Goal: Task Accomplishment & Management: Manage account settings

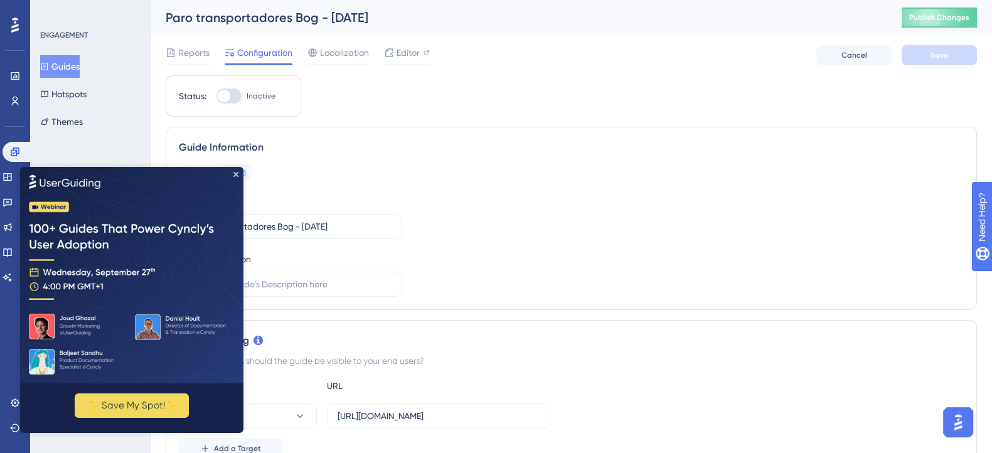
click at [233, 177] on img at bounding box center [131, 275] width 223 height 216
click at [233, 175] on div "✨ Save My Spot!✨" at bounding box center [131, 300] width 223 height 266
click at [456, 242] on div "Guide ID: 151973 Copy Guide Name Paro transportadores Bog - [DATE] Guide Descri…" at bounding box center [571, 231] width 785 height 132
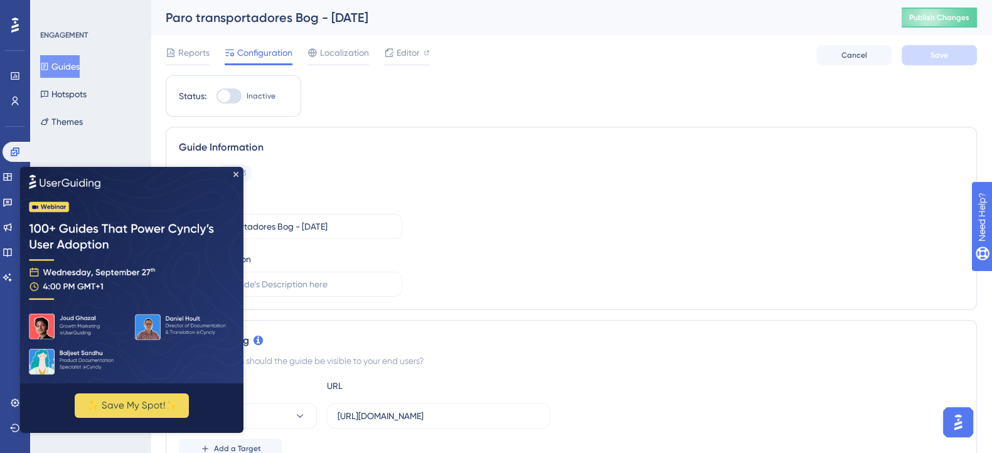
click at [382, 178] on div "Guide ID: 151973 Copy" at bounding box center [571, 173] width 785 height 16
click at [173, 410] on button "✨ Save My Spot!✨" at bounding box center [132, 405] width 114 height 24
click at [234, 174] on icon "Close Preview" at bounding box center [235, 174] width 5 height 5
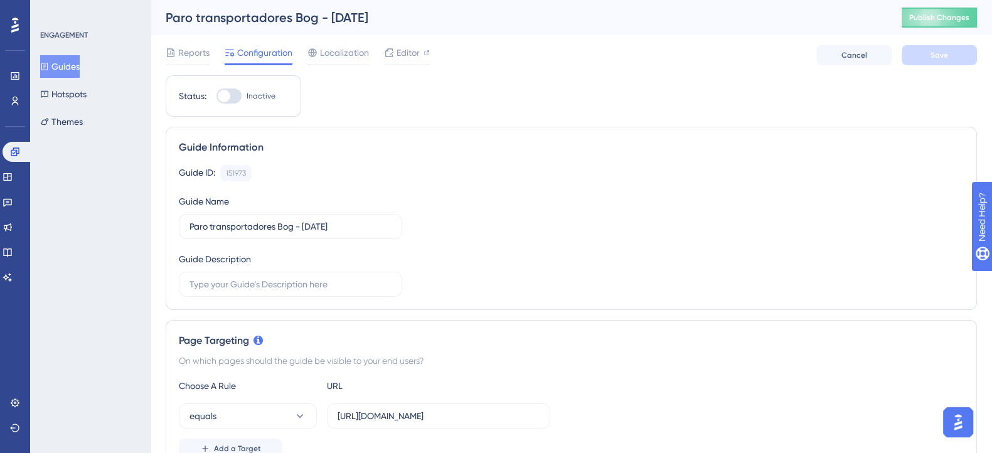
click at [386, 166] on div "Guide ID: 151973 Copy" at bounding box center [571, 173] width 785 height 16
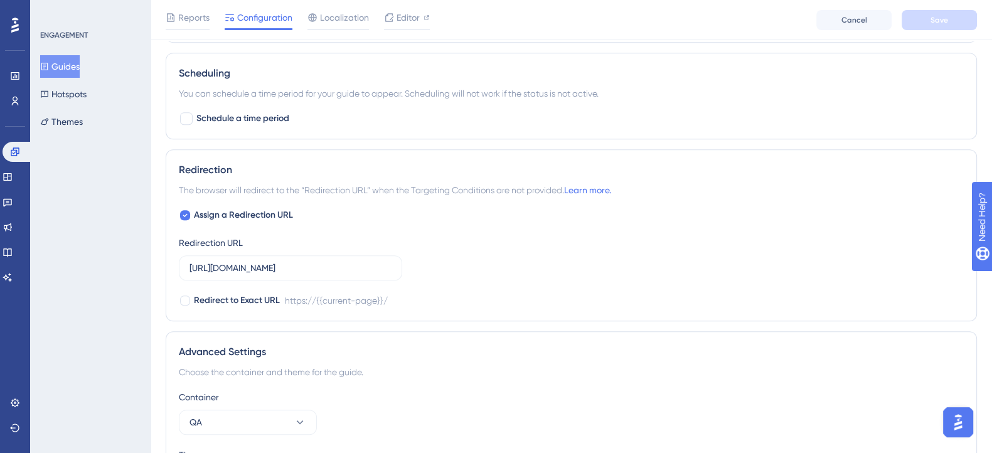
scroll to position [882, 0]
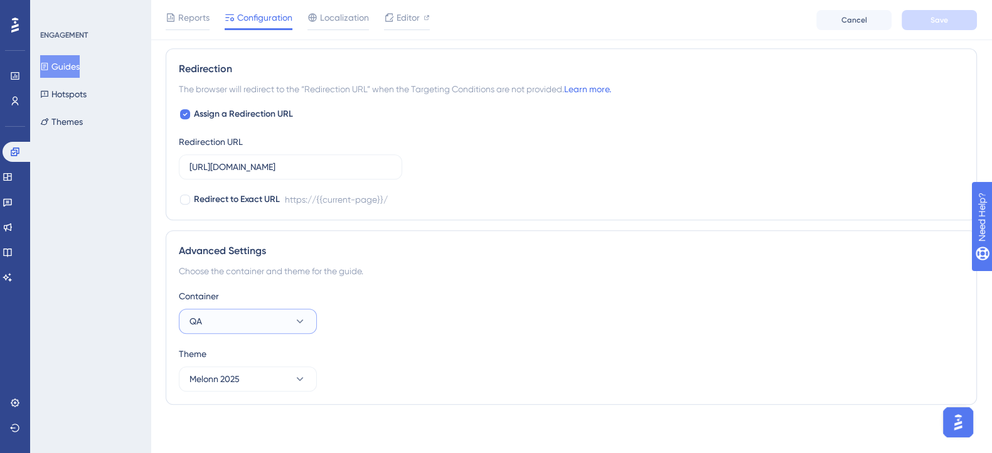
click at [274, 326] on button "QA" at bounding box center [248, 321] width 138 height 25
click at [248, 388] on div "PROD PROD" at bounding box center [248, 384] width 102 height 25
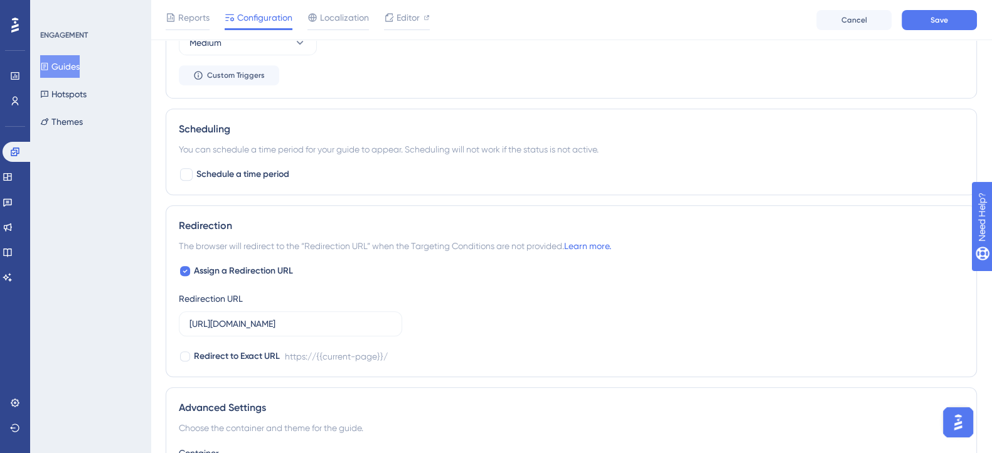
scroll to position [646, 0]
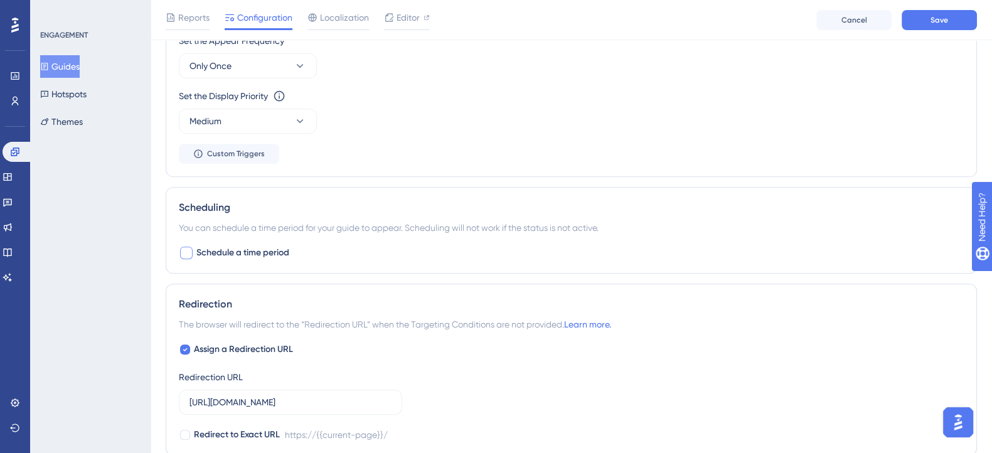
click at [184, 252] on div at bounding box center [186, 253] width 13 height 13
checkbox input "true"
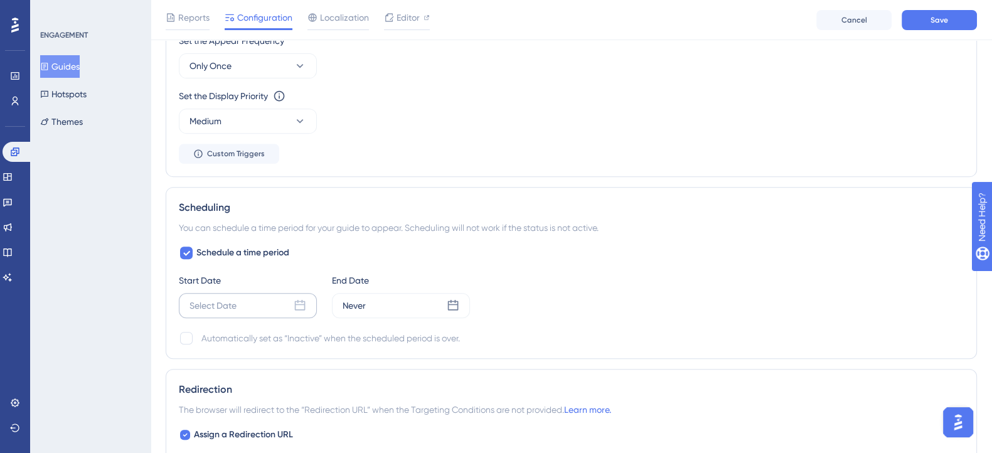
click at [203, 298] on div "Select Date" at bounding box center [213, 305] width 47 height 15
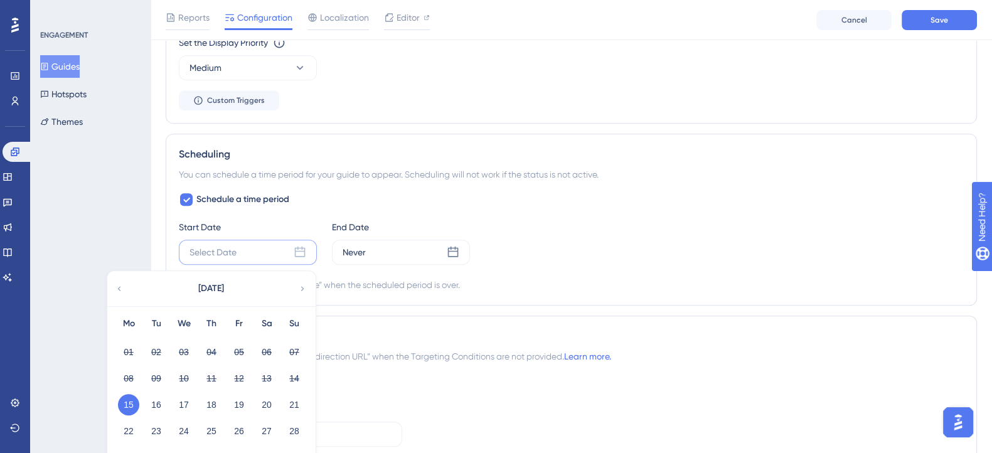
scroll to position [725, 0]
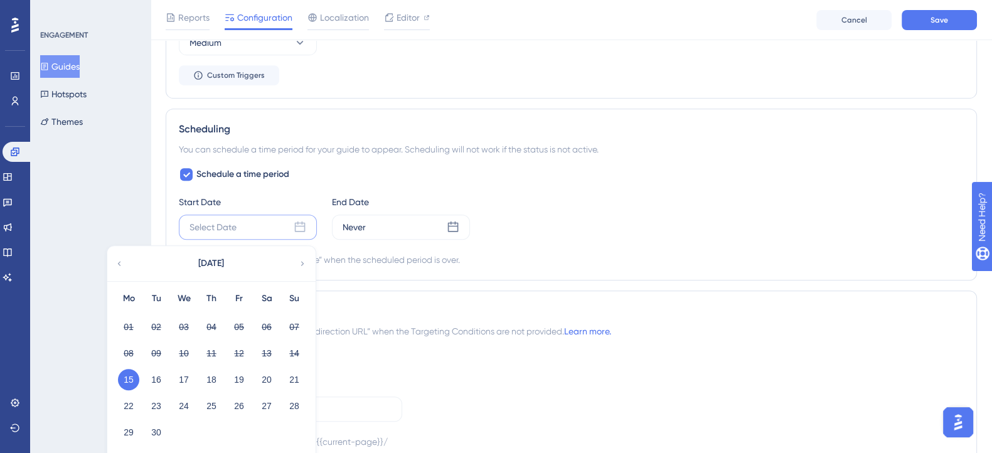
click at [127, 376] on button "15" at bounding box center [128, 379] width 21 height 21
click at [388, 219] on div "Never" at bounding box center [401, 227] width 138 height 25
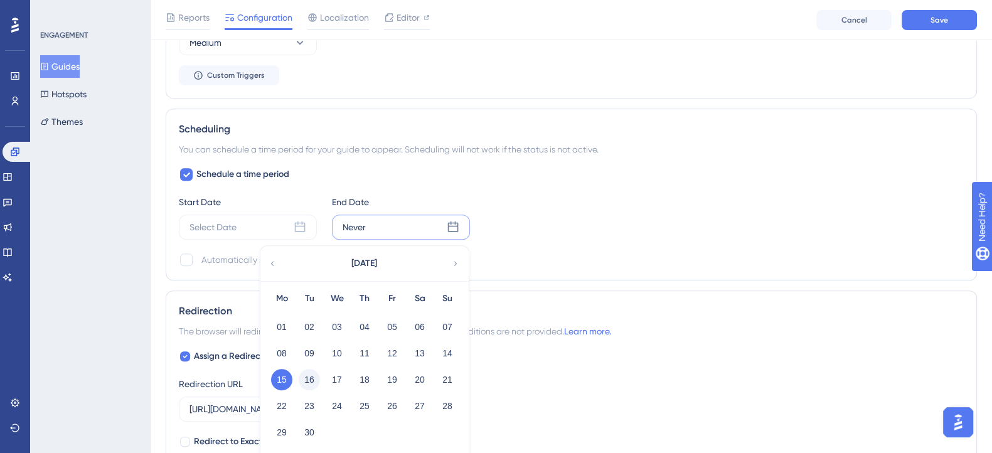
click at [311, 374] on button "16" at bounding box center [309, 379] width 21 height 21
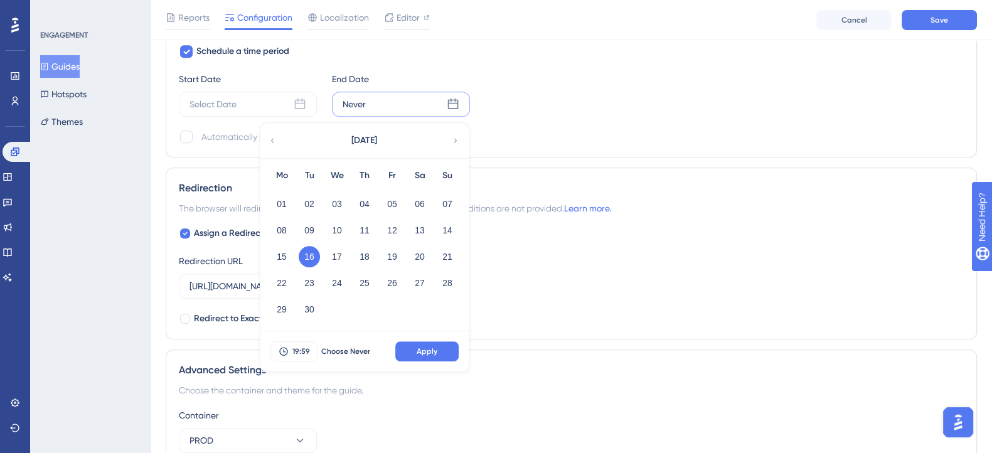
scroll to position [882, 0]
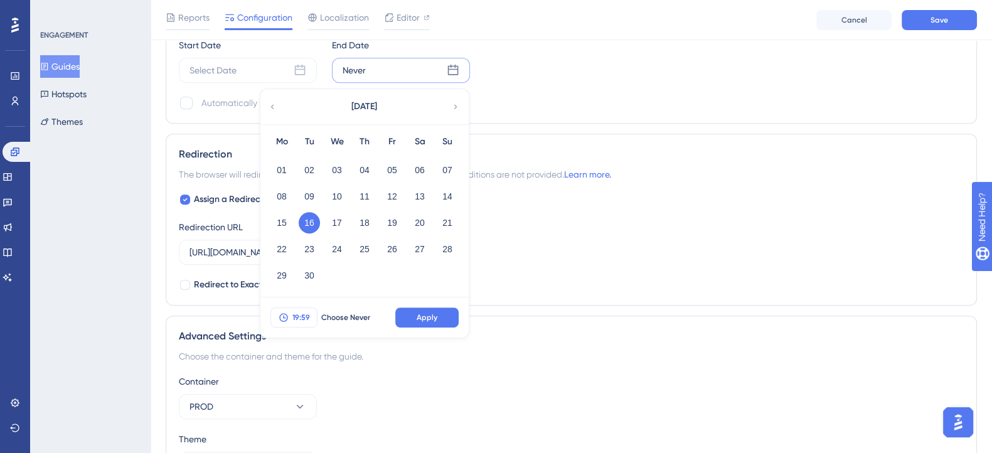
click at [311, 322] on button "19:59" at bounding box center [293, 317] width 47 height 20
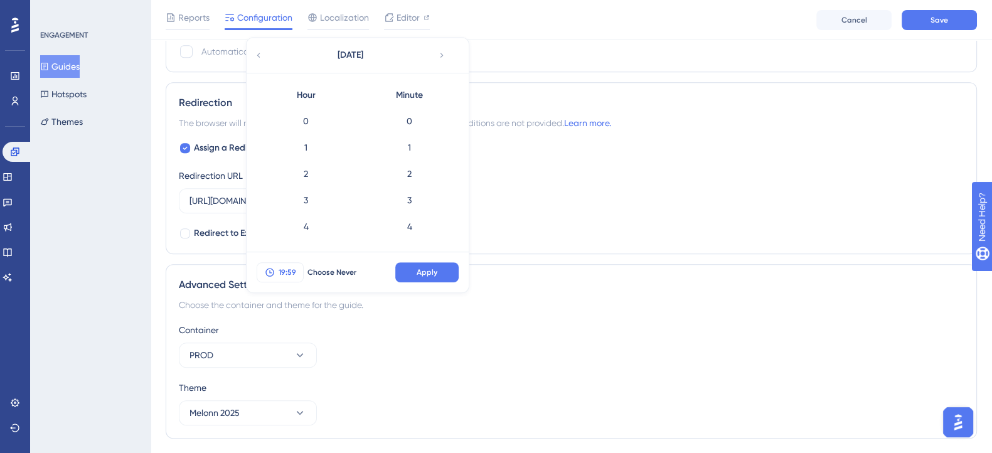
scroll to position [1446, 0]
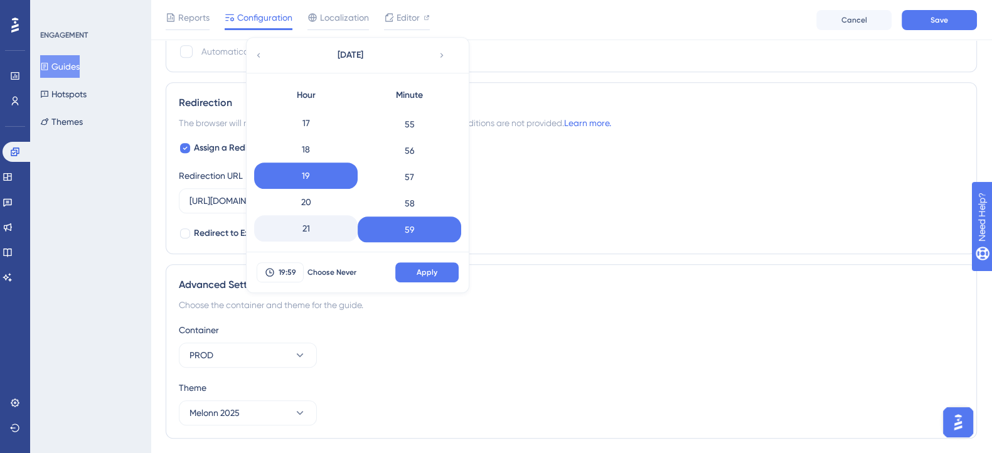
click at [302, 223] on div "21" at bounding box center [306, 228] width 104 height 26
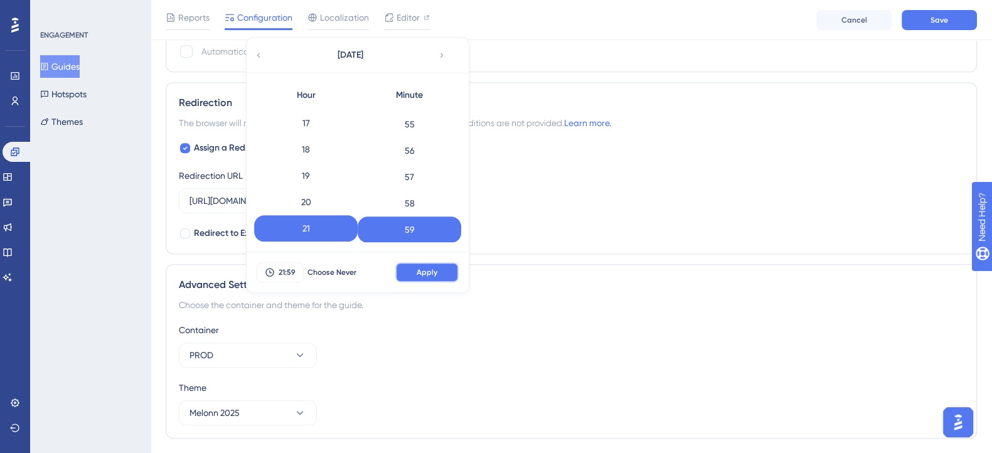
click at [409, 272] on button "Apply" at bounding box center [426, 272] width 63 height 20
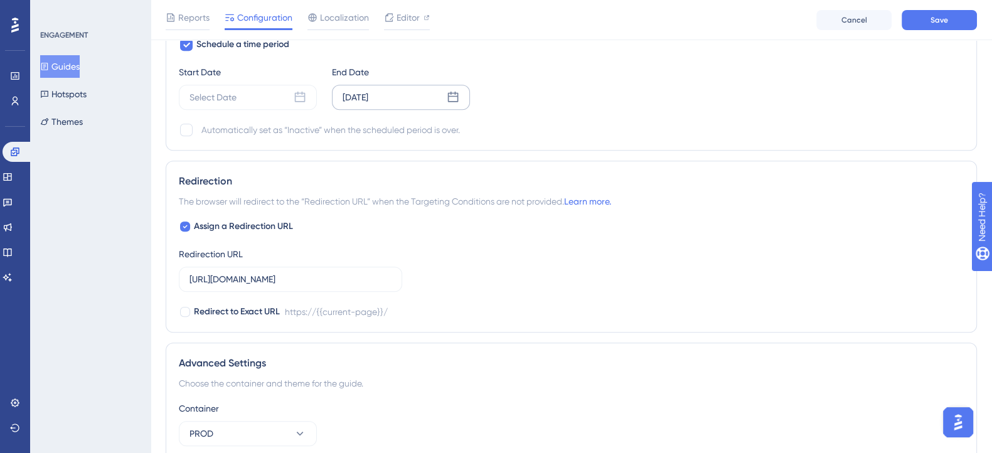
scroll to position [776, 0]
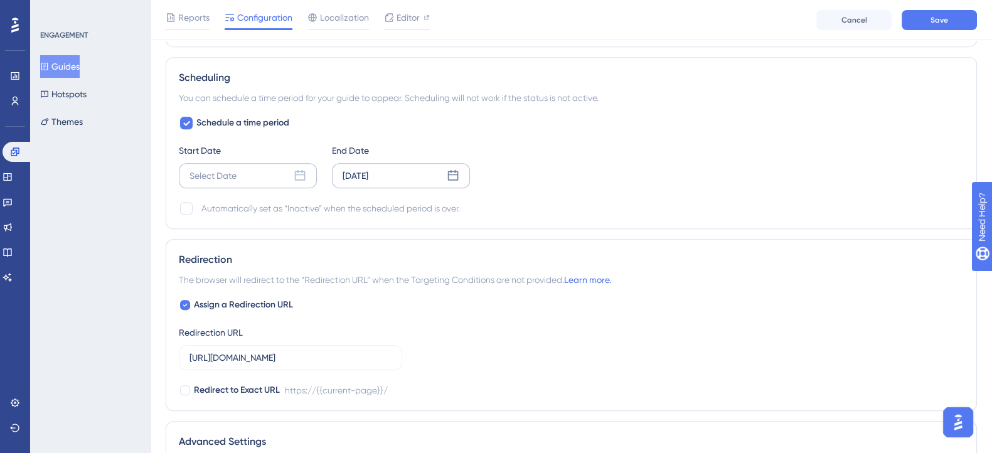
click at [279, 173] on div "Select Date" at bounding box center [248, 175] width 138 height 25
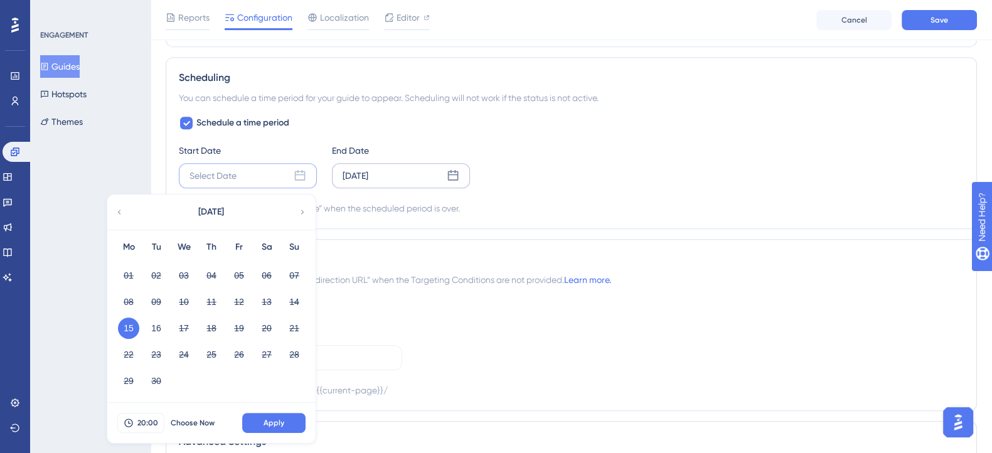
click at [134, 324] on button "15" at bounding box center [128, 328] width 21 height 21
click at [293, 423] on button "Apply" at bounding box center [273, 423] width 63 height 20
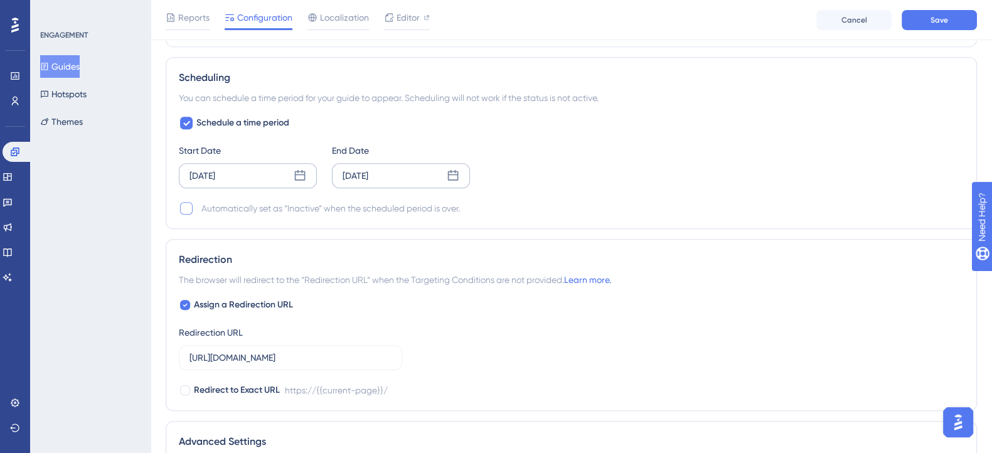
click at [182, 202] on div at bounding box center [186, 208] width 13 height 13
checkbox input "true"
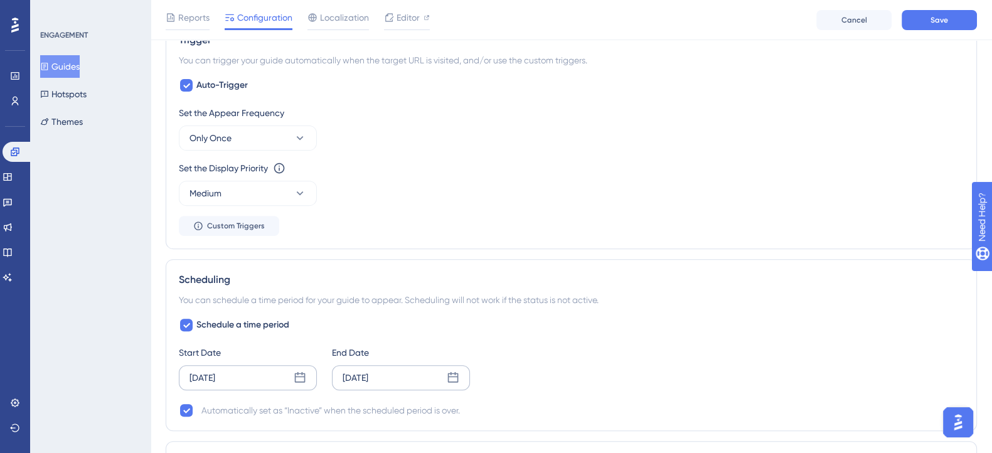
scroll to position [496, 0]
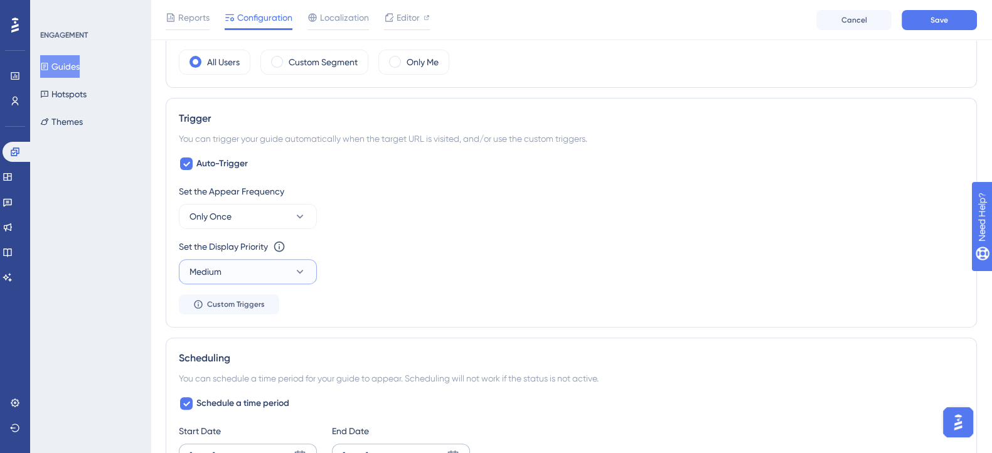
click at [304, 272] on icon at bounding box center [300, 271] width 13 height 13
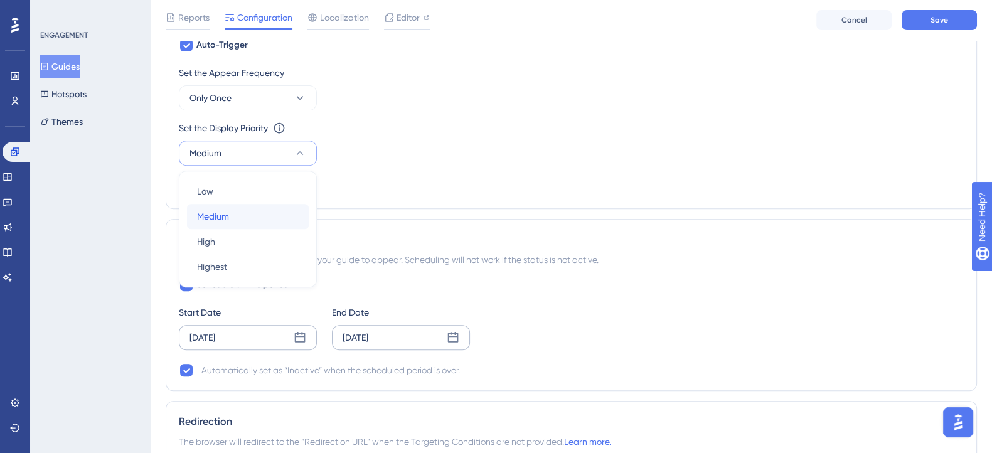
click at [264, 213] on div "Medium Medium" at bounding box center [248, 216] width 102 height 25
click at [385, 187] on div "Set the Appear Frequency Only Once Set the Display Priority This option will se…" at bounding box center [571, 130] width 785 height 131
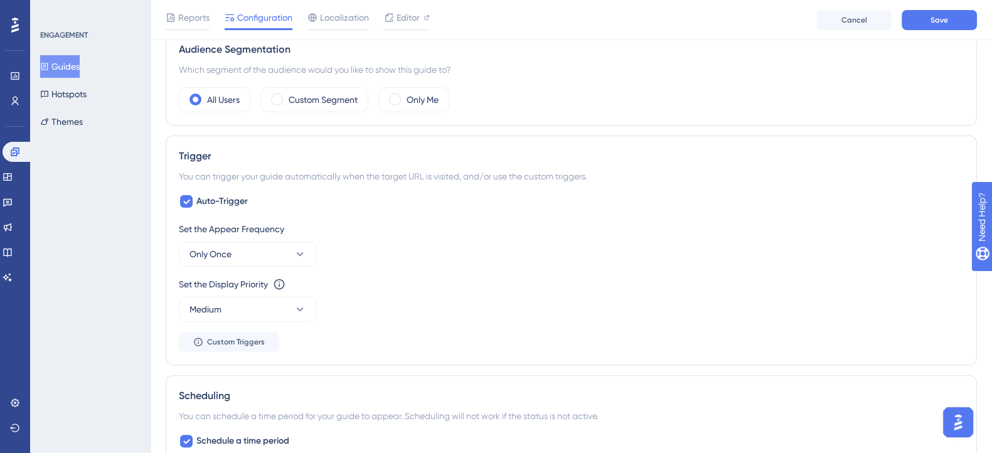
scroll to position [380, 0]
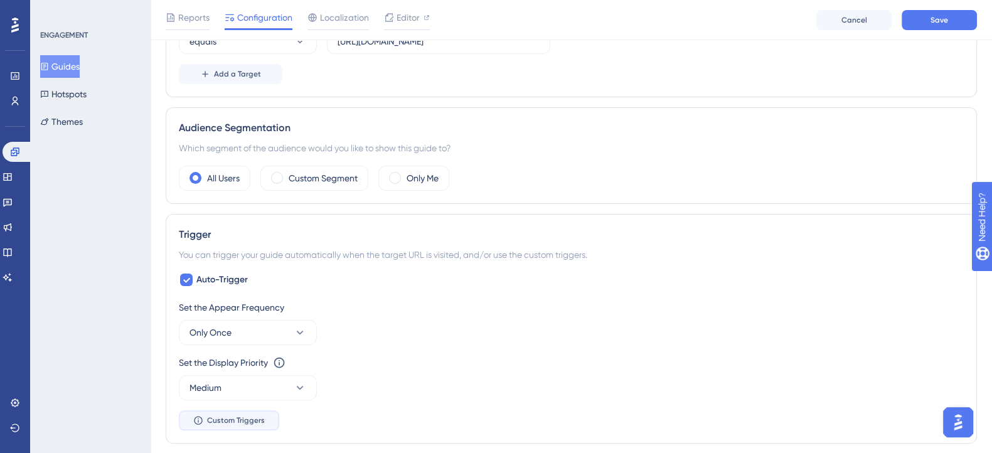
click at [250, 416] on span "Custom Triggers" at bounding box center [236, 420] width 58 height 10
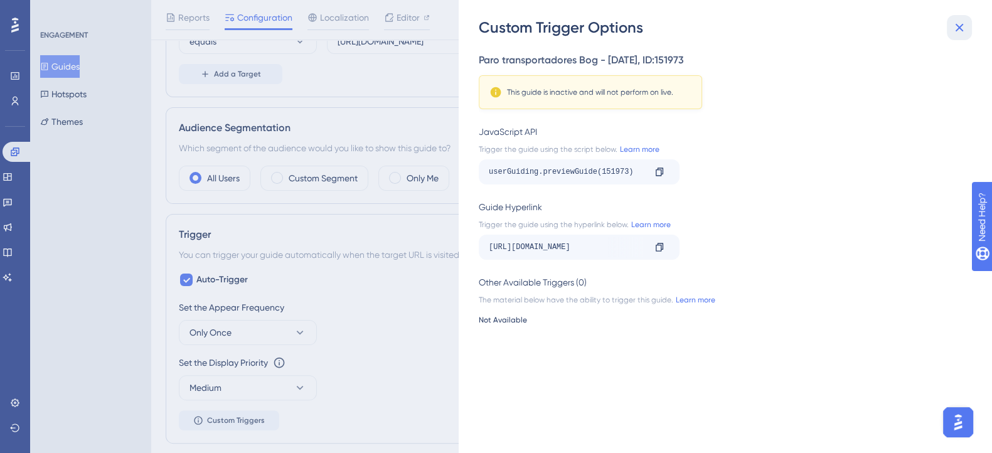
click at [961, 23] on icon at bounding box center [959, 27] width 15 height 15
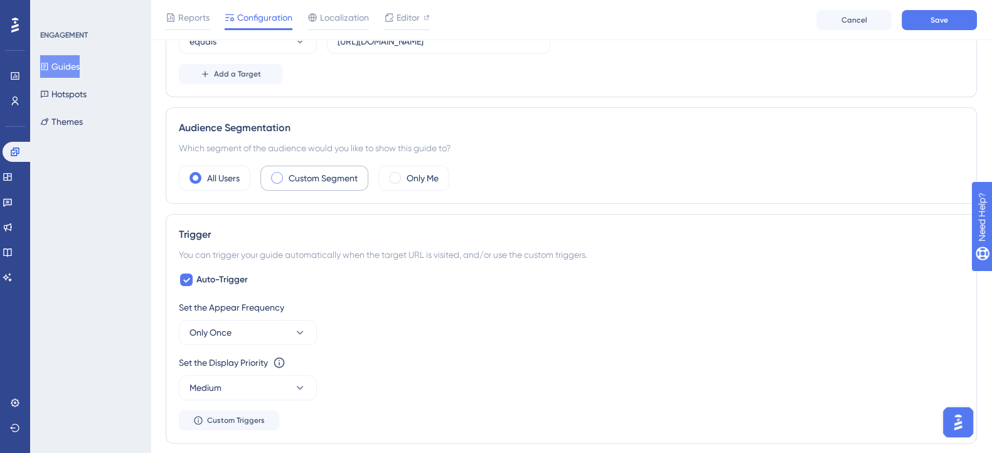
click at [312, 174] on label "Custom Segment" at bounding box center [323, 178] width 69 height 15
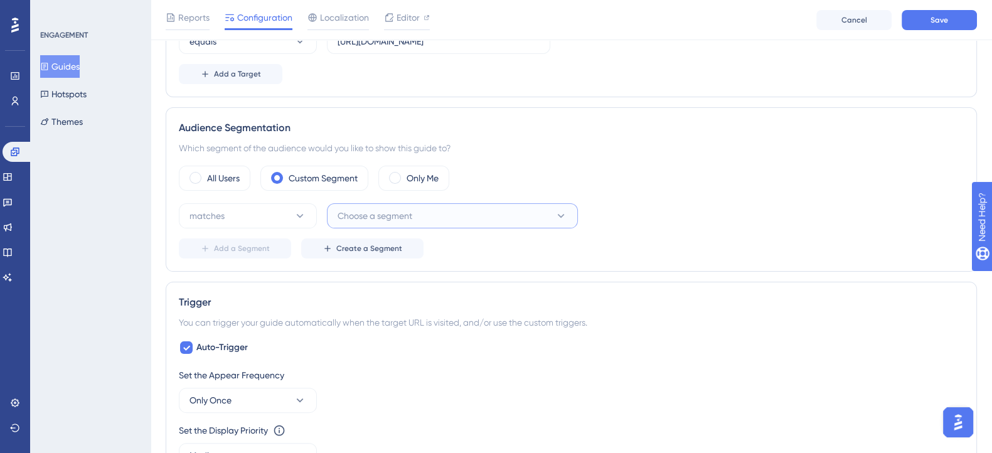
click at [459, 222] on button "Choose a segment" at bounding box center [452, 215] width 251 height 25
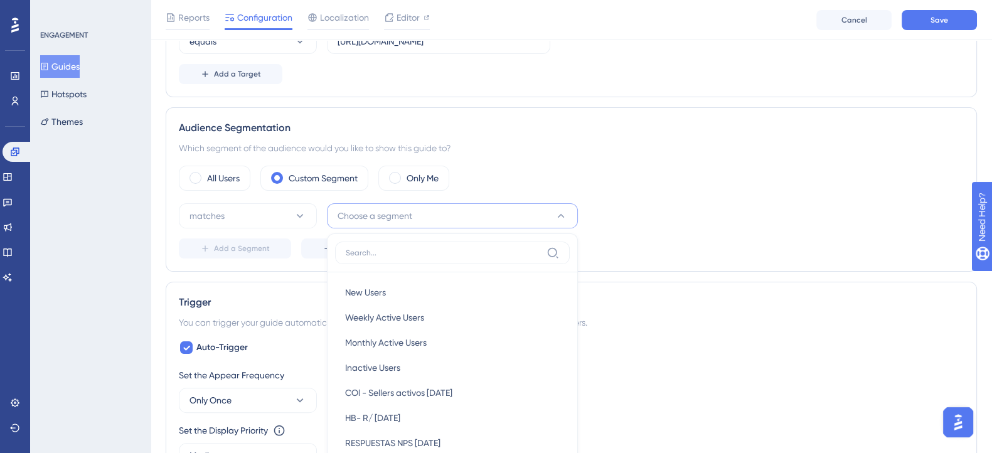
scroll to position [501, 0]
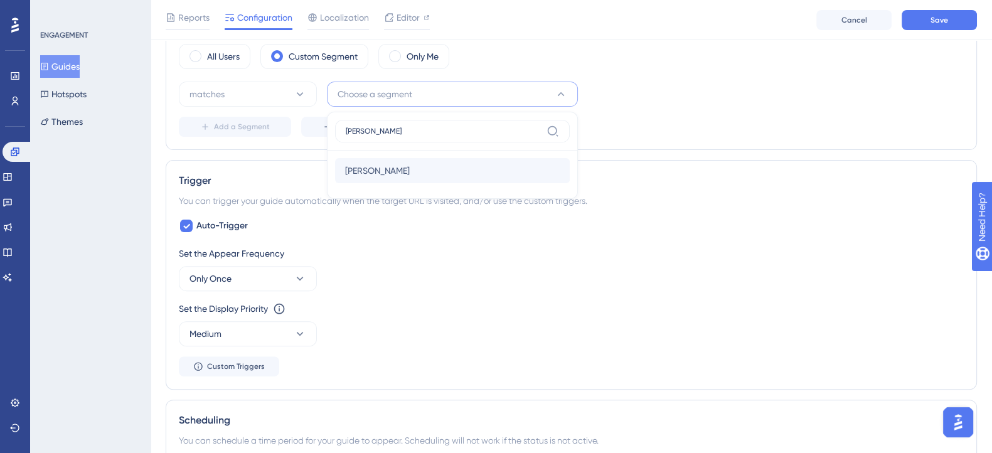
type input "[PERSON_NAME]"
click at [485, 166] on div "[PERSON_NAME] [PERSON_NAME]" at bounding box center [452, 170] width 215 height 25
click at [651, 154] on div "Status: Inactive Guide Information Guide ID: 151973 Copy Guide Name Paro transp…" at bounding box center [571, 263] width 811 height 1369
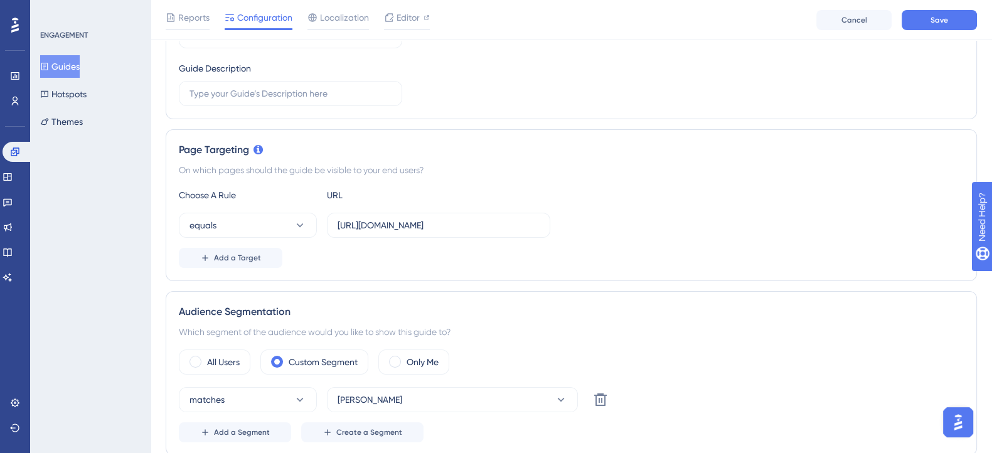
scroll to position [171, 0]
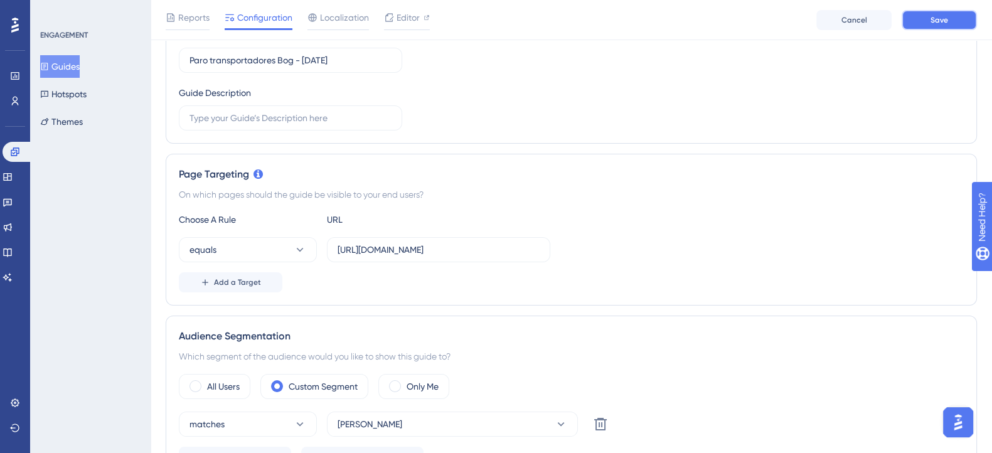
click at [934, 23] on span "Save" at bounding box center [940, 20] width 18 height 10
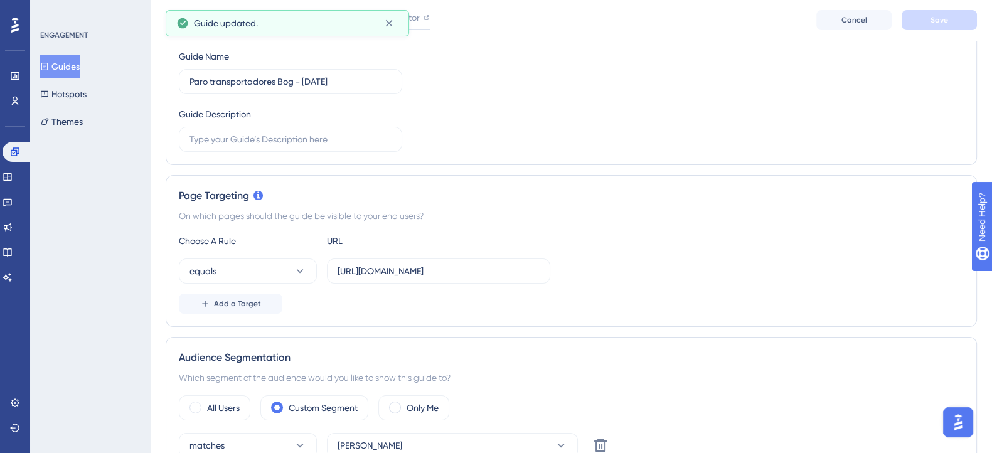
scroll to position [0, 0]
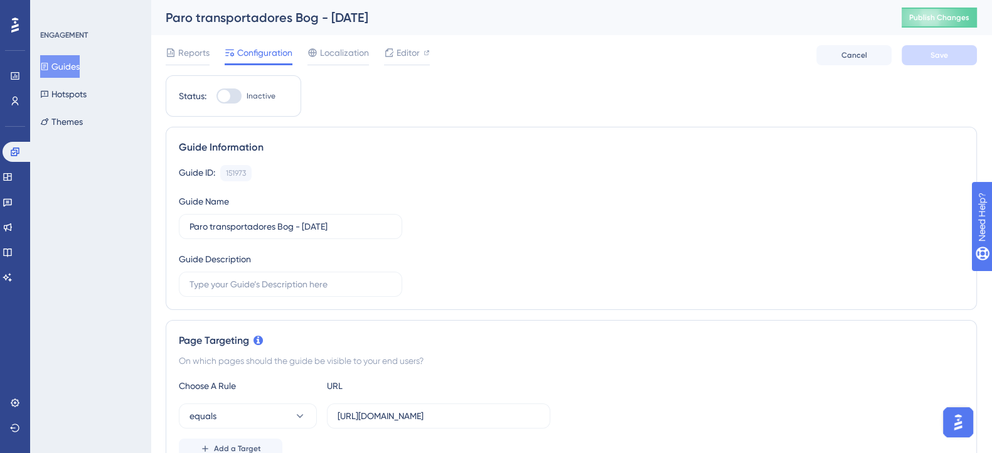
click at [228, 99] on div at bounding box center [224, 96] width 13 height 13
click at [216, 97] on input "Inactive" at bounding box center [216, 96] width 1 height 1
checkbox input "true"
click at [927, 61] on button "Save" at bounding box center [939, 55] width 75 height 20
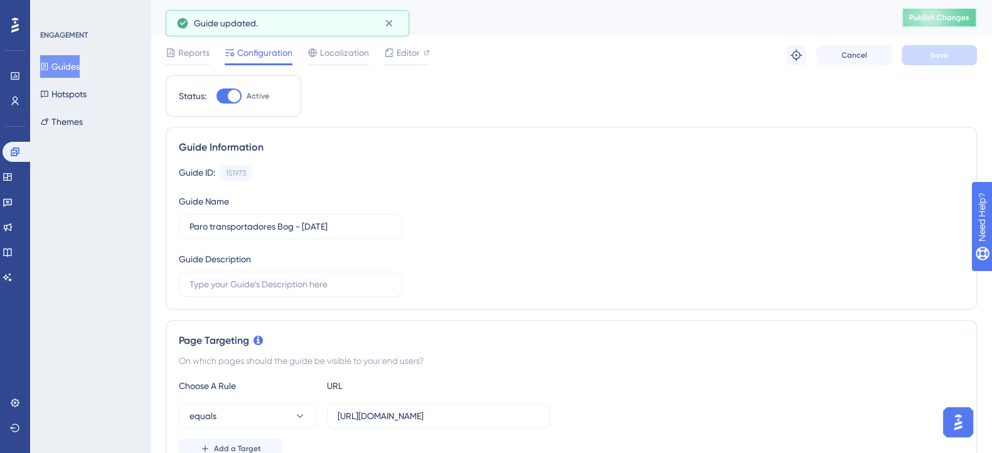
click at [941, 16] on span "Publish Changes" at bounding box center [939, 18] width 60 height 10
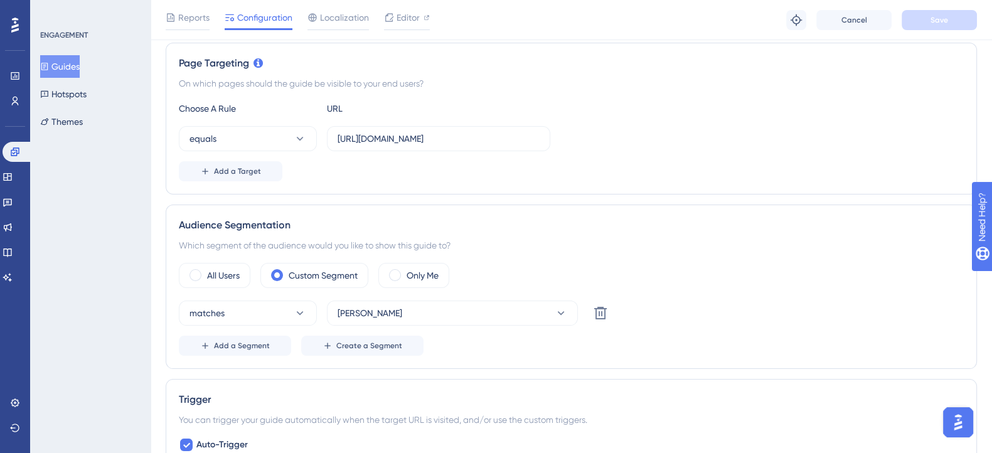
scroll to position [235, 0]
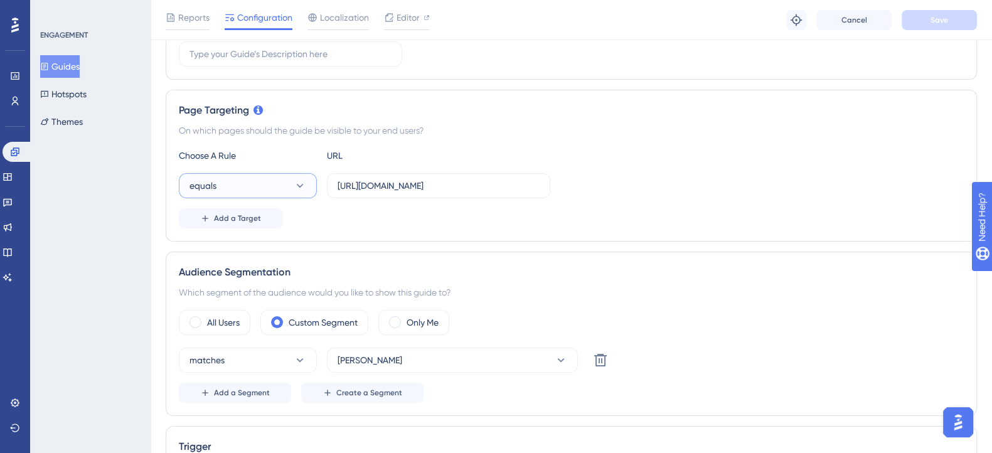
click at [301, 195] on button "equals" at bounding box center [248, 185] width 138 height 25
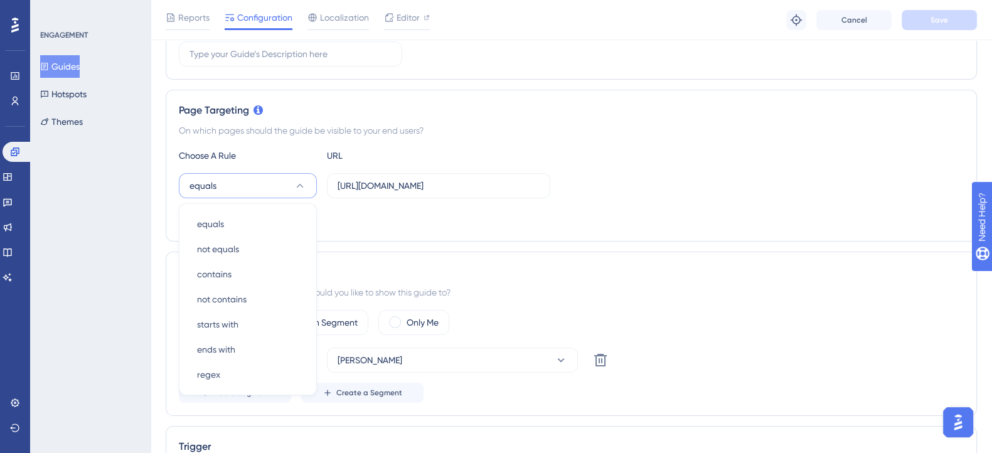
scroll to position [307, 0]
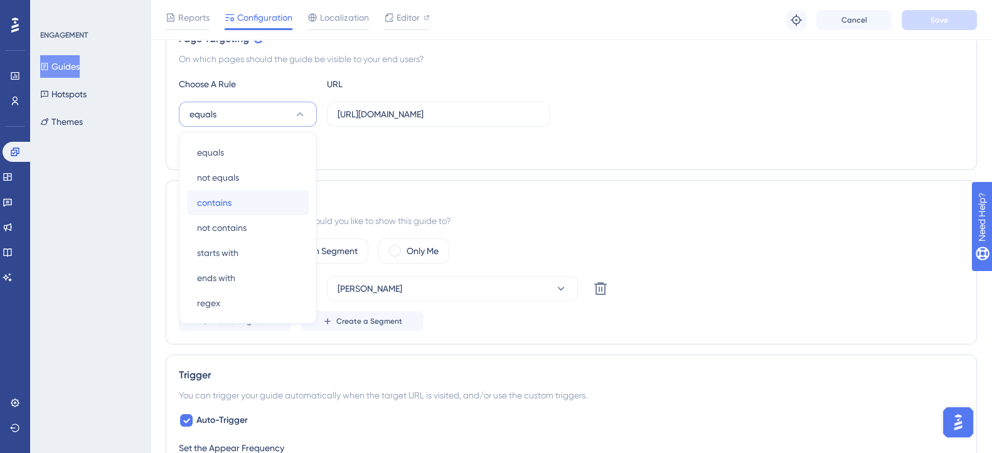
click at [269, 199] on div "contains contains" at bounding box center [248, 202] width 102 height 25
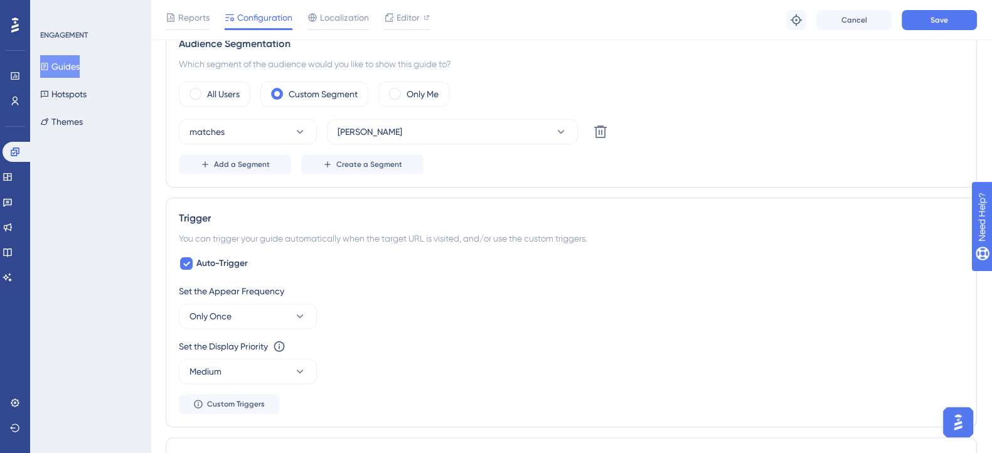
scroll to position [542, 0]
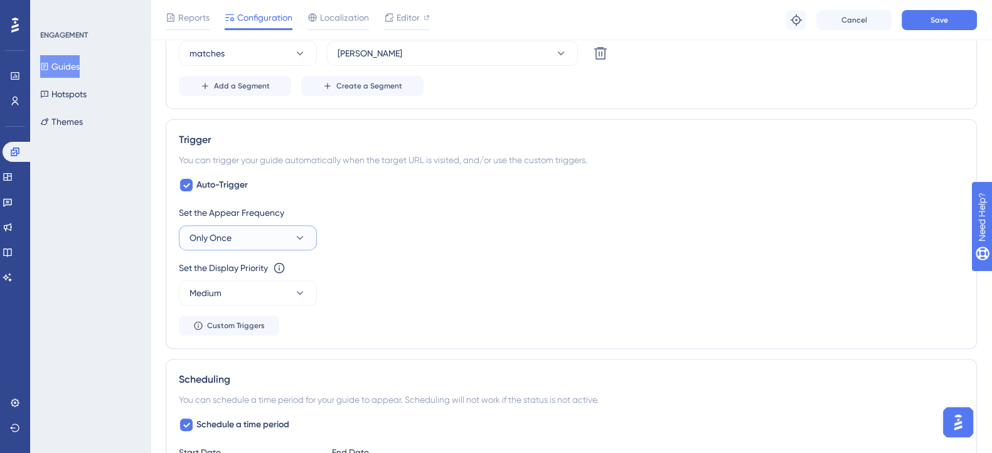
click at [294, 240] on icon at bounding box center [300, 238] width 13 height 13
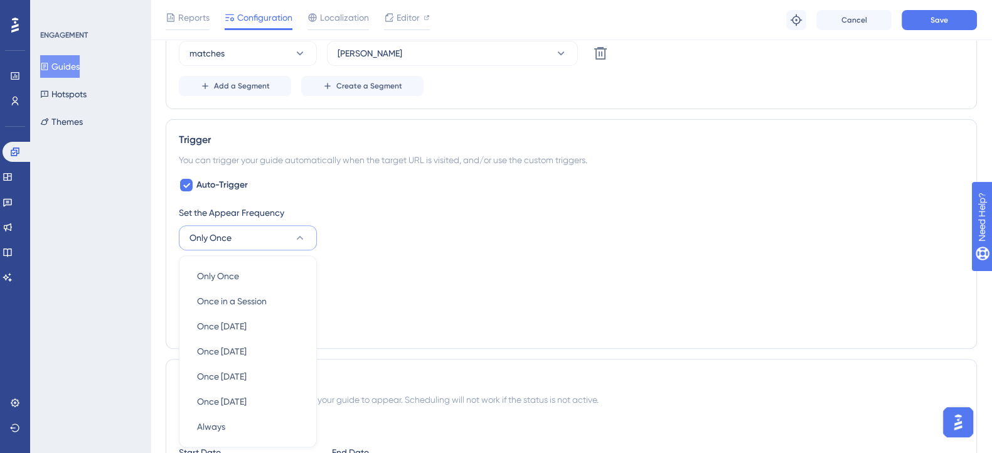
scroll to position [665, 0]
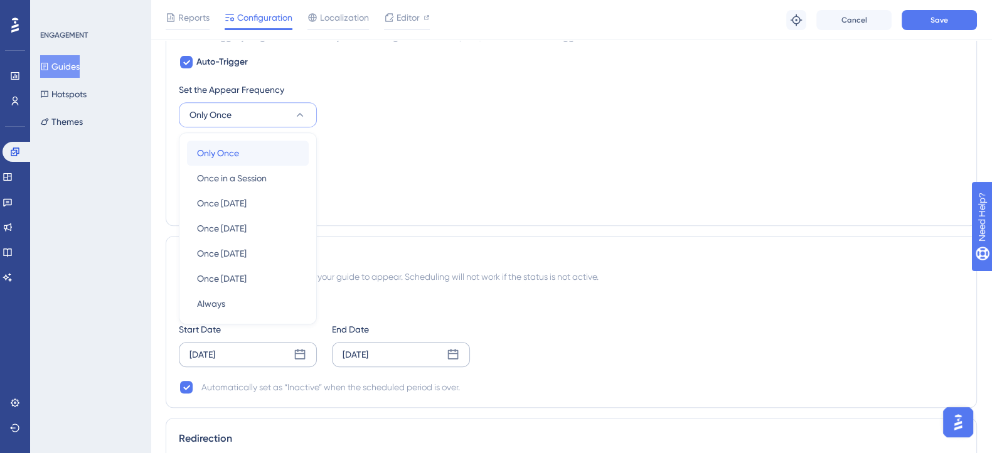
click at [272, 155] on div "Only Once Only Once" at bounding box center [248, 153] width 102 height 25
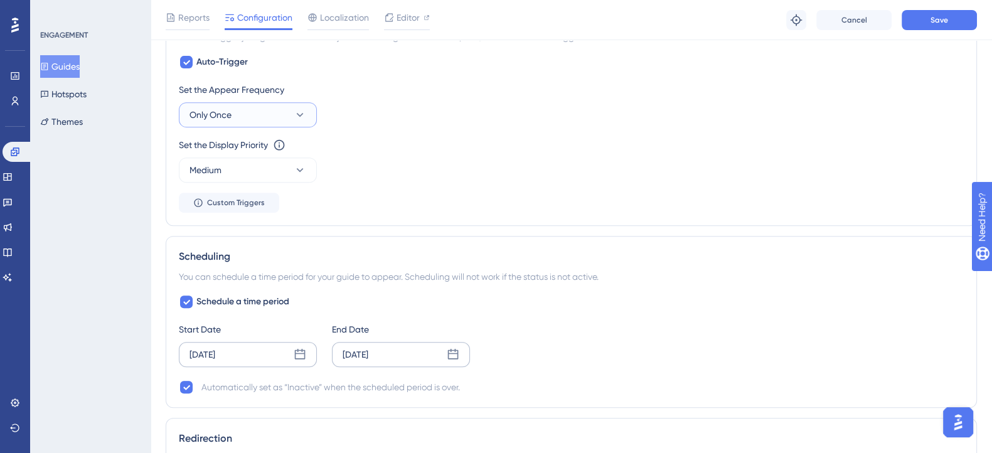
click at [268, 122] on button "Only Once" at bounding box center [248, 114] width 138 height 25
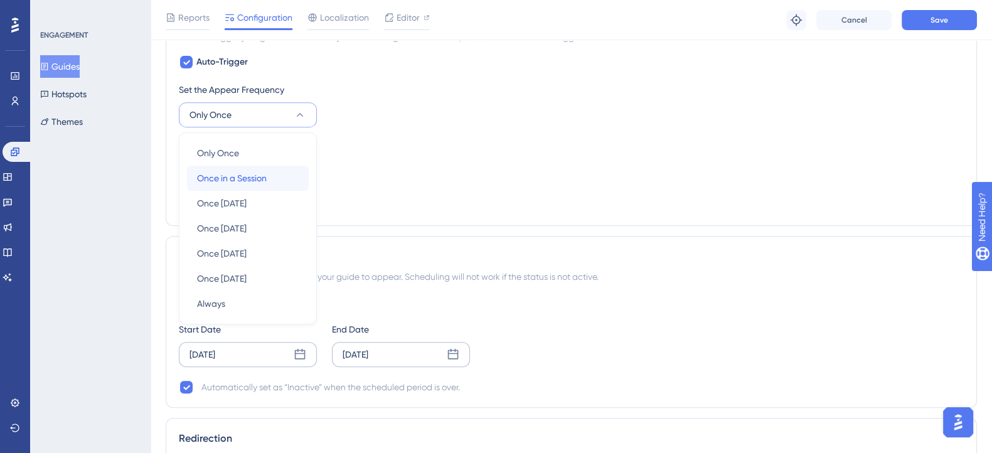
click at [282, 176] on div "Once in a Session Once in a Session" at bounding box center [248, 178] width 102 height 25
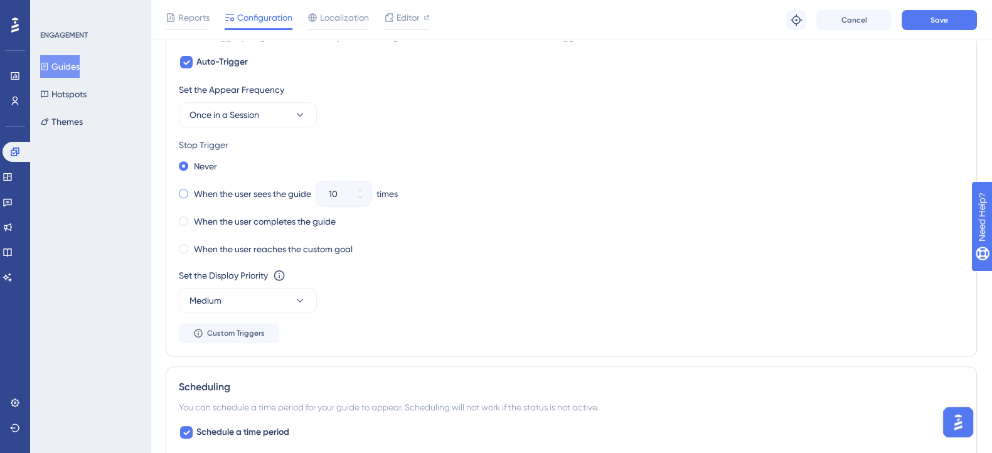
click at [185, 191] on span at bounding box center [183, 193] width 9 height 9
click at [192, 191] on input "radio" at bounding box center [192, 191] width 0 height 0
click at [360, 197] on icon at bounding box center [360, 198] width 8 height 8
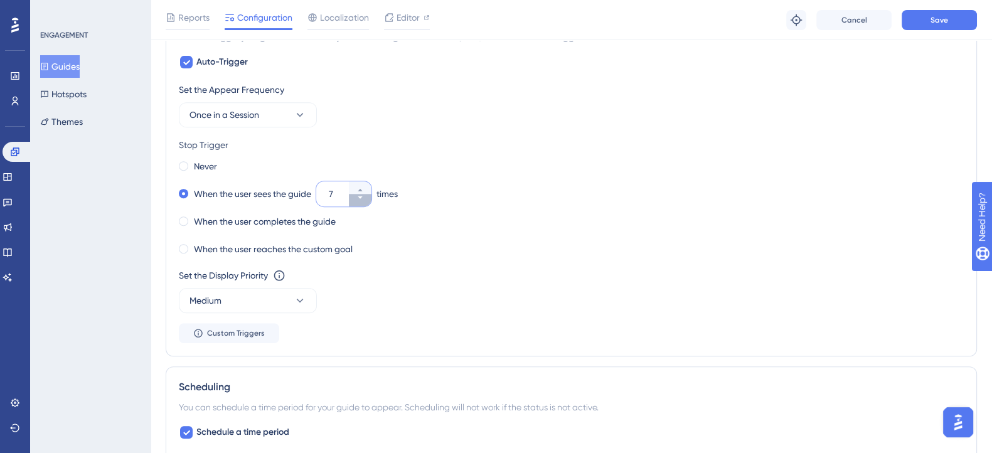
click at [360, 197] on icon at bounding box center [360, 198] width 8 height 8
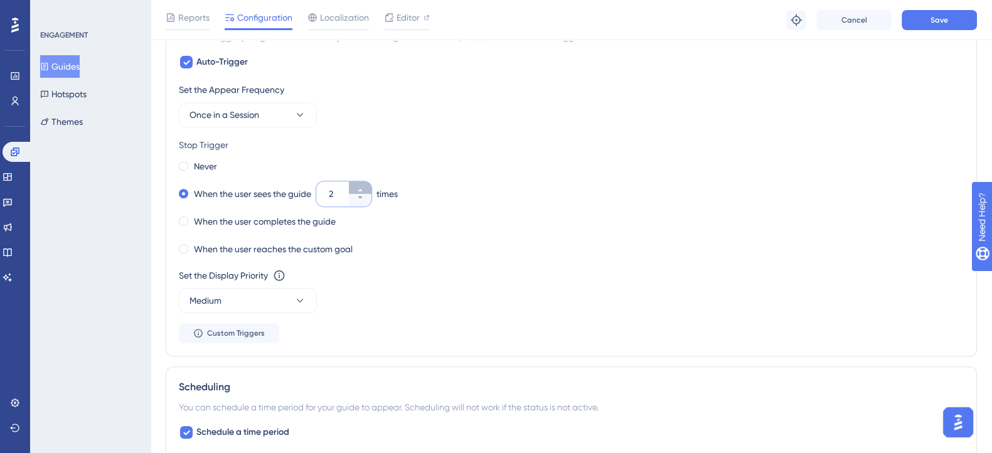
click at [360, 187] on icon at bounding box center [360, 190] width 8 height 8
click at [360, 199] on icon at bounding box center [360, 198] width 8 height 8
click at [364, 188] on icon at bounding box center [360, 190] width 8 height 8
type input "3"
click at [959, 26] on button "Save" at bounding box center [939, 20] width 75 height 20
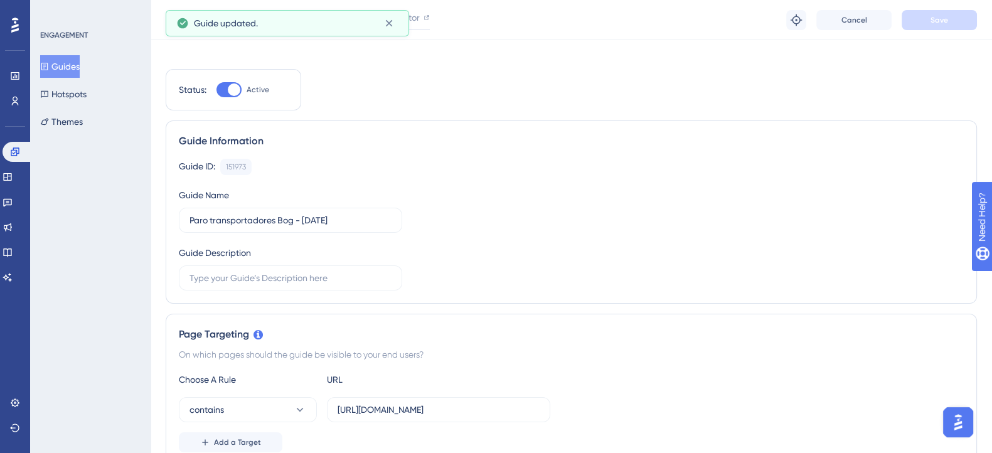
scroll to position [0, 0]
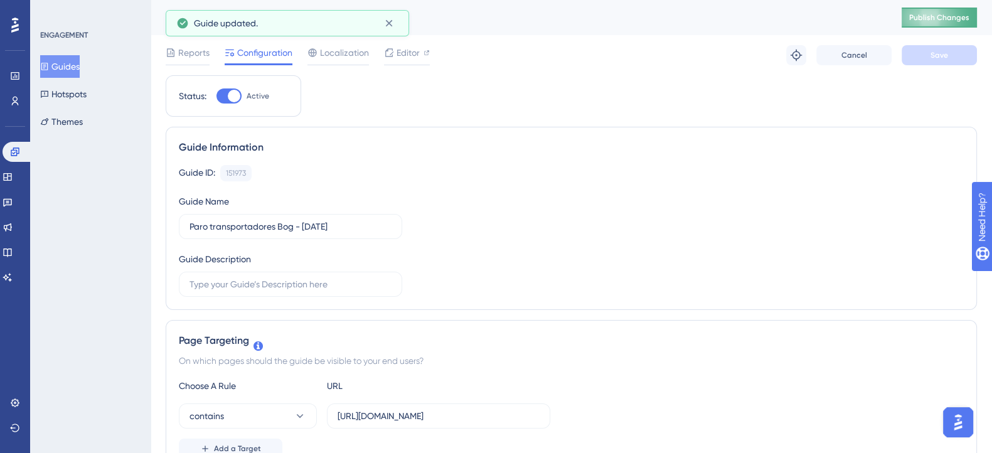
click at [942, 19] on span "Publish Changes" at bounding box center [939, 18] width 60 height 10
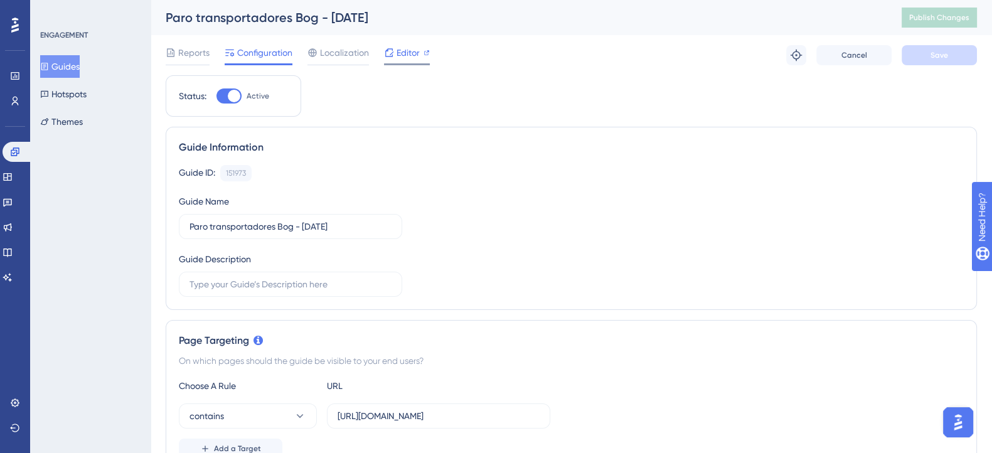
click at [411, 45] on span "Editor" at bounding box center [408, 52] width 23 height 15
click at [924, 24] on button "Publish Changes" at bounding box center [939, 18] width 75 height 20
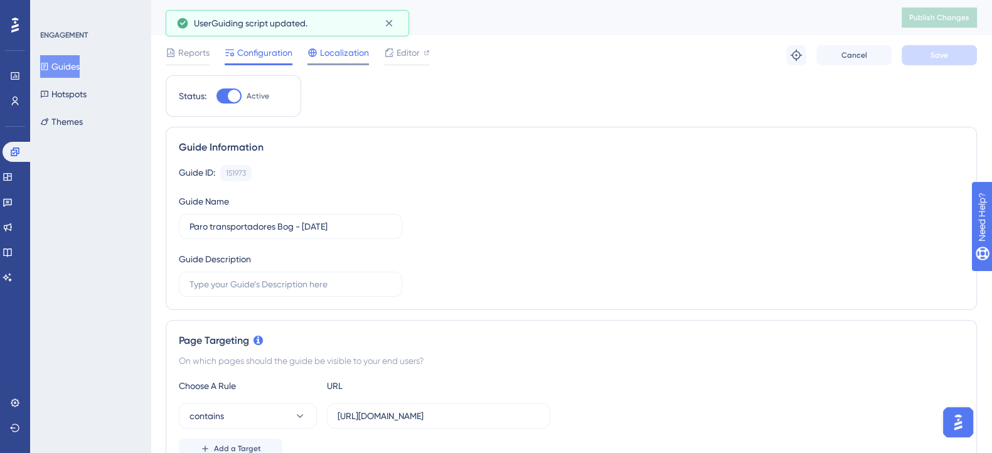
click at [347, 57] on span "Localization" at bounding box center [344, 52] width 49 height 15
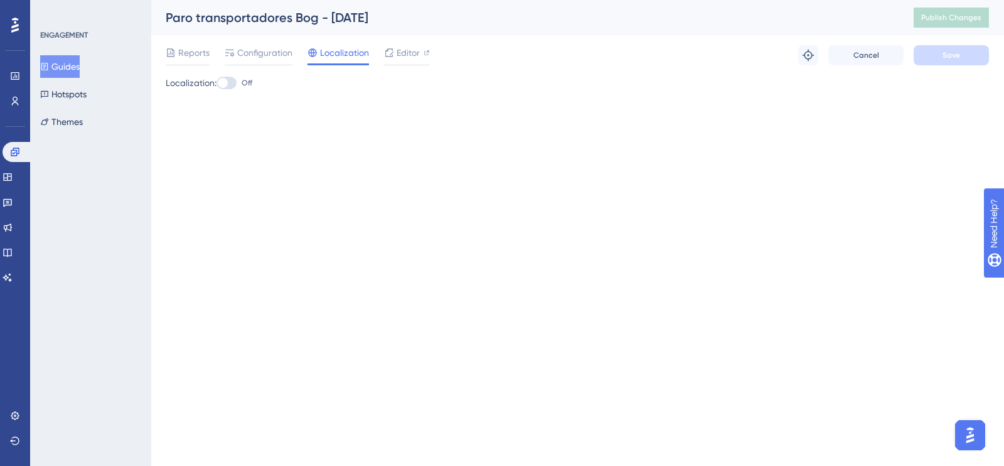
click at [237, 88] on div at bounding box center [226, 83] width 20 height 13
click at [216, 83] on input "Off" at bounding box center [216, 83] width 1 height 1
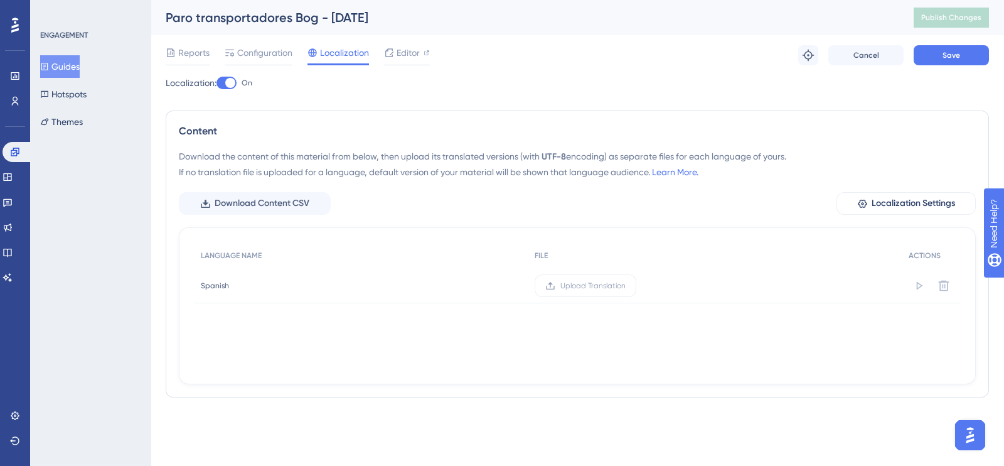
click at [237, 88] on div at bounding box center [226, 83] width 20 height 13
click at [216, 83] on input "On" at bounding box center [216, 83] width 1 height 1
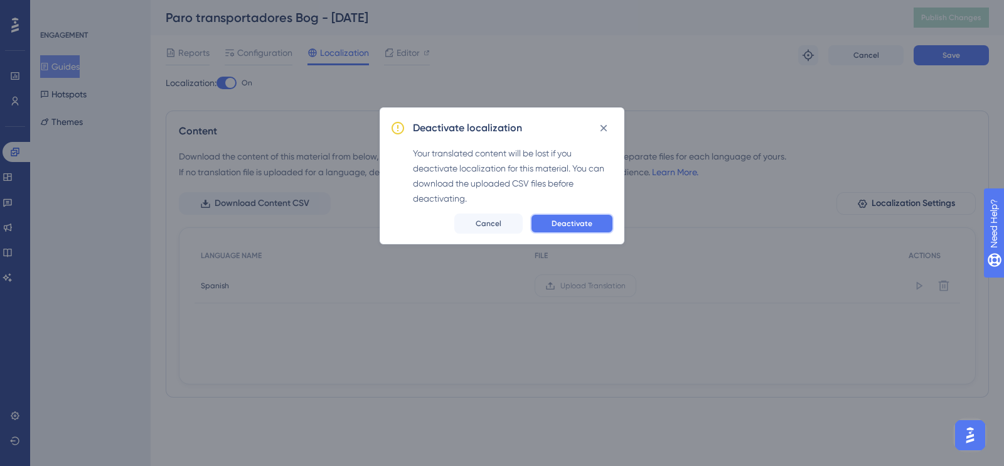
click at [547, 225] on button "Deactivate" at bounding box center [571, 223] width 83 height 20
checkbox input "false"
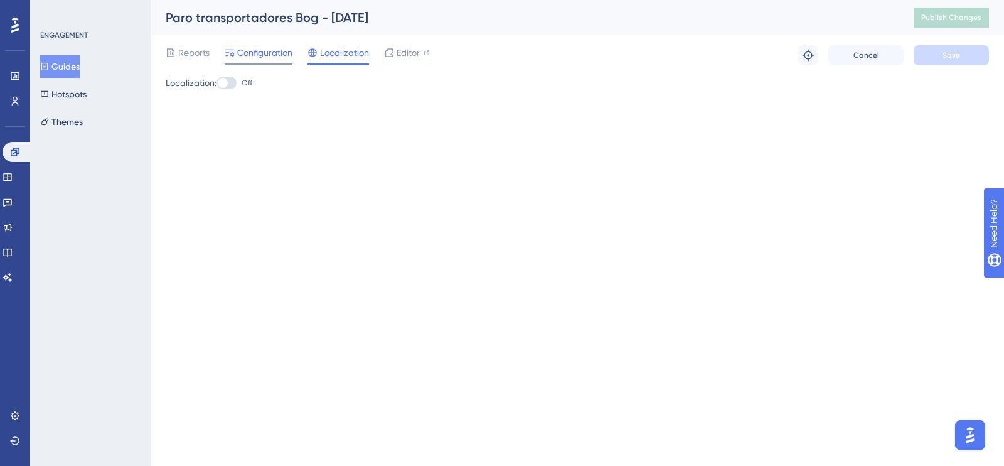
click at [261, 60] on span "Configuration" at bounding box center [264, 52] width 55 height 15
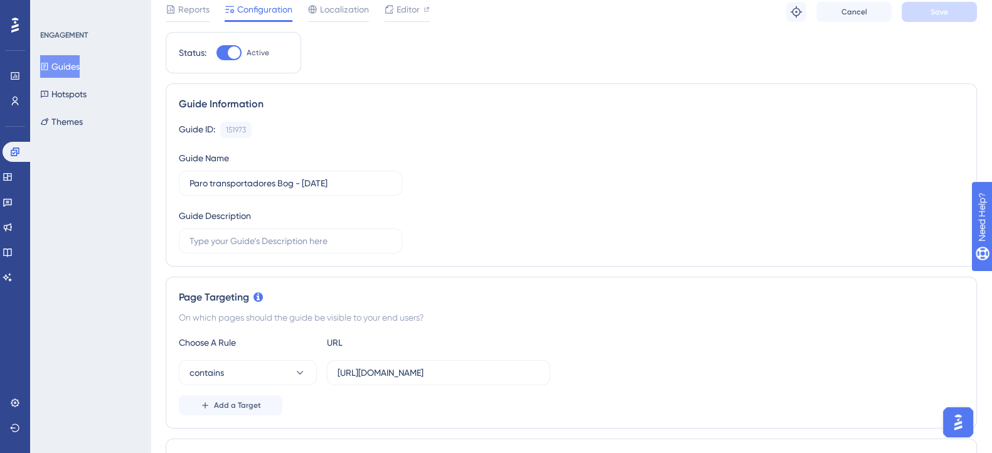
scroll to position [78, 0]
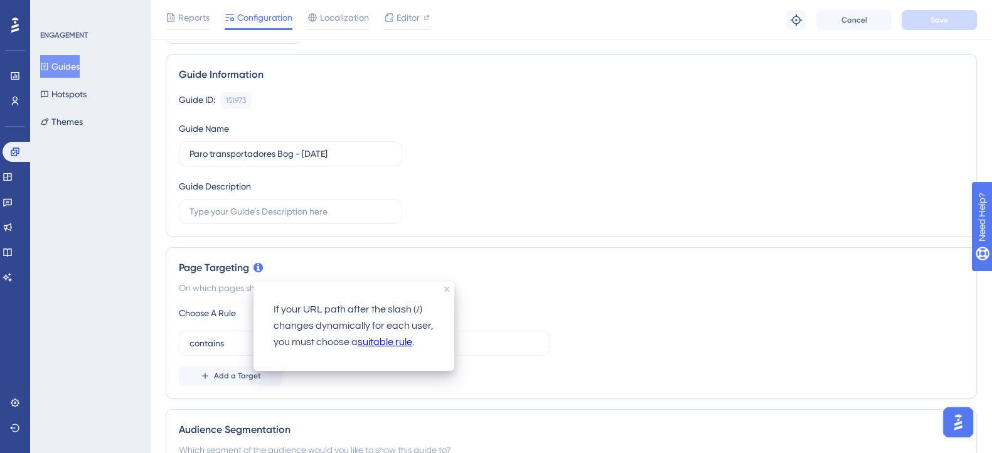
click at [254, 265] on icon at bounding box center [258, 267] width 9 height 9
click at [617, 264] on div "Page Targeting" at bounding box center [571, 267] width 785 height 15
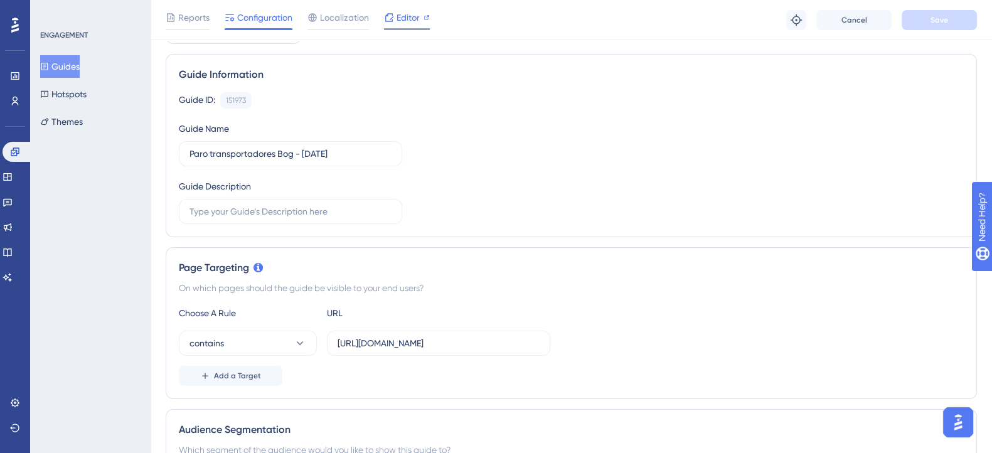
click at [393, 18] on div "Editor" at bounding box center [407, 17] width 46 height 15
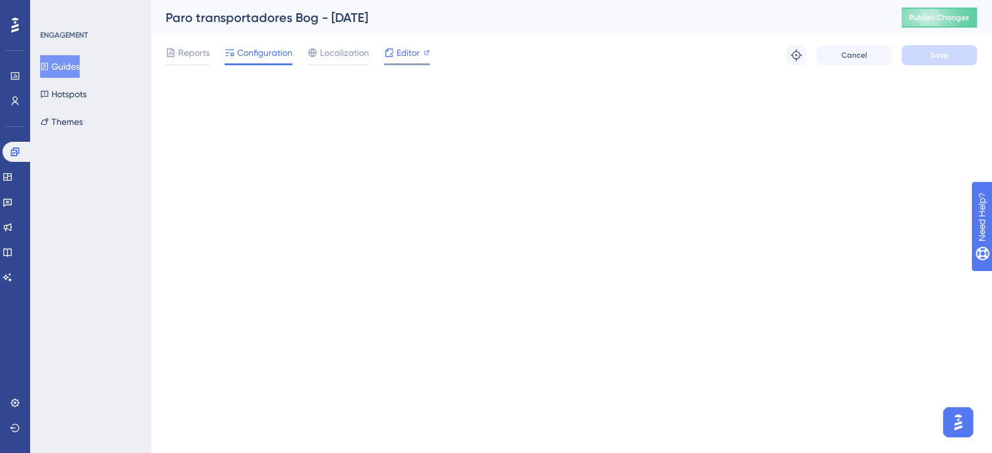
scroll to position [0, 0]
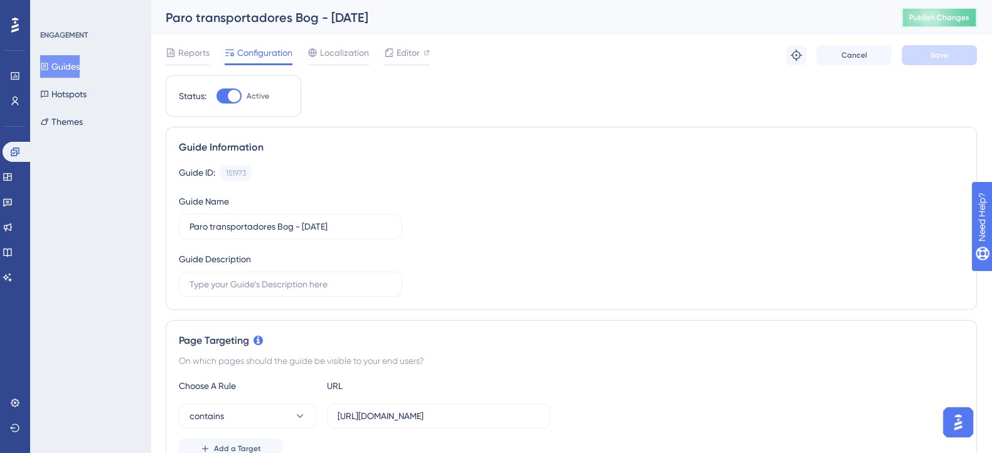
click at [954, 14] on span "Publish Changes" at bounding box center [939, 18] width 60 height 10
click at [68, 125] on button "Themes" at bounding box center [61, 121] width 43 height 23
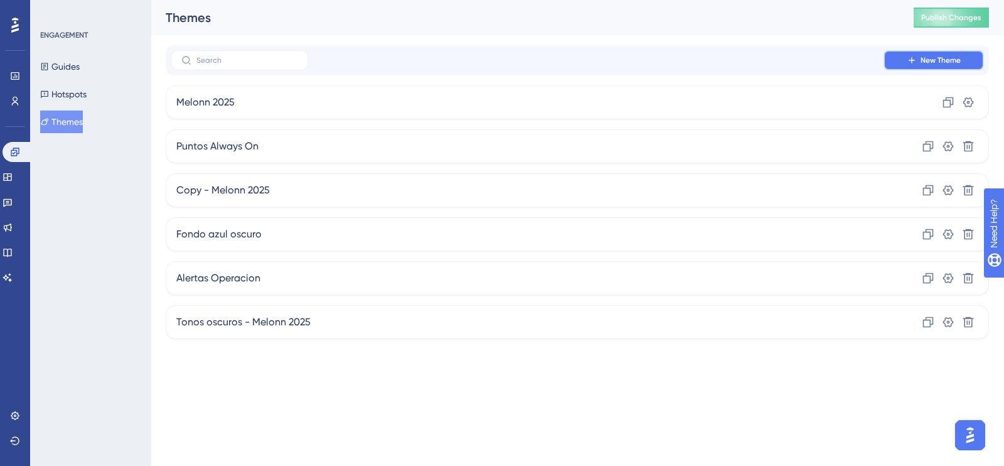
click at [911, 55] on icon at bounding box center [912, 60] width 10 height 10
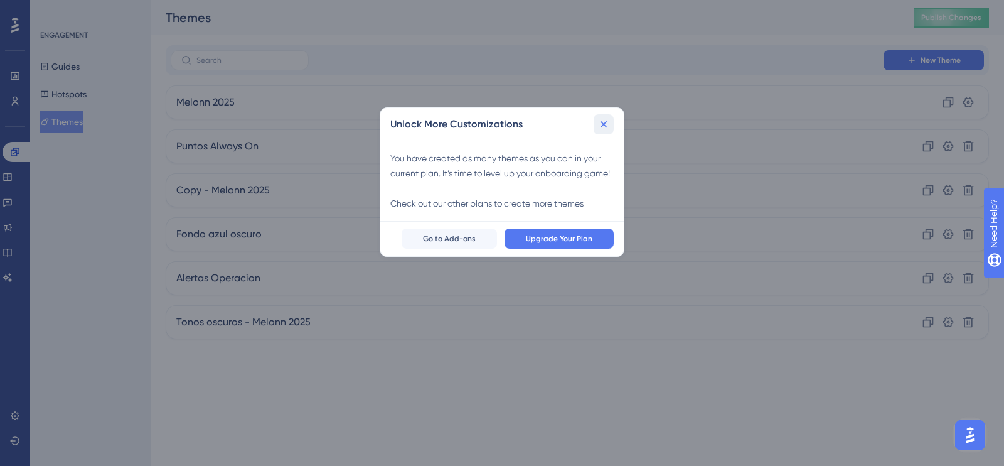
click at [606, 125] on icon at bounding box center [603, 124] width 13 height 13
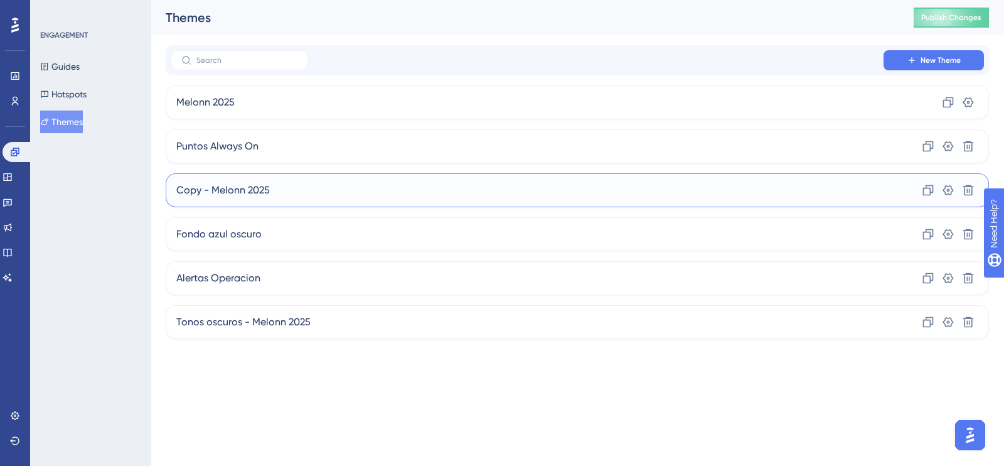
click at [550, 192] on div "Copy - Melonn 2025 Clone Settings Delete" at bounding box center [577, 190] width 823 height 34
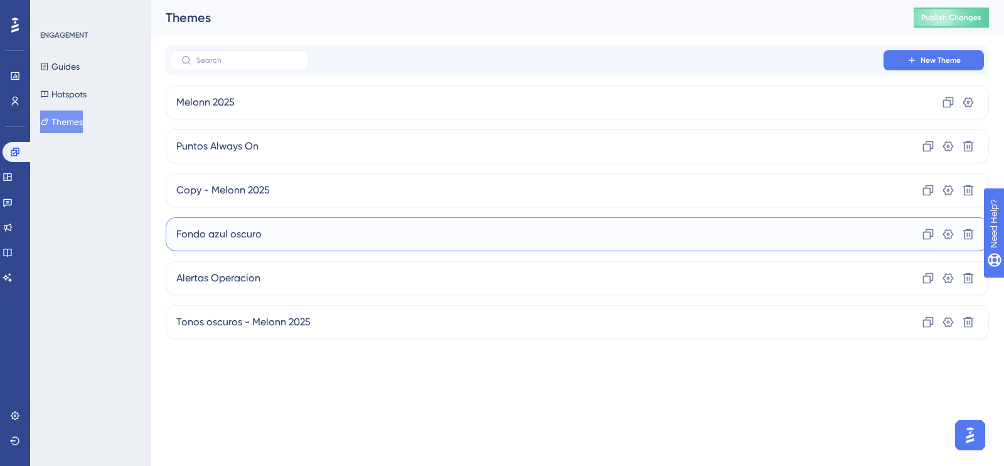
click at [247, 234] on span "Fondo azul oscuro" at bounding box center [218, 234] width 85 height 15
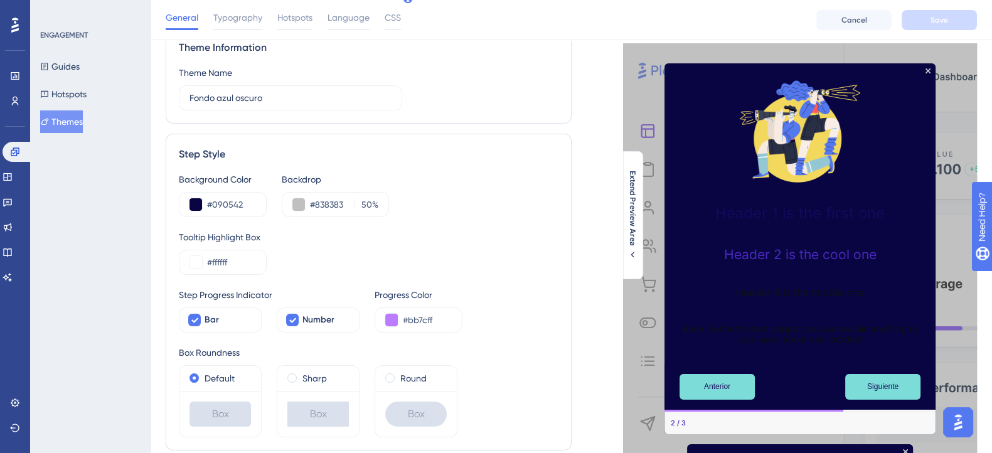
scroll to position [78, 0]
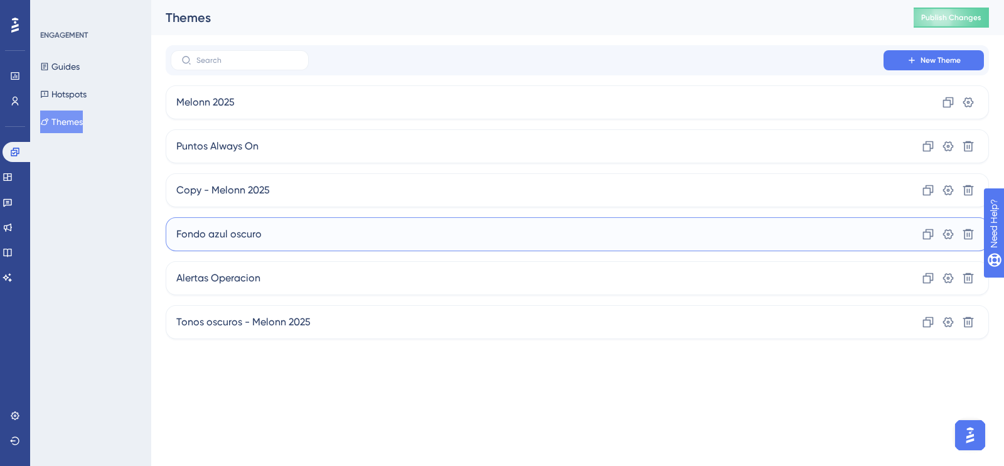
click at [314, 233] on div "Fondo azul oscuro Clone Settings Delete" at bounding box center [577, 234] width 823 height 34
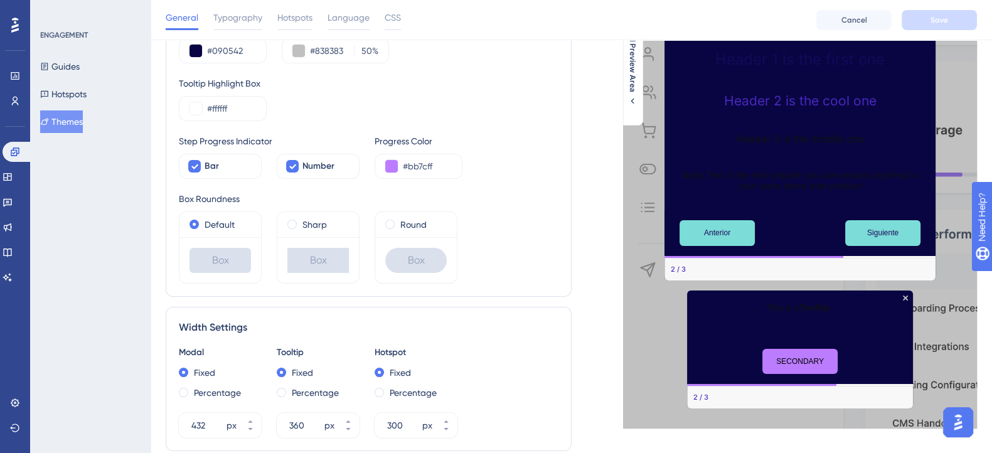
scroll to position [9, 0]
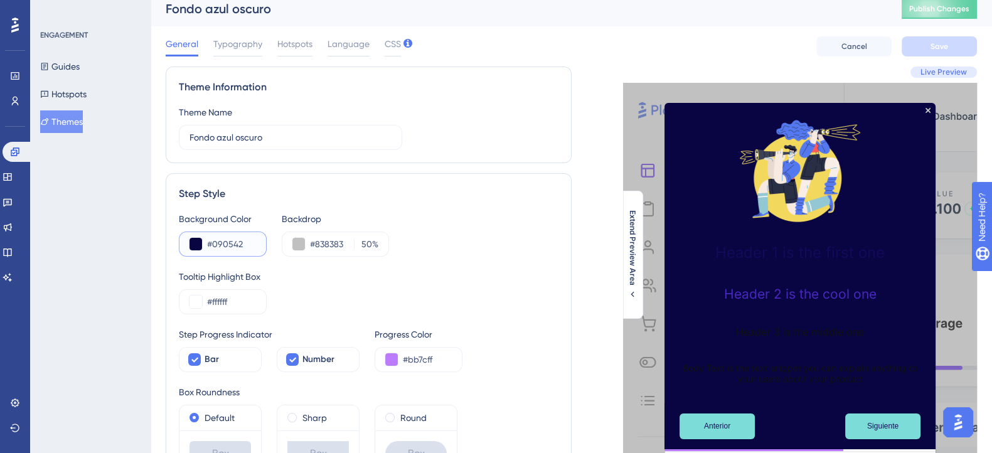
click at [191, 244] on button at bounding box center [196, 244] width 13 height 13
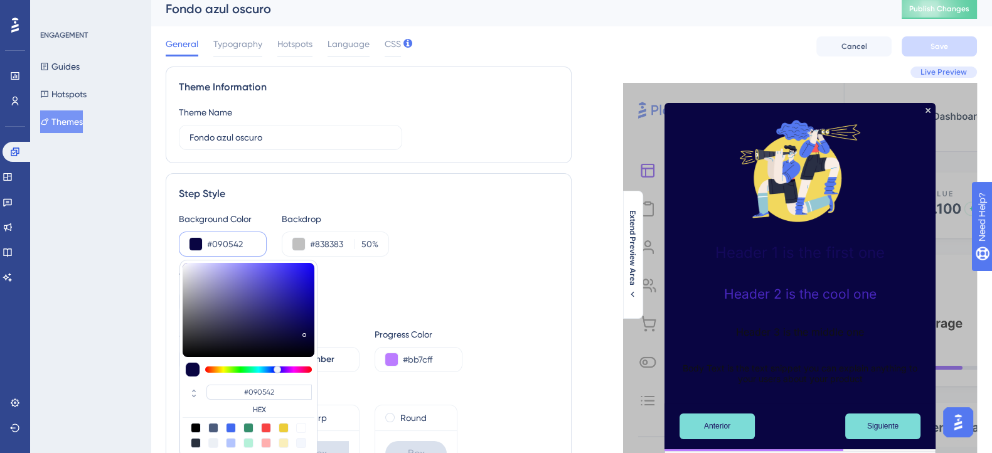
type input "#6460a7"
type input "#6460A7"
type input "#635fa3"
type input "#635FA3"
type input "#615f8a"
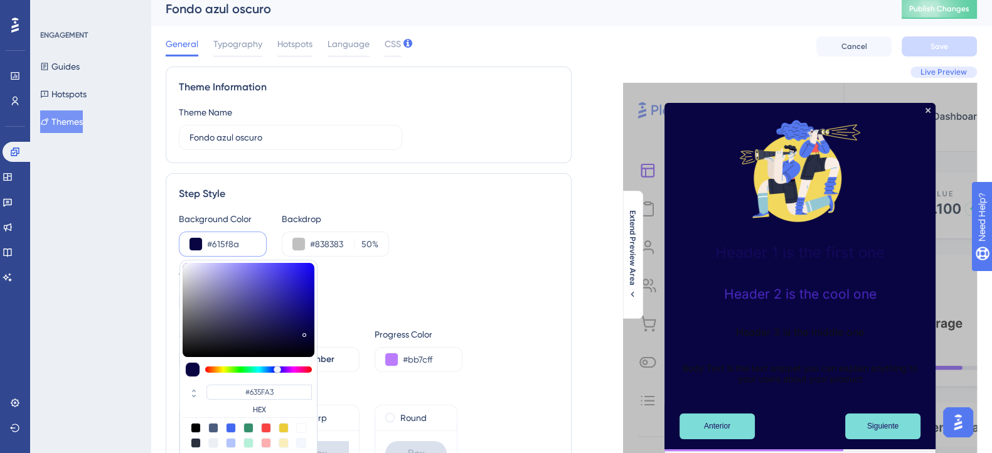
type input "#615F8A"
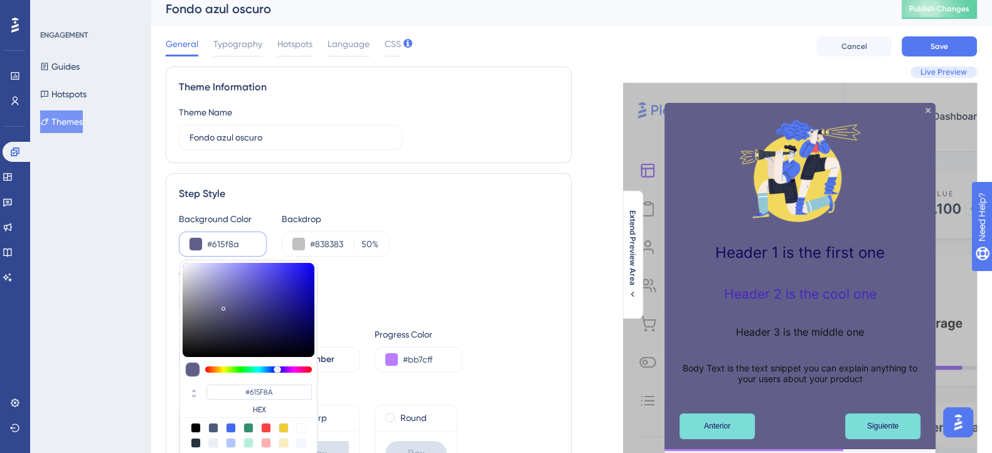
type input "#5d5b79"
type input "#5D5B79"
type input "#53525f"
type input "#53525F"
type input "#4c4c55"
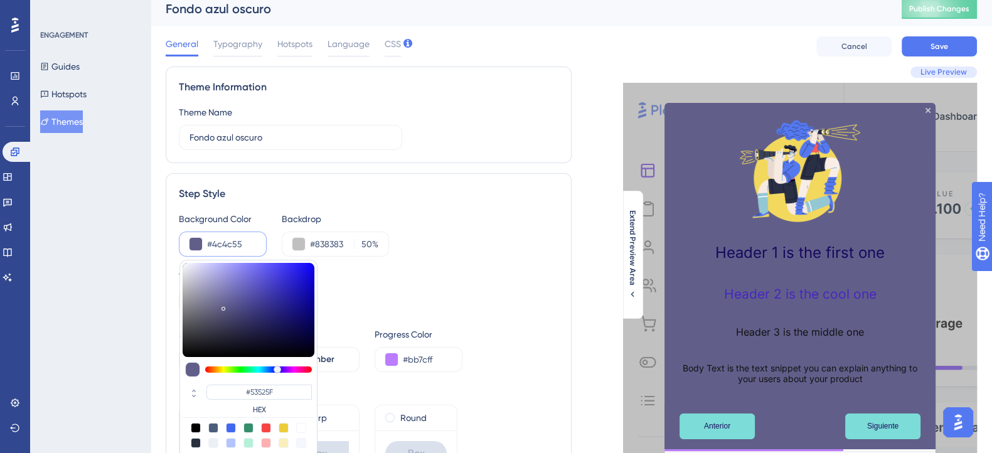
type input "#4C4C55"
type input "#414148"
type input "#3a3a3f"
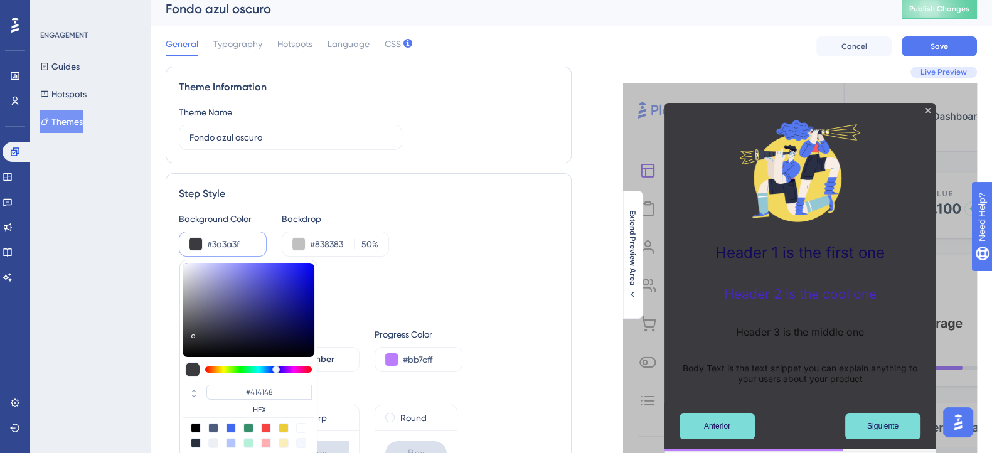
type input "#3A3A3F"
type input "#2f2f33"
type input "#2F2F33"
type input "#0d0d15"
type input "#0D0D15"
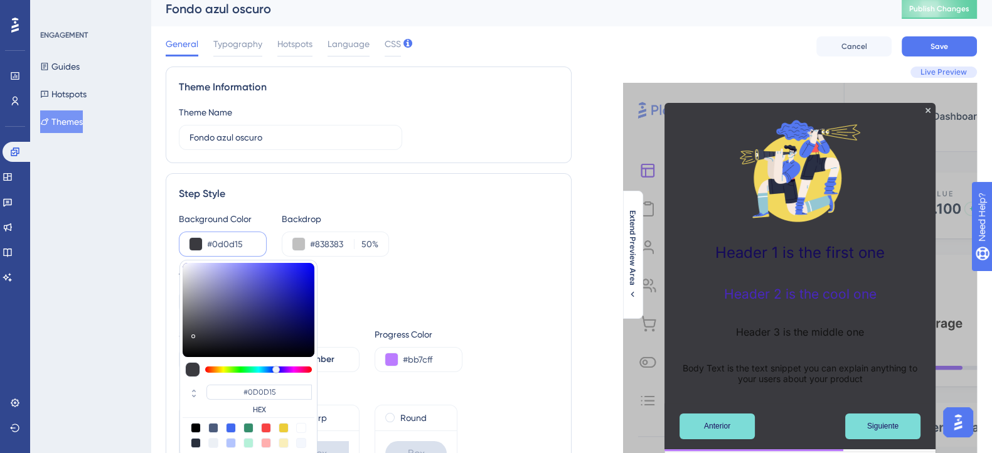
type input "#08081b"
type input "#08081B"
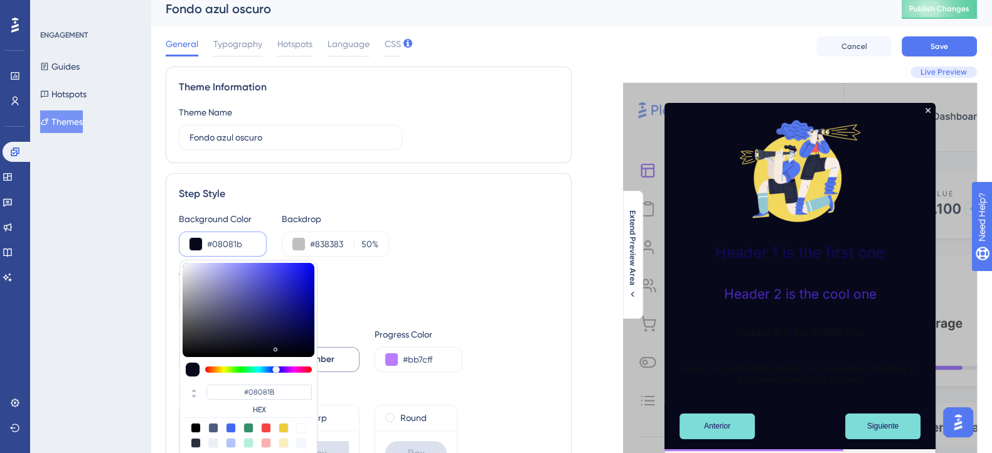
type input "#020211"
type input "#000002"
type input "#000000"
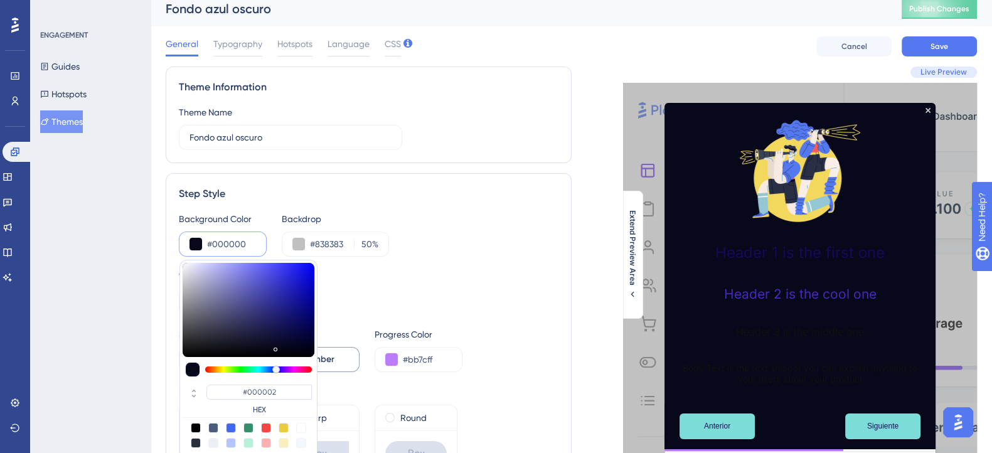
type input "#000000"
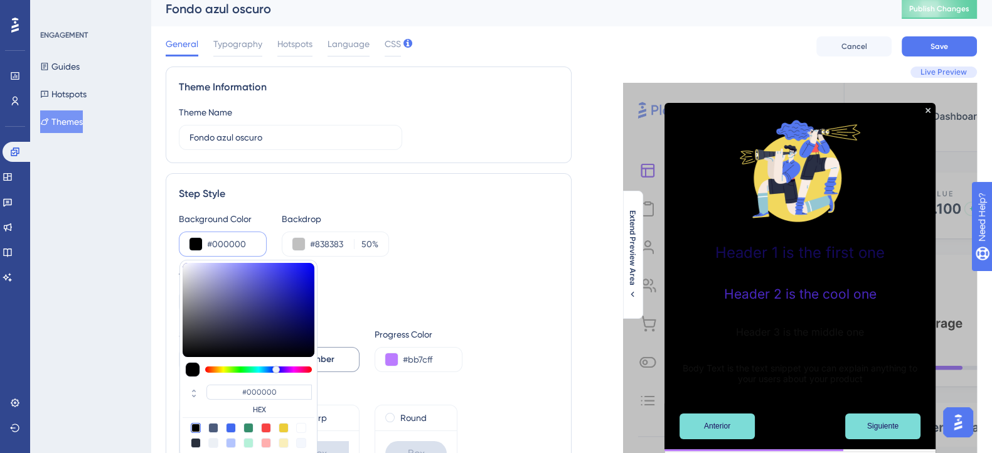
drag, startPoint x: 232, startPoint y: 299, endPoint x: 353, endPoint y: 362, distance: 135.8
click at [353, 362] on div "Background Color #000000 #000000 HEX Backdrop #838383 50 % Tooltip Highlight Bo…" at bounding box center [369, 343] width 380 height 265
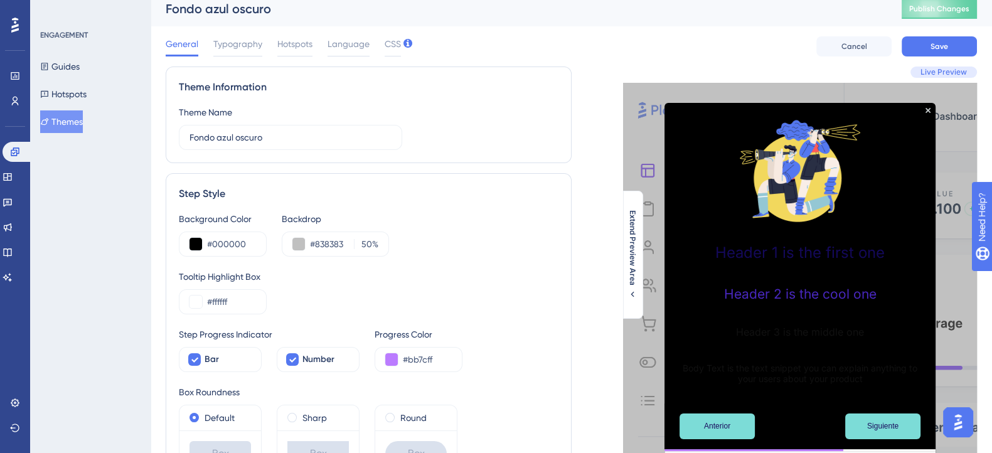
click at [537, 215] on div "Background Color #000000 Backdrop #838383 50 %" at bounding box center [369, 233] width 380 height 45
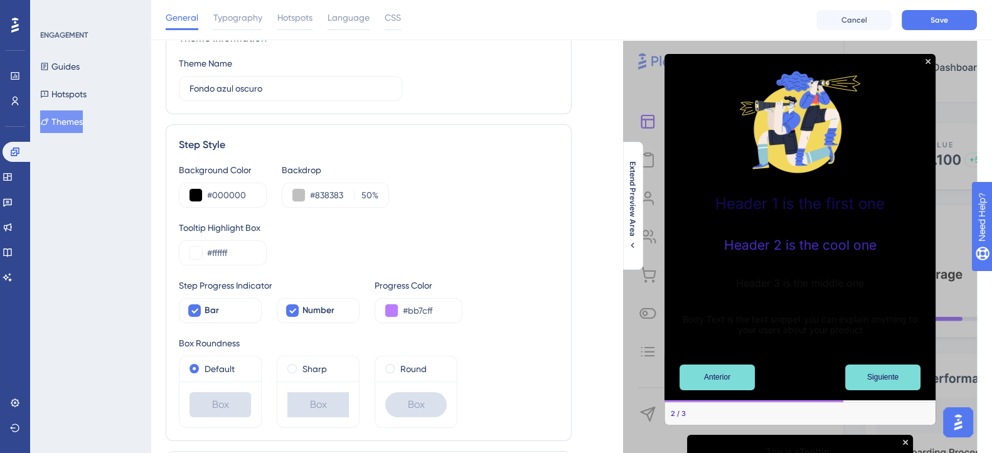
scroll to position [88, 0]
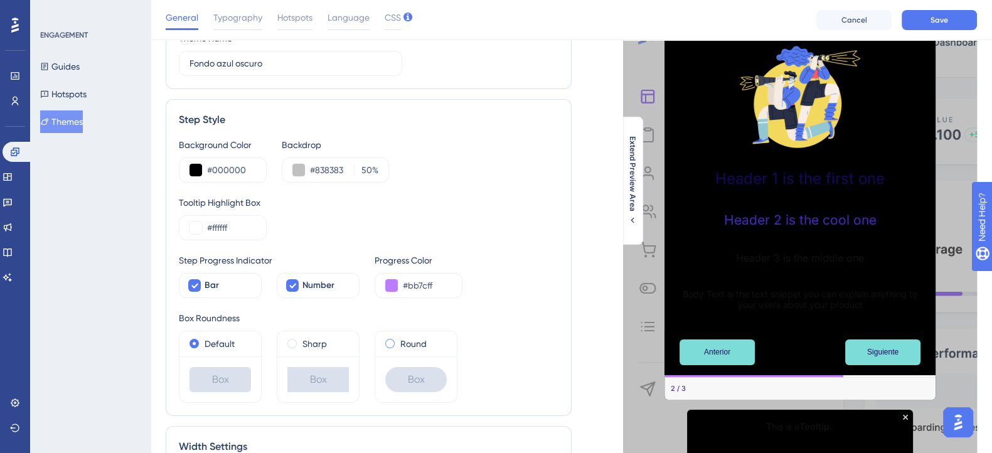
click at [388, 341] on span at bounding box center [389, 343] width 9 height 9
click at [398, 341] on input "radio" at bounding box center [398, 341] width 0 height 0
click at [388, 341] on span at bounding box center [389, 343] width 9 height 9
click at [398, 341] on input "radio" at bounding box center [398, 341] width 0 height 0
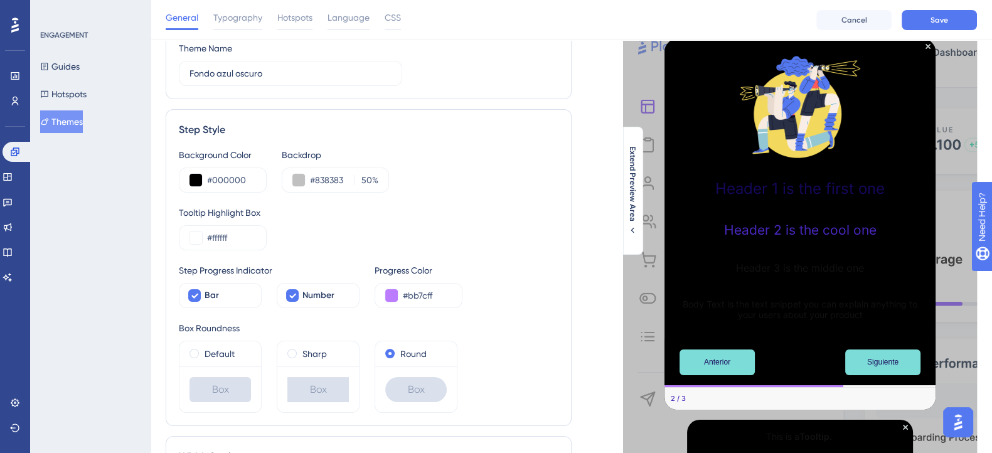
scroll to position [0, 0]
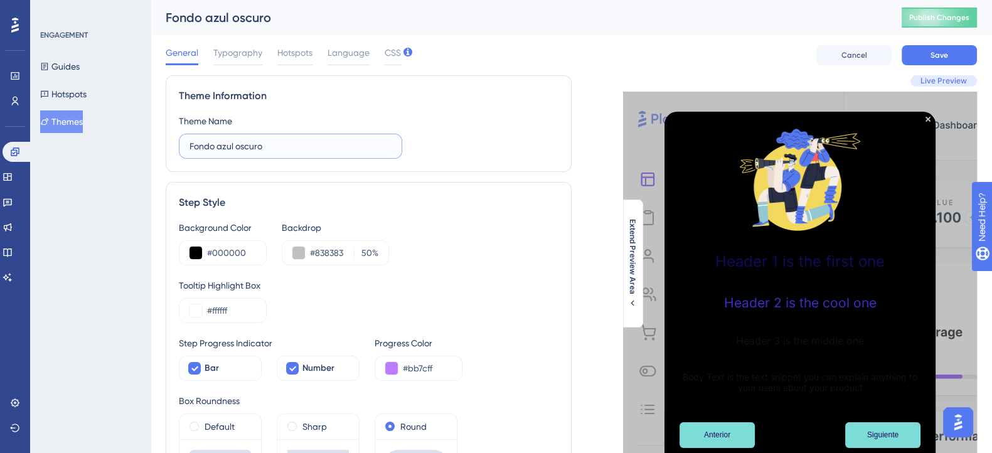
drag, startPoint x: 298, startPoint y: 142, endPoint x: 141, endPoint y: 147, distance: 156.9
type input "Melonn Editions"
click at [486, 136] on div "Theme Name Melonn Editions" at bounding box center [369, 136] width 380 height 45
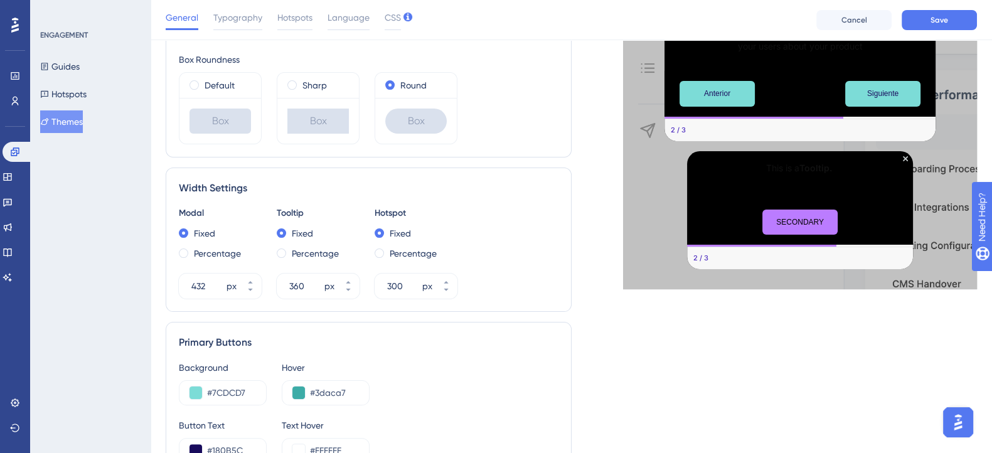
scroll to position [313, 0]
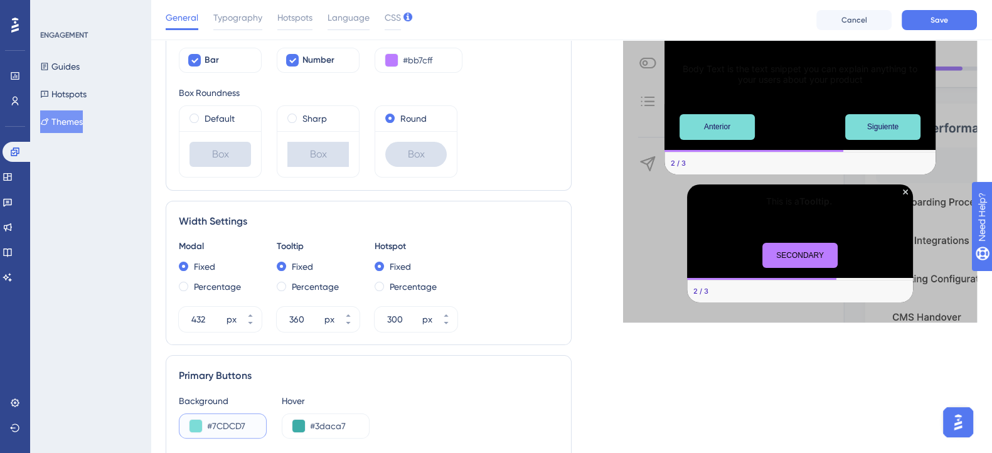
click at [245, 428] on input "#7CDCD7" at bounding box center [231, 426] width 49 height 15
click at [190, 420] on button at bounding box center [196, 426] width 13 height 13
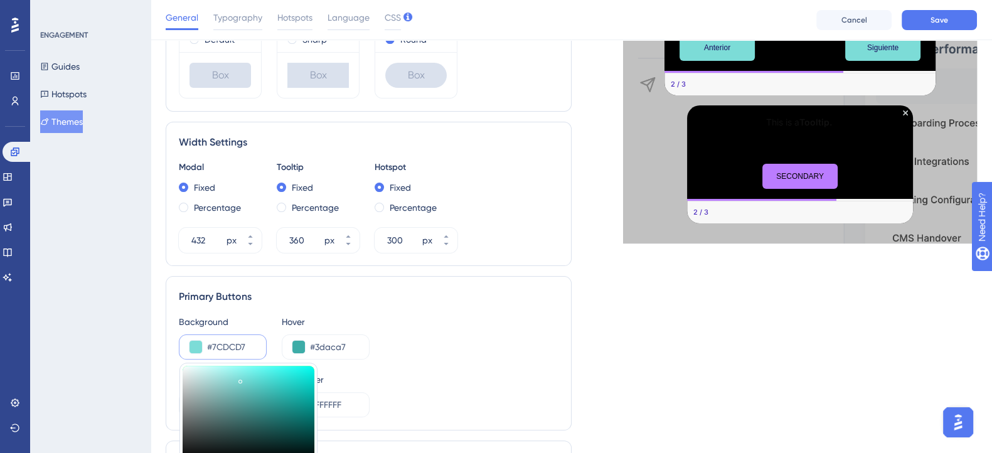
scroll to position [471, 0]
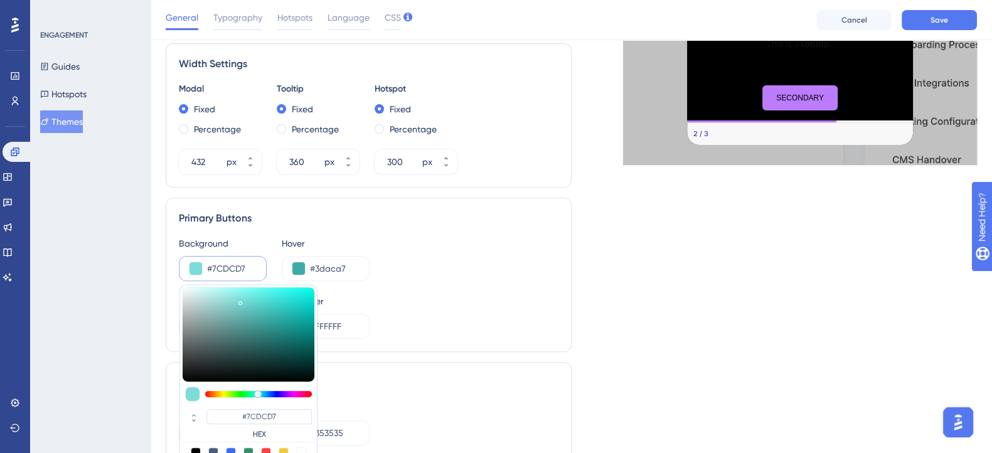
type input "#7cbfdc"
type input "#7CBFDC"
type input "#7cbcdc"
type input "#7CBCDC"
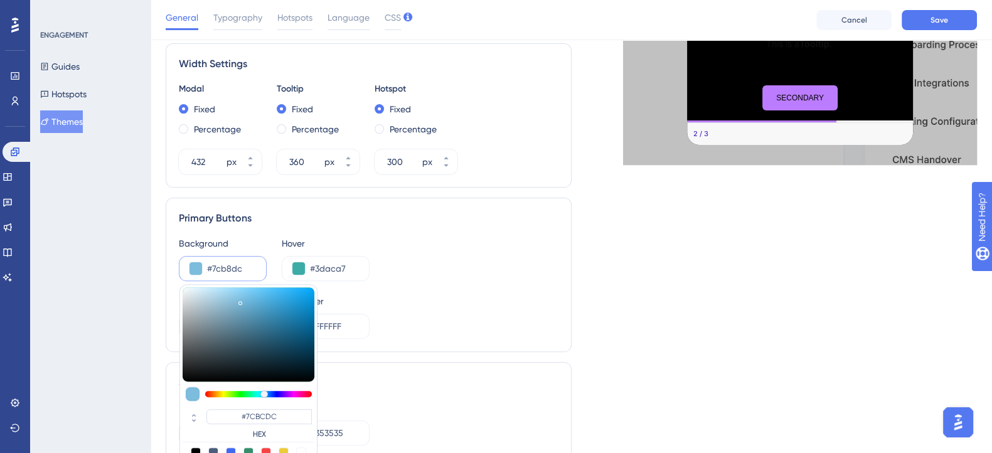
type input "#7cb5dc"
type input "#7CB5DC"
click at [265, 392] on div at bounding box center [258, 394] width 107 height 6
type input "#2d495b"
type input "#2D495B"
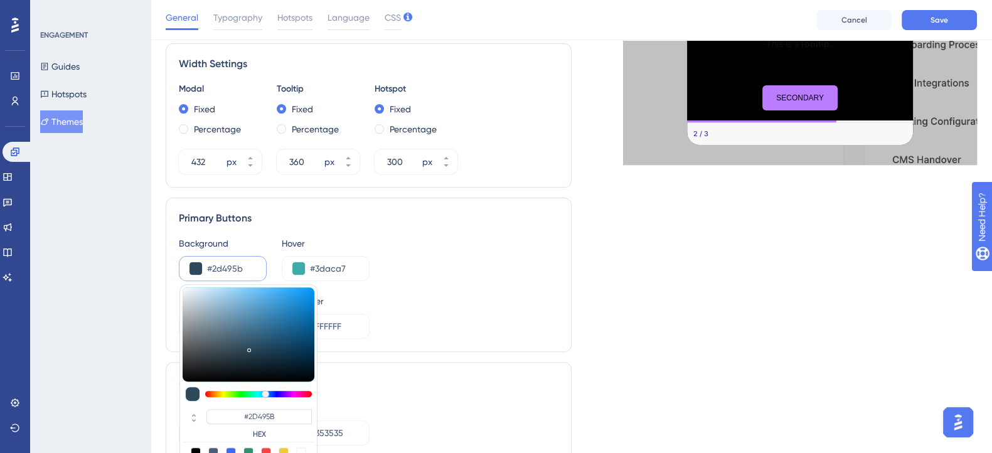
type input "#38607a"
type input "#38607A"
type input "#4986ad"
type input "#4986AD"
type input "#559ecd"
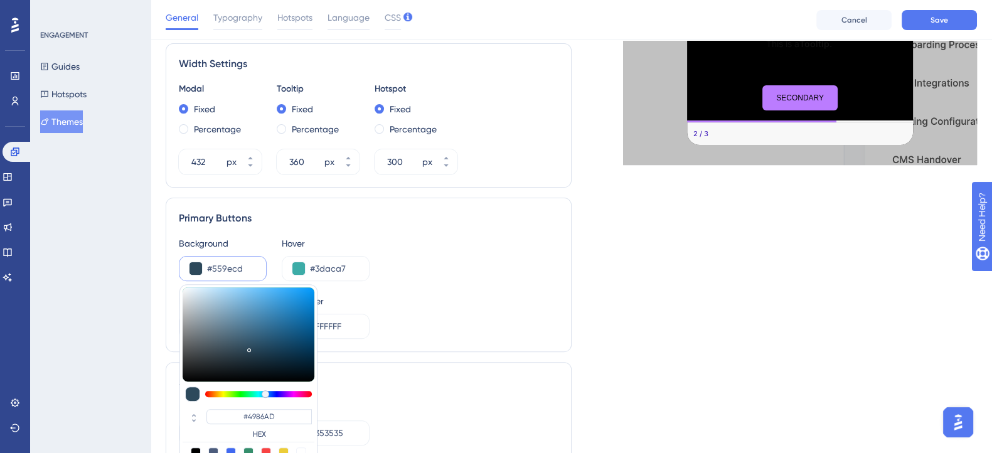
type input "#559ECD"
type input "#60b3e9"
type input "#60B3E9"
type input "#6ac4ff"
type input "#6AC4FF"
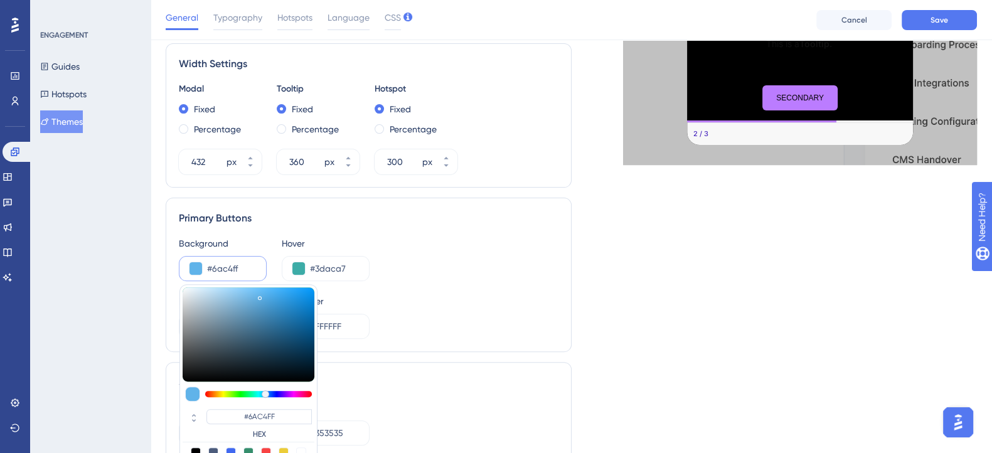
type input "#6dc5ff"
type input "#6DC5FF"
type input "#6ec5ff"
type input "#6EC5FF"
drag, startPoint x: 250, startPoint y: 343, endPoint x: 257, endPoint y: 275, distance: 68.1
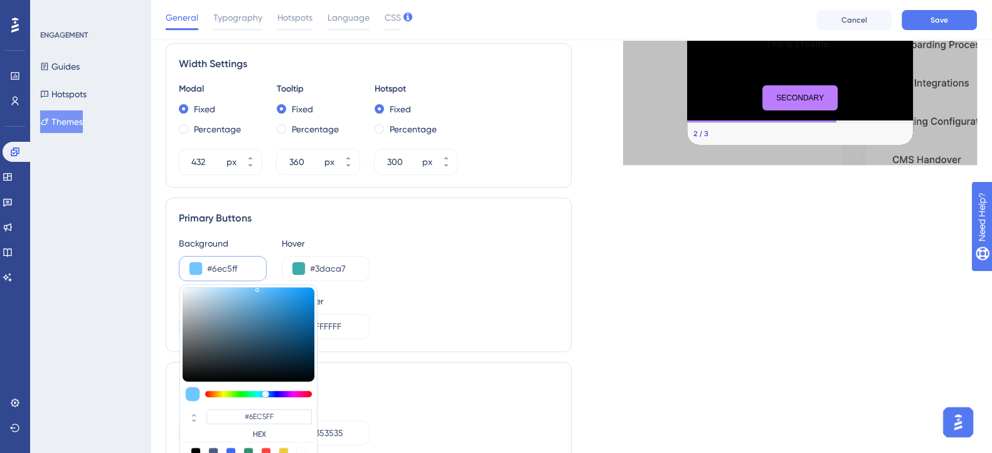
click at [257, 275] on div "#6ec5ff #6EC5FF HEX" at bounding box center [223, 268] width 88 height 25
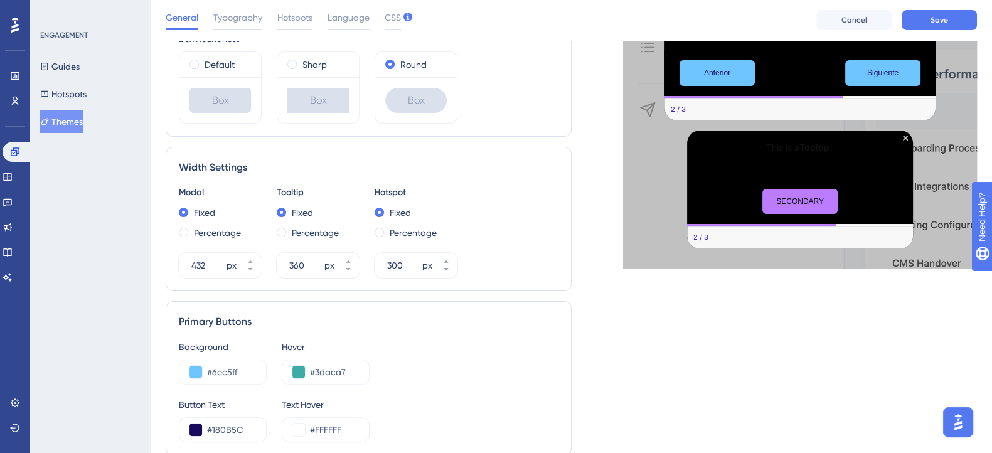
scroll to position [392, 0]
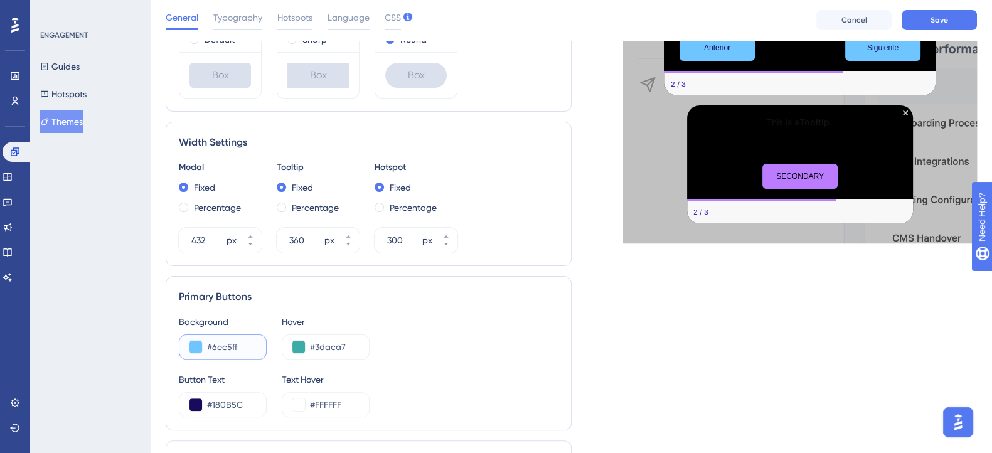
click at [194, 348] on button at bounding box center [196, 347] width 13 height 13
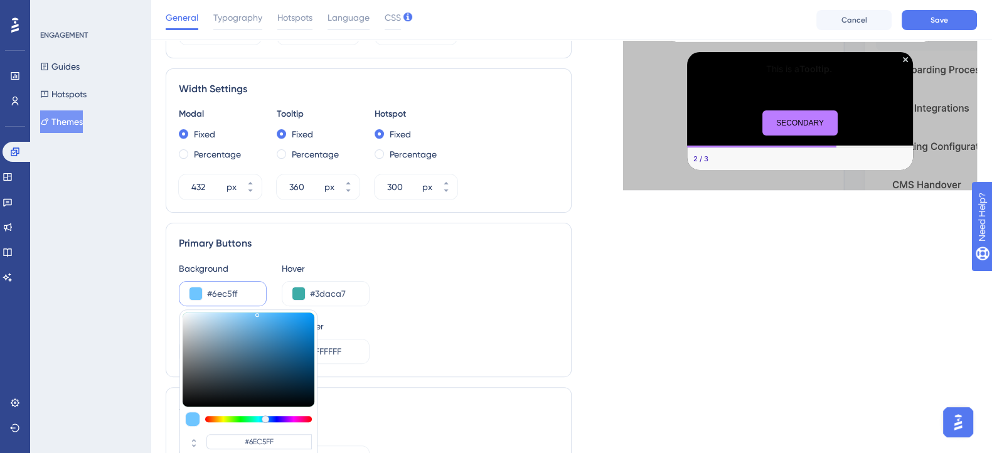
scroll to position [471, 0]
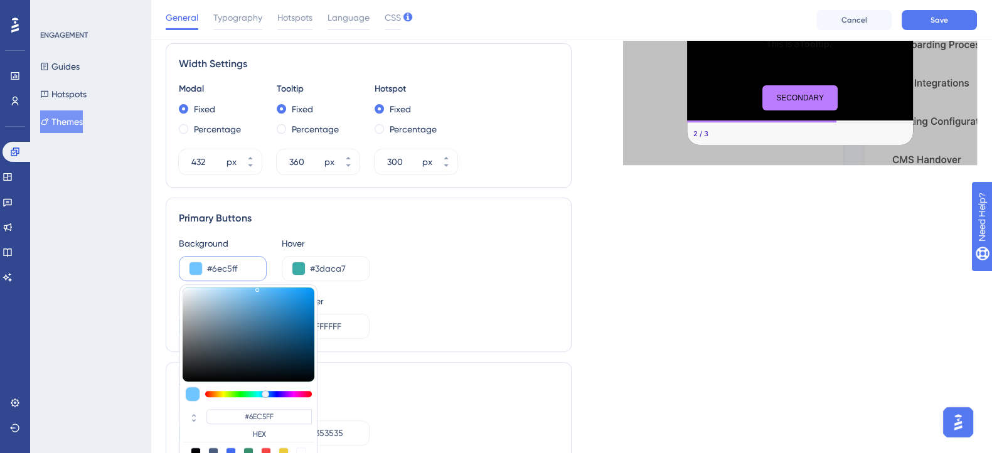
type input "#6edeff"
type input "#6EDEFF"
type input "#6ee3ff"
type input "#6EE3FF"
type input "#6ee8ff"
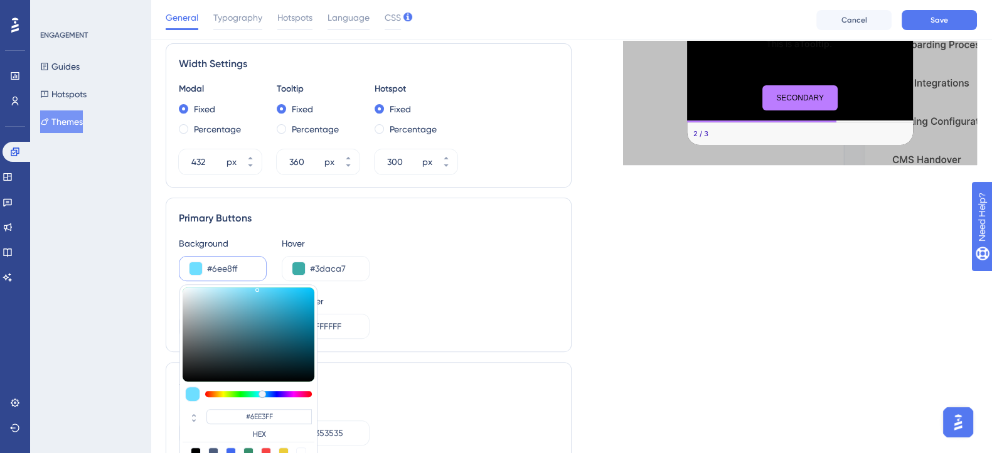
type input "#6EE8FF"
type input "#6eedff"
type input "#6EEDFF"
type input "#6ee8ff"
type input "#6EE8FF"
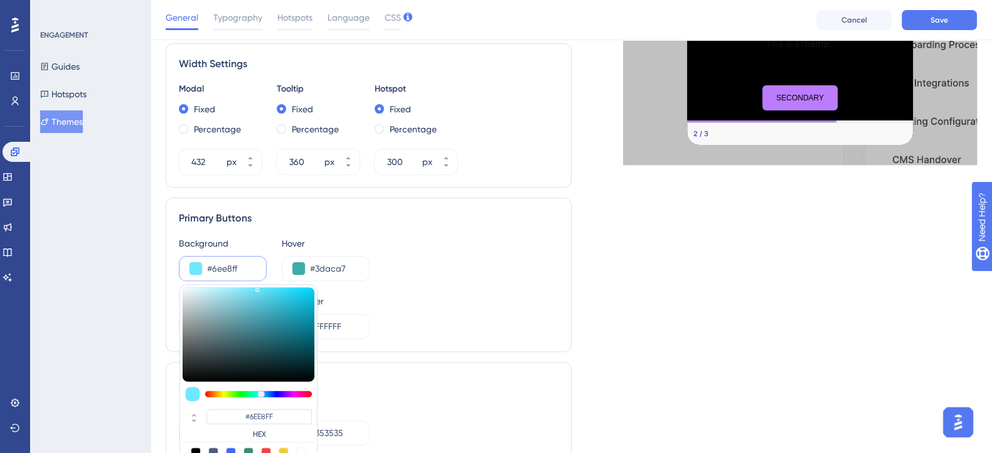
click at [261, 392] on div at bounding box center [261, 394] width 8 height 8
type input "#3f8a99"
type input "#3F8A99"
type input "#42909f"
type input "#42909F"
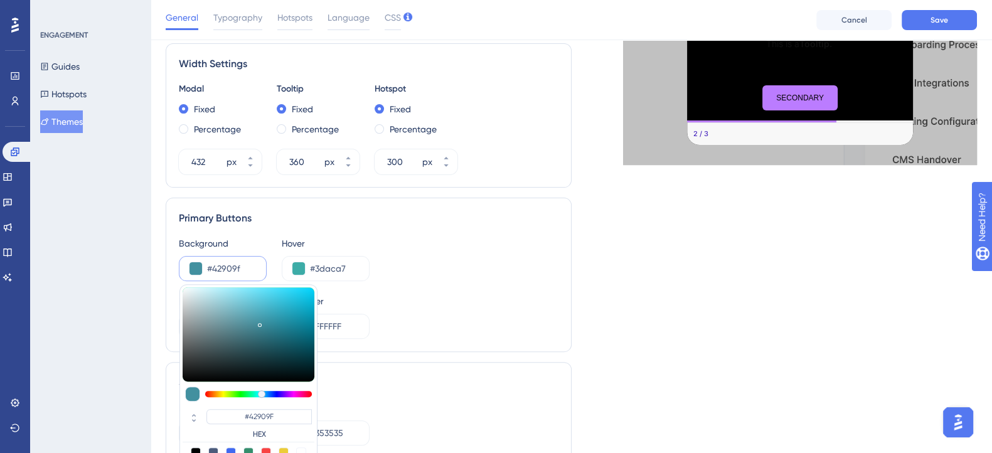
type input "#4dacbe"
type input "#4DACBE"
type input "#52bed2"
type input "#52BED2"
type input "#55d0e7"
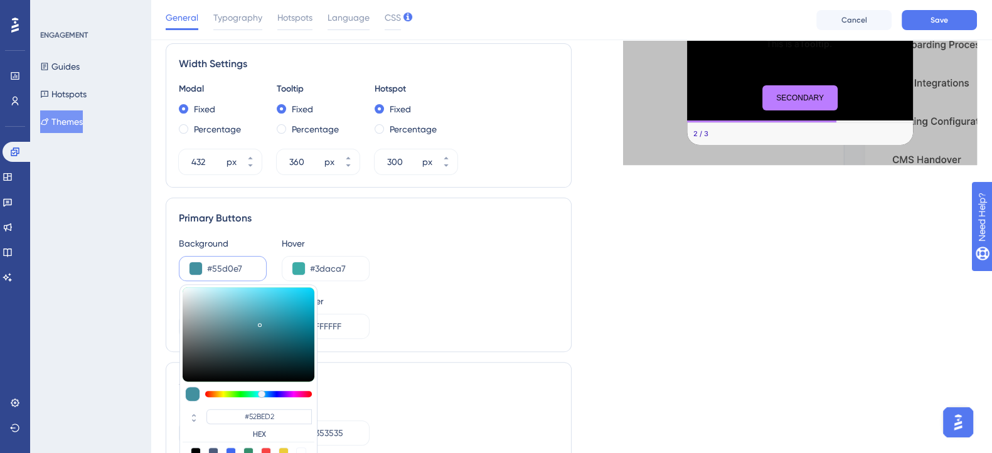
type input "#55D0E7"
type input "#55daf3"
type input "#55DAF3"
type input "#55e2fd"
type input "#55E2FD"
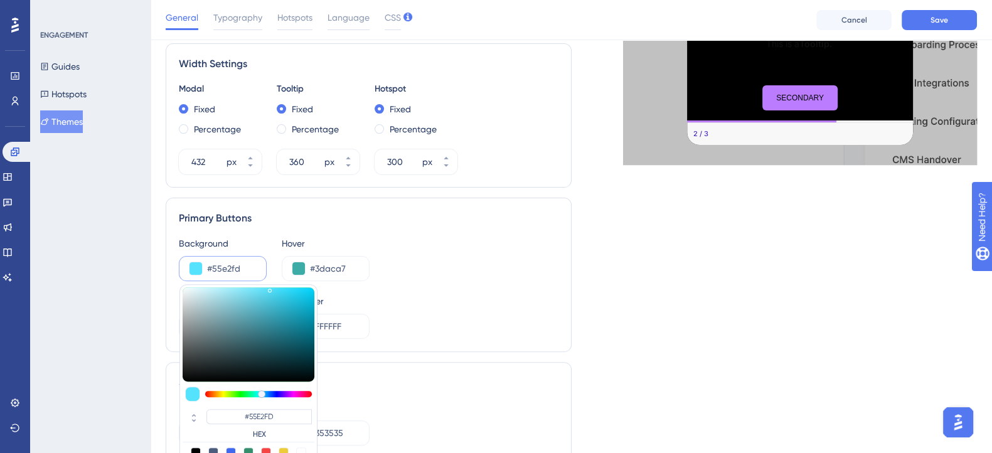
type input "#54e4ff"
type input "#54E4FF"
type input "#53e4ff"
type input "#53E4FF"
type input "#50e3ff"
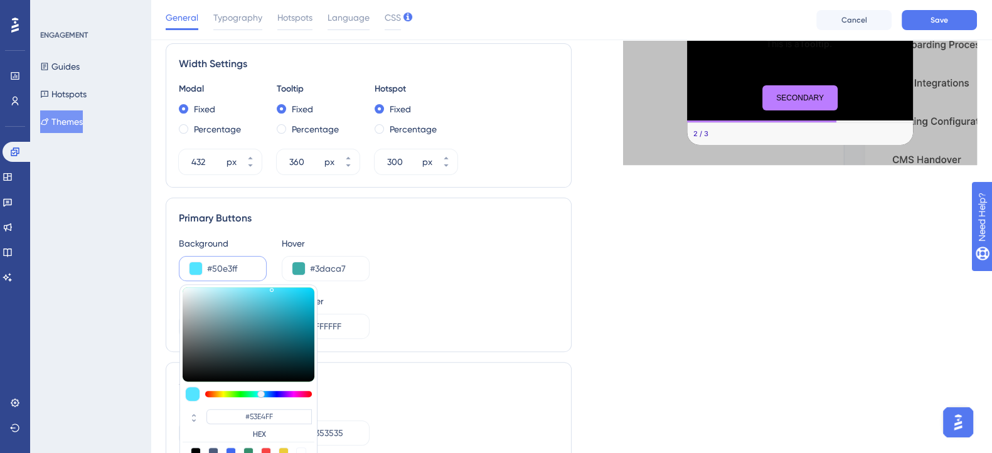
type input "#50E3FF"
type input "#49e2ff"
type input "#49E2FF"
type input "#48e2ff"
type input "#48E2FF"
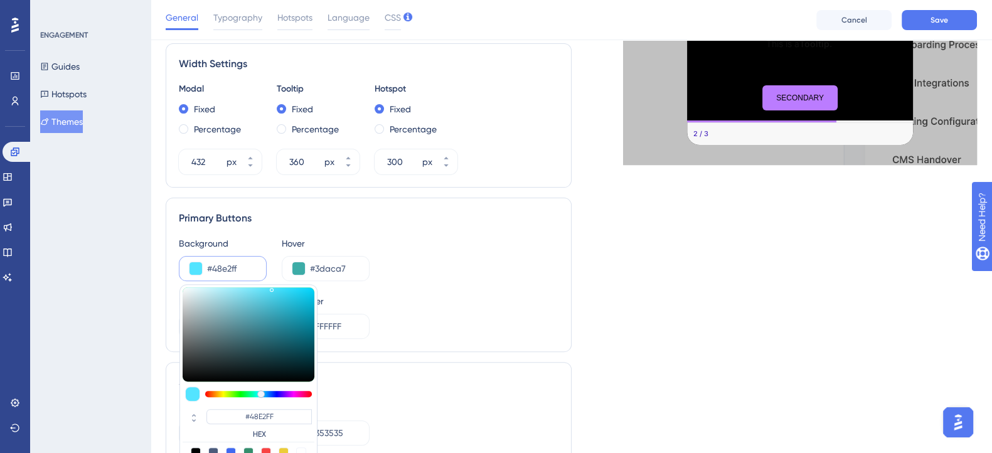
type input "#47e2ff"
type input "#47E2FF"
type input "#48e2ff"
type input "#48E2FF"
type input "#4ee3ff"
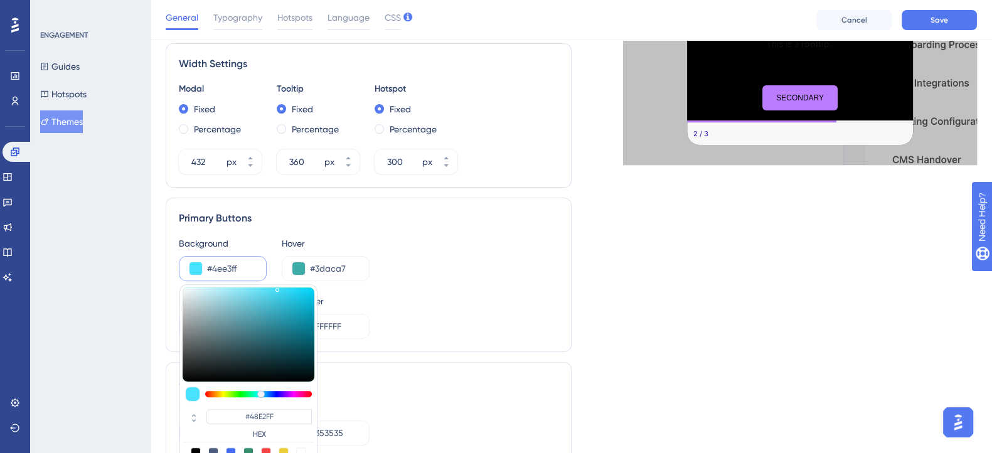
type input "#4EE3FF"
type input "#56e4ff"
type input "#56E4FF"
type input "#57e4ff"
type input "#57E4FF"
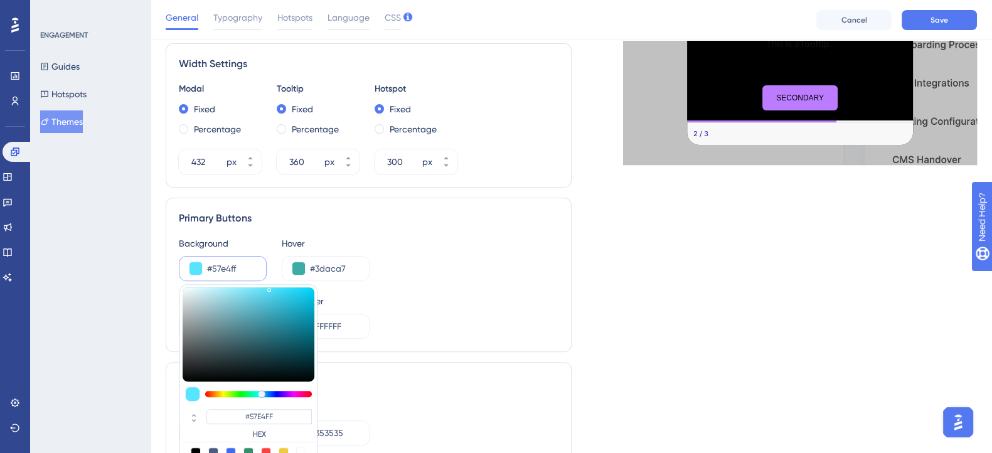
drag, startPoint x: 260, startPoint y: 324, endPoint x: 269, endPoint y: 284, distance: 41.9
click at [269, 284] on div "#57E4FF HEX" at bounding box center [248, 383] width 138 height 199
type input "#57d8ff"
type input "#57D8FF"
type input "#57deff"
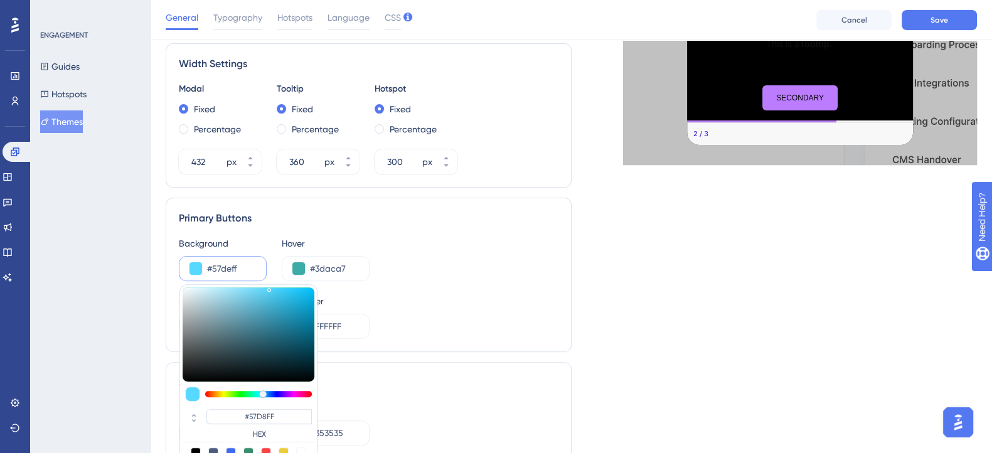
type input "#57DEFF"
type input "#57e4ff"
type input "#57E4FF"
click at [261, 393] on div at bounding box center [262, 394] width 8 height 8
type input "#49bfd6"
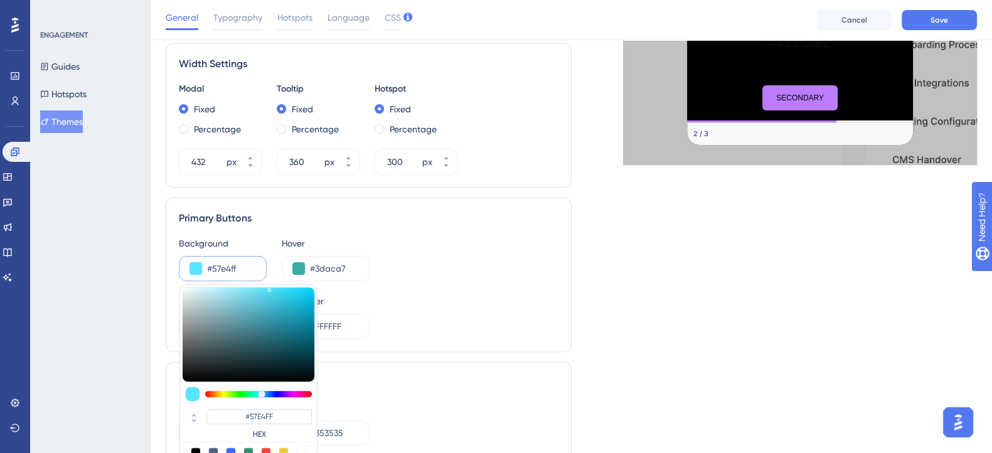
type input "#49BFD6"
type input "#48bfd6"
type input "#48BFD6"
type input "#46c3db"
type input "#46C3DB"
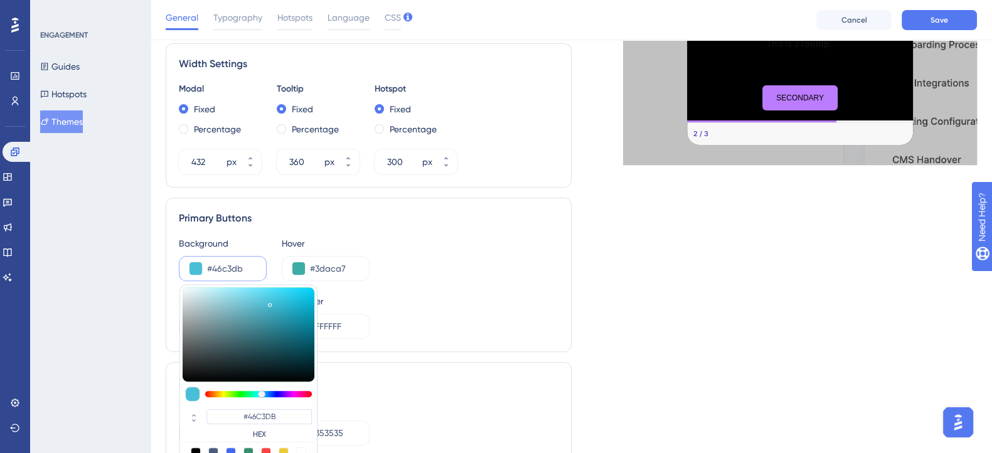
type input "#41d0ec"
type input "#41D0EC"
type input "#3edcfb"
type input "#3EDCFB"
type input "#3cdfff"
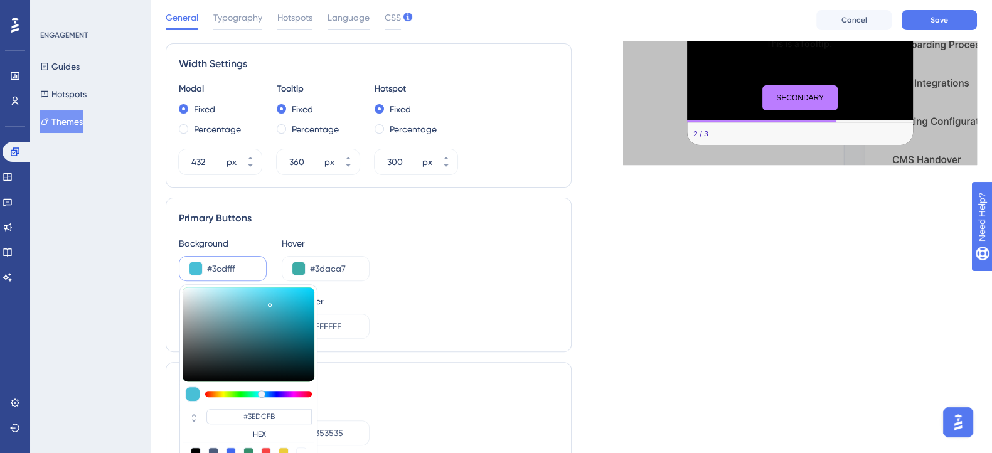
type input "#3CDFFF"
type input "#3adfff"
type input "#3ADFFF"
type input "#38dfff"
type input "#38DFFF"
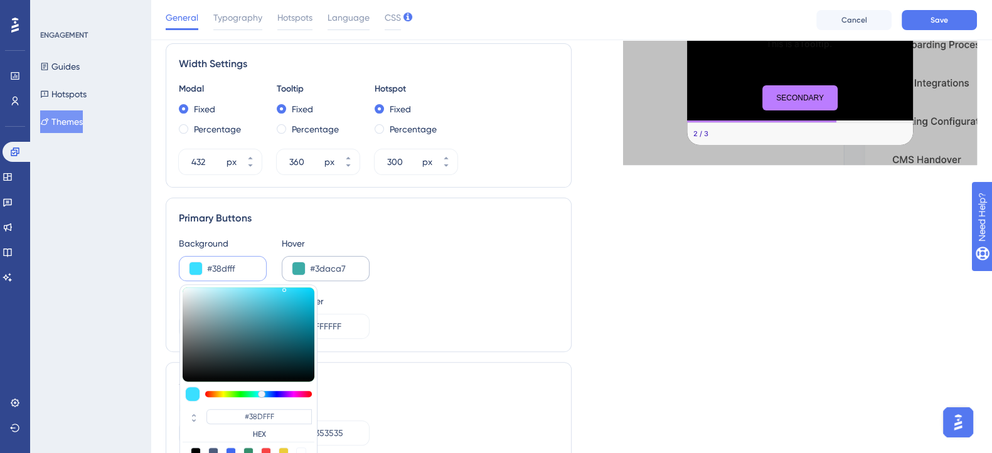
type input "#34deff"
type input "#34DEFF"
type input "#31deff"
type input "#31DEFF"
type input "#2fdeff"
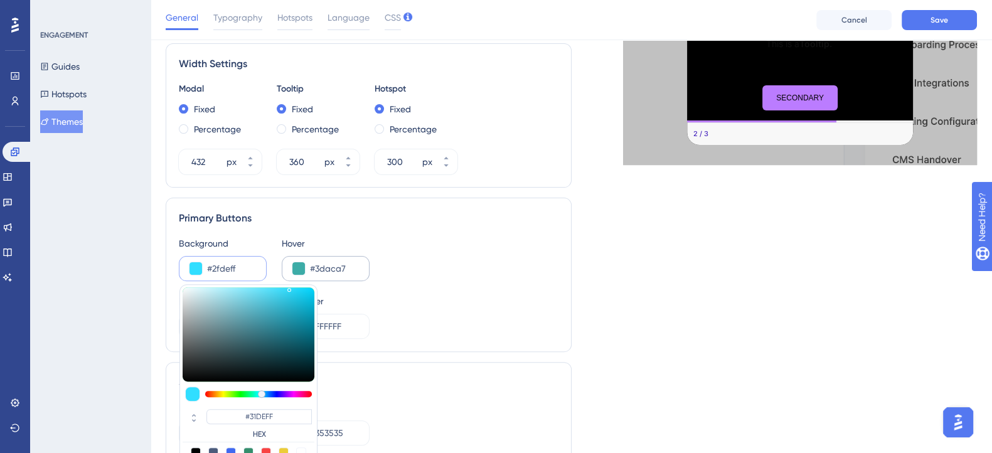
type input "#2FDEFF"
type input "#2bddff"
type input "#2BDDFF"
type input "#29ddff"
type input "#29DDFF"
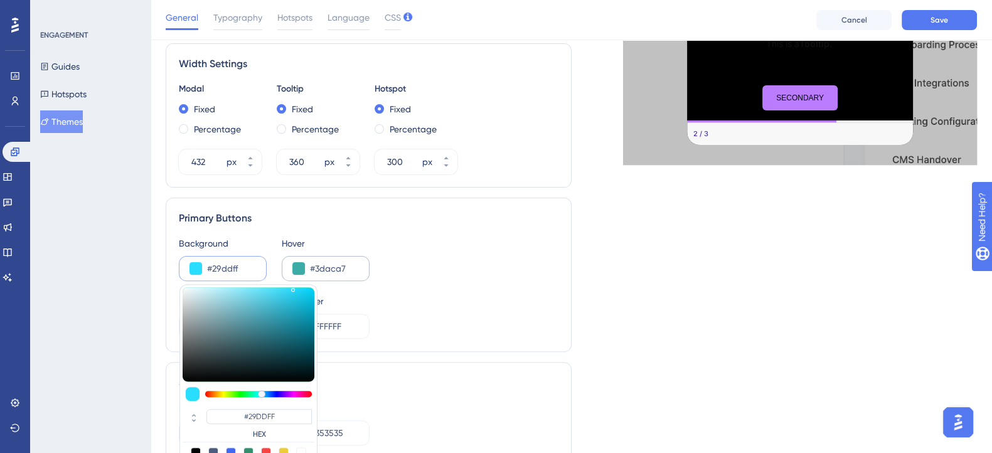
drag, startPoint x: 269, startPoint y: 301, endPoint x: 293, endPoint y: 277, distance: 34.2
click at [293, 277] on div "Background #29ddff #29DDFF HEX Hover #3daca7" at bounding box center [369, 258] width 380 height 45
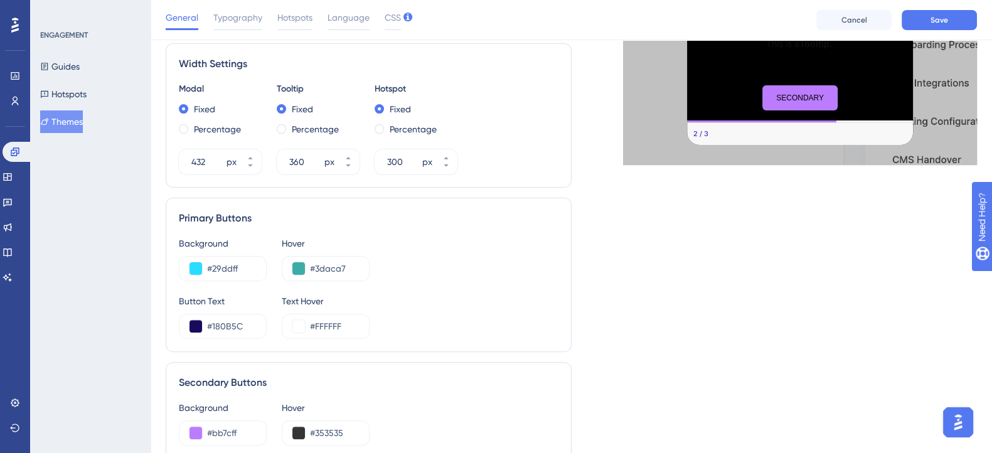
click at [422, 249] on div "Background #29ddff Hover #3daca7" at bounding box center [369, 258] width 380 height 45
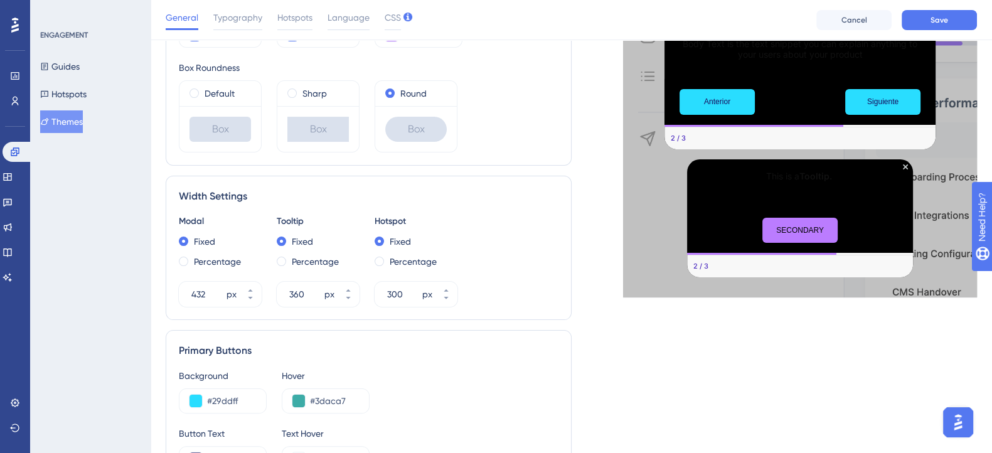
scroll to position [313, 0]
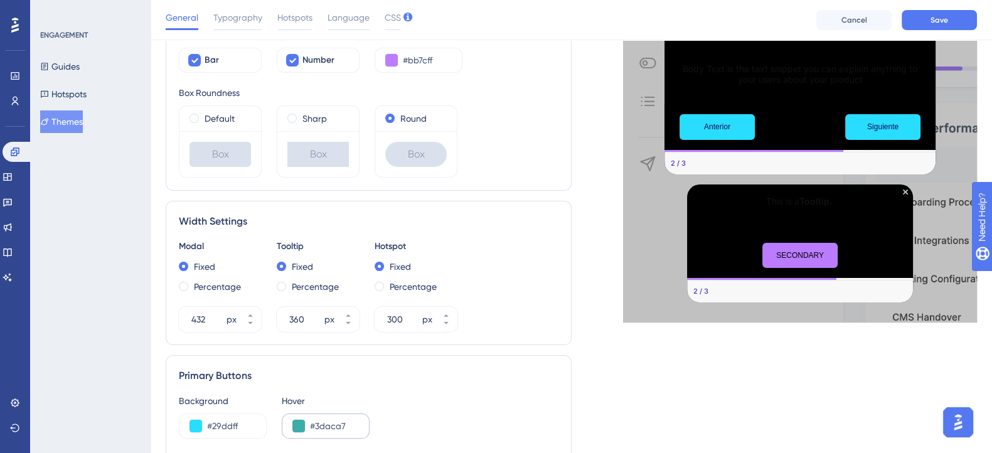
click at [342, 432] on div "#3daca7" at bounding box center [326, 426] width 88 height 25
drag, startPoint x: 246, startPoint y: 426, endPoint x: 210, endPoint y: 427, distance: 36.4
click at [210, 427] on input "#29ddff" at bounding box center [231, 426] width 49 height 15
drag, startPoint x: 355, startPoint y: 424, endPoint x: 309, endPoint y: 427, distance: 45.9
click at [310, 427] on input "#3daca7" at bounding box center [334, 426] width 49 height 15
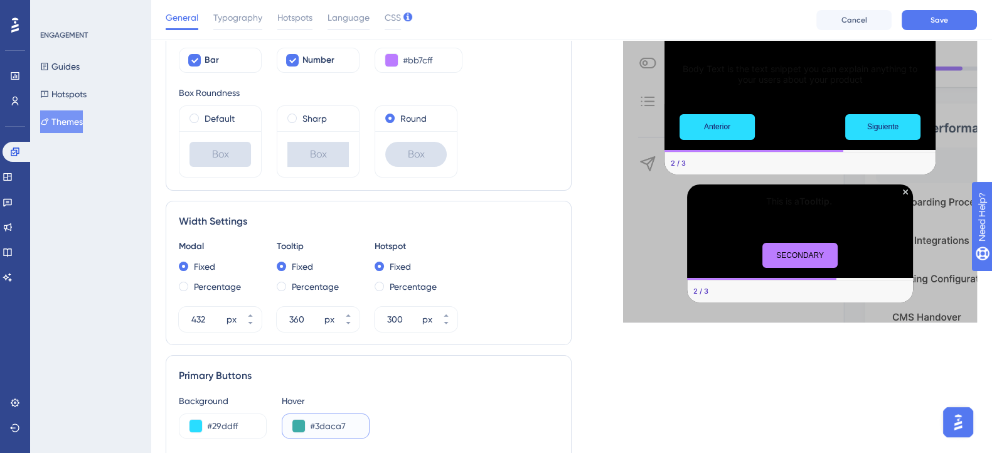
paste input "29DDFF"
click at [304, 423] on div "#29DDFF" at bounding box center [326, 426] width 88 height 25
click at [301, 423] on button at bounding box center [298, 426] width 13 height 13
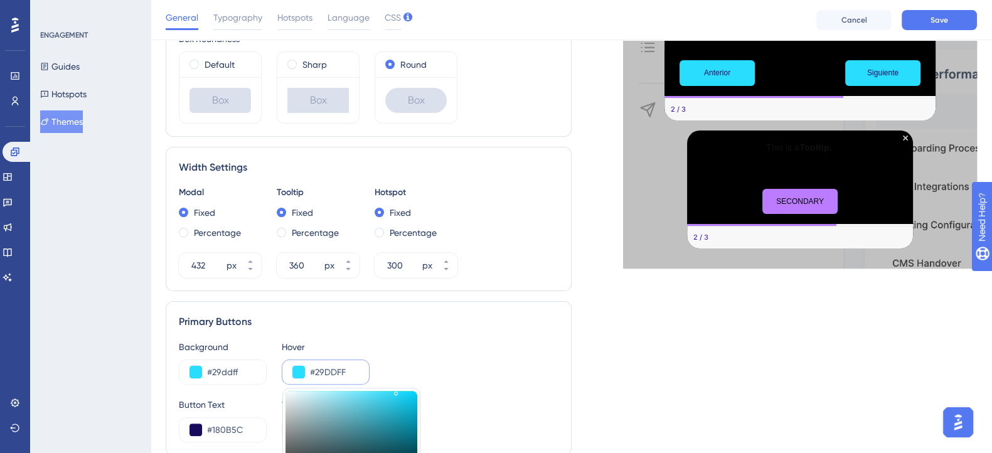
scroll to position [392, 0]
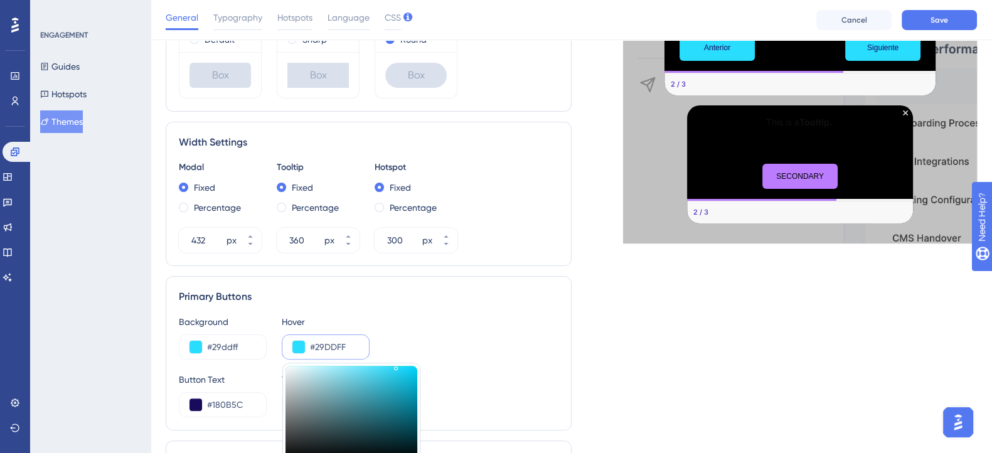
type input "#1fd4f6"
type input "#1FD4F6"
type input "#1ed4f6"
type input "#1ED4F6"
type input "#1ad4f6"
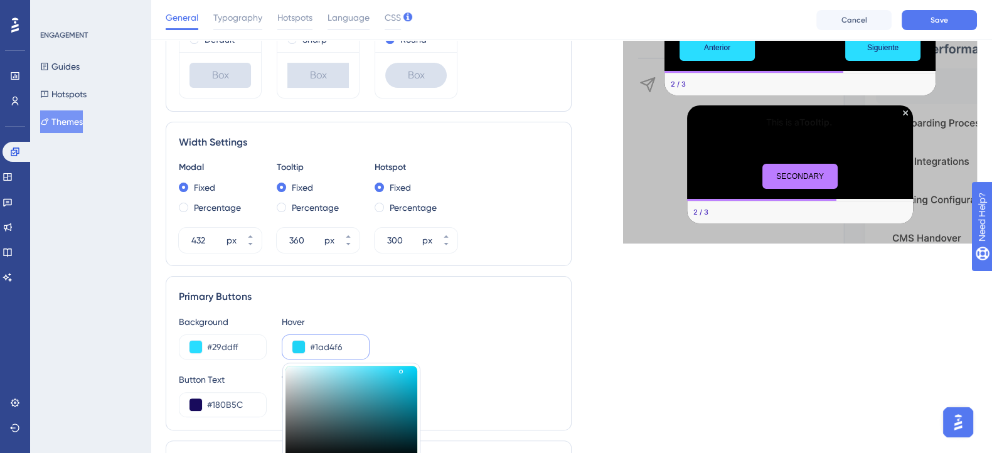
type input "#1AD4F6"
type input "#13d7fb"
type input "#13D7FB"
type input "#0dd8fd"
type input "#0DD8FD"
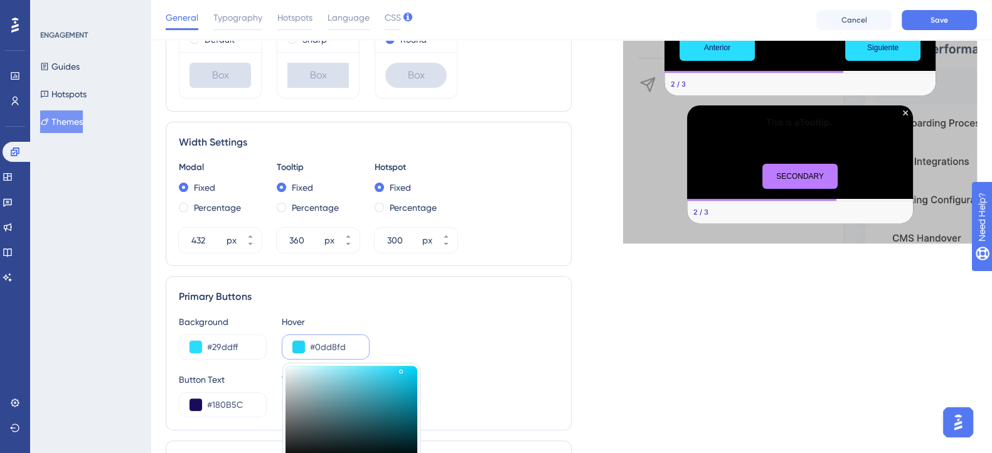
type input "#09d9ff"
type input "#09D9FF"
type input "#05d9ff"
type input "#05D9FF"
type input "#00d8ff"
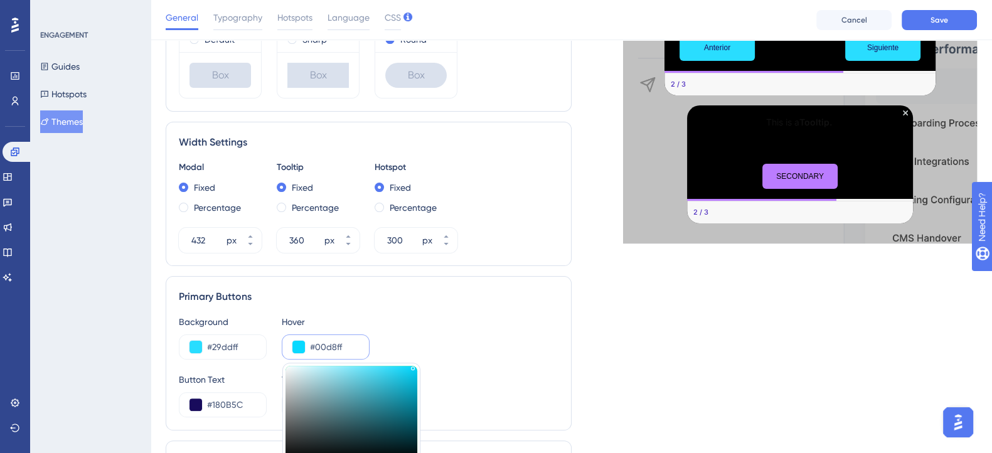
type input "#00D8FF"
drag, startPoint x: 400, startPoint y: 368, endPoint x: 424, endPoint y: 359, distance: 25.1
click at [424, 359] on div "Background #29ddff Hover #00d8ff #00D8FF HEX Button Text #180B5C Text Hover #FF…" at bounding box center [369, 365] width 380 height 103
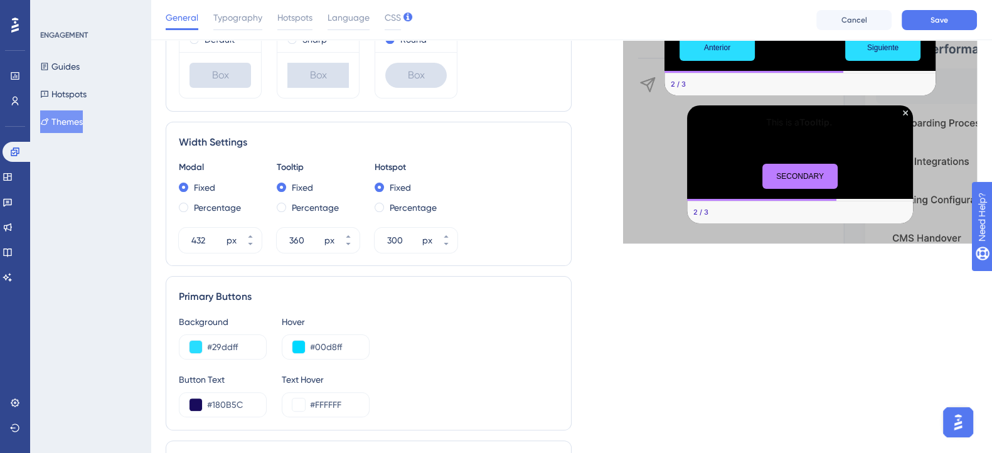
click at [444, 343] on div "Background #29ddff Hover #00d8ff" at bounding box center [369, 336] width 380 height 45
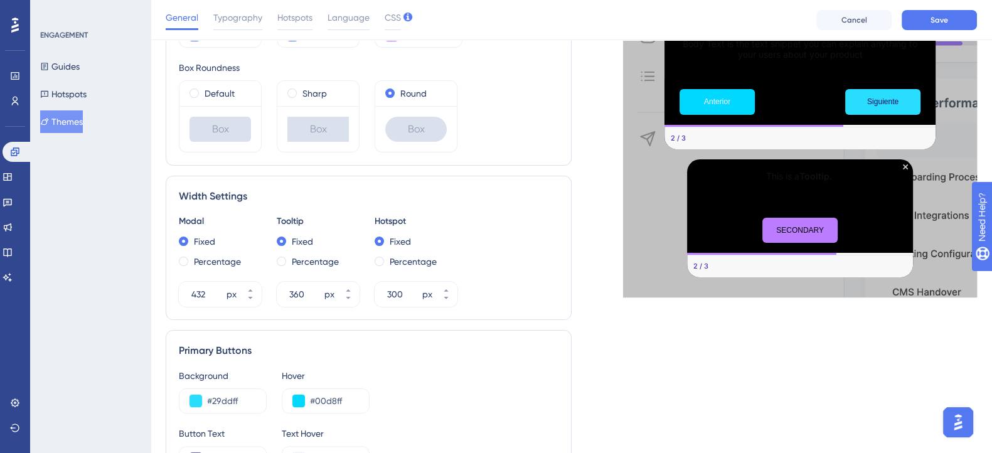
scroll to position [313, 0]
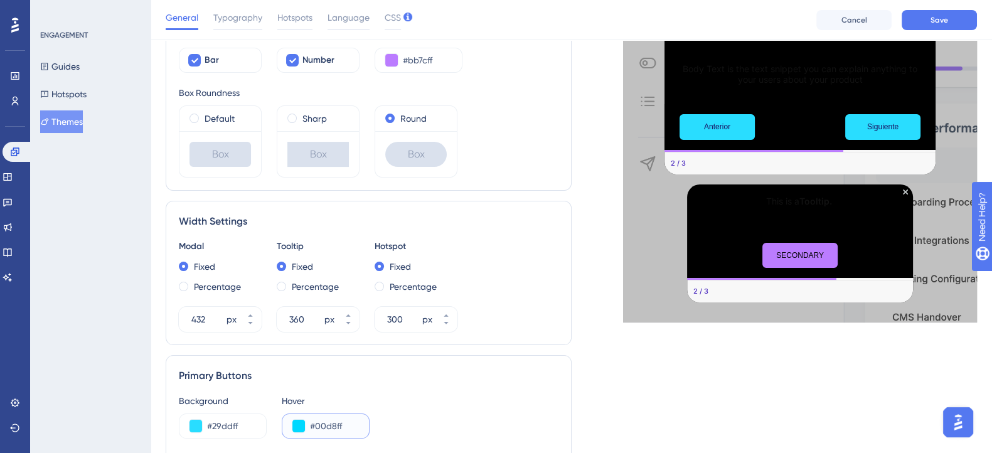
click at [301, 429] on button at bounding box center [298, 426] width 13 height 13
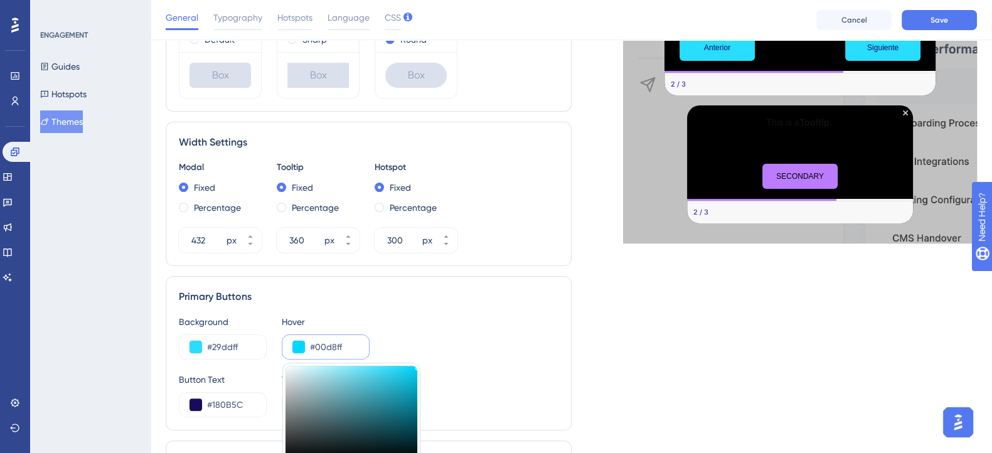
type input "#3ac1d9"
type input "#3AC1D9"
type input "#3bc1d9"
type input "#3BC1D9"
type input "#3ec3db"
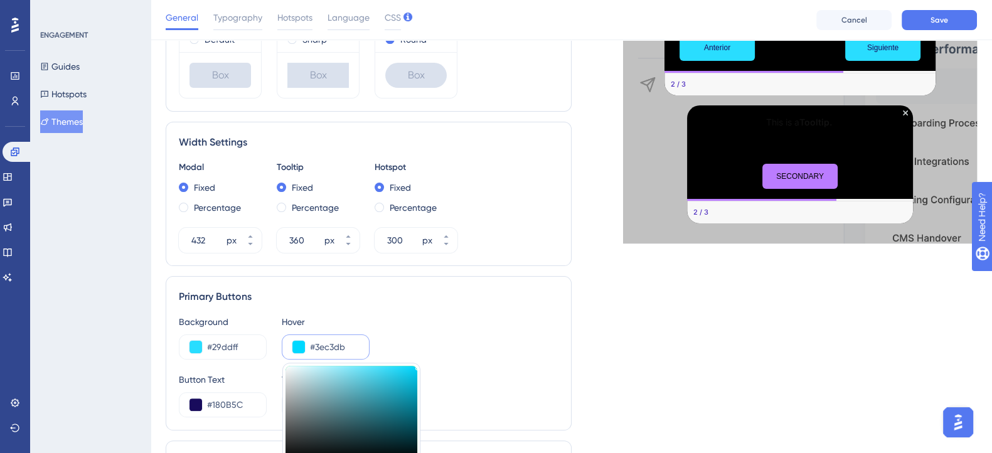
type input "#3EC3DB"
type input "#49cde5"
type input "#49CDE5"
type input "#4ed2ea"
type input "#4ED2EA"
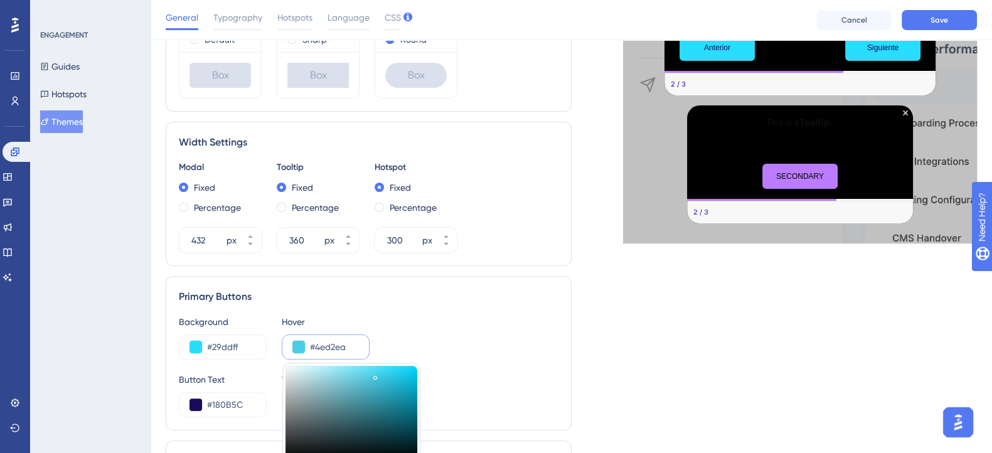
type input "#54d6ee"
type input "#54D6EE"
type input "#5adaf1"
type input "#5ADAF1"
type input "#5cdaf1"
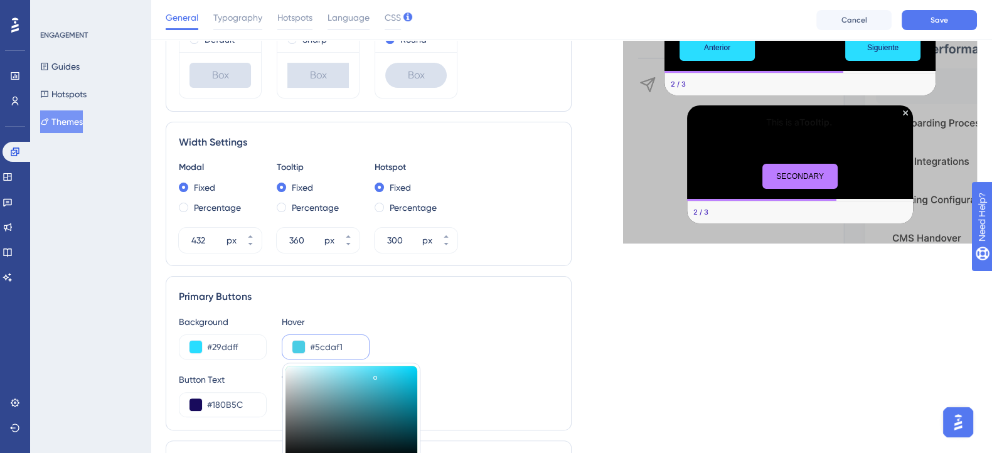
type input "#5CDAF1"
type input "#6ae2f8"
type input "#6AE2F8"
type input "#79eaff"
type input "#79EAFF"
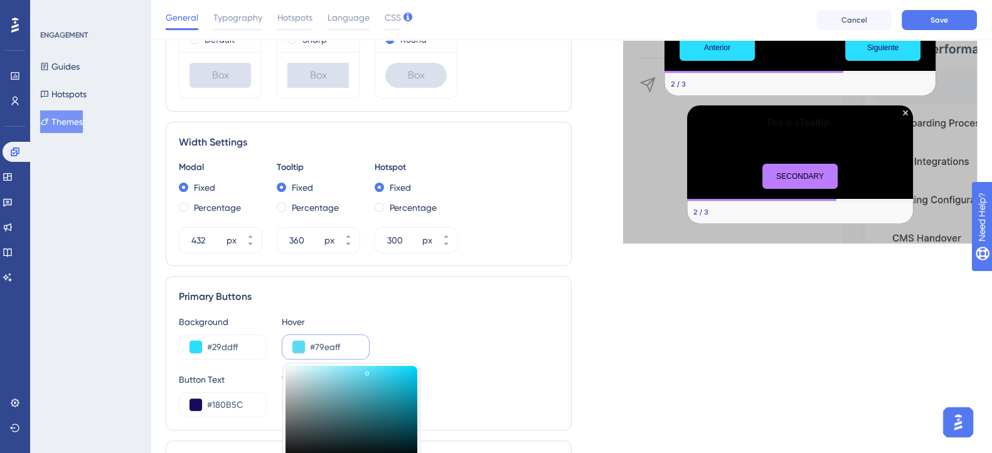
type input "#7eebff"
type input "#7EEBFF"
type input "#7febff"
type input "#7FEBFF"
type input "#80ebff"
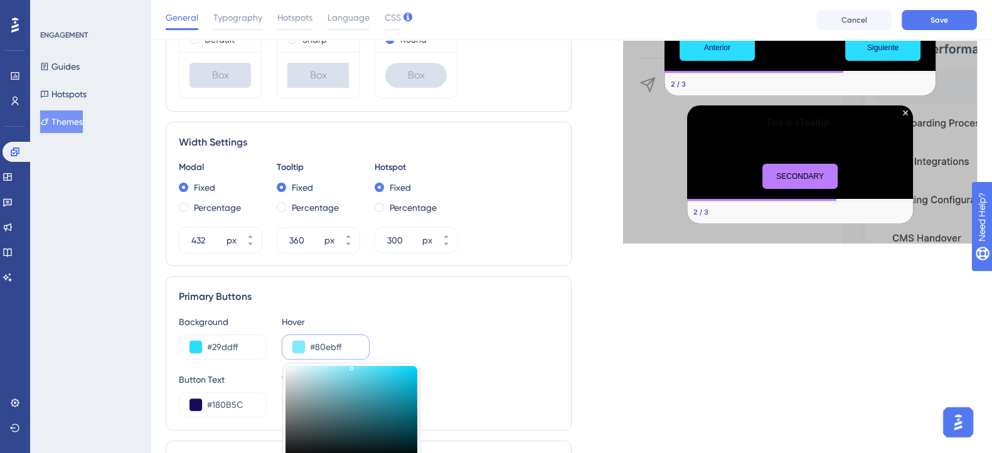
type input "#80EBFF"
type input "#81ebff"
type input "#81EBFF"
type input "#83ebff"
type input "#83EBFF"
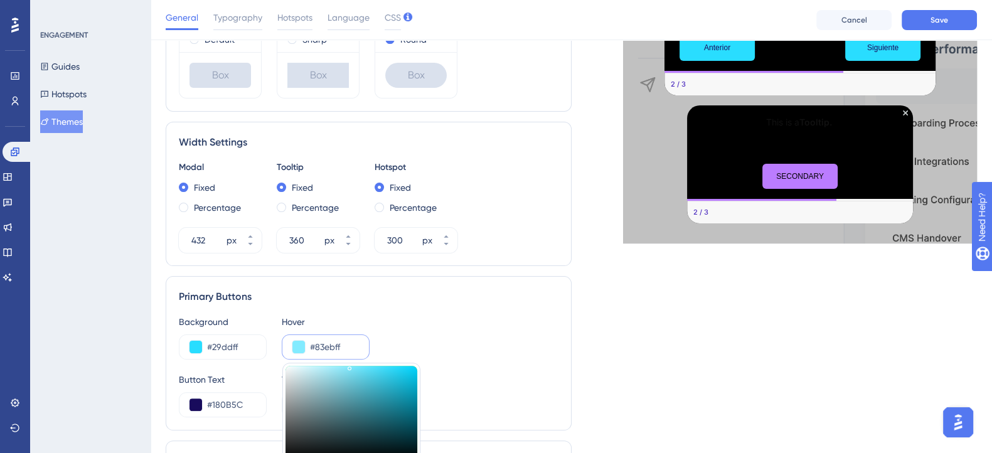
type input "#85ebff"
type input "#85EBFF"
type input "#87ebff"
type input "#87EBFF"
type input "#8becff"
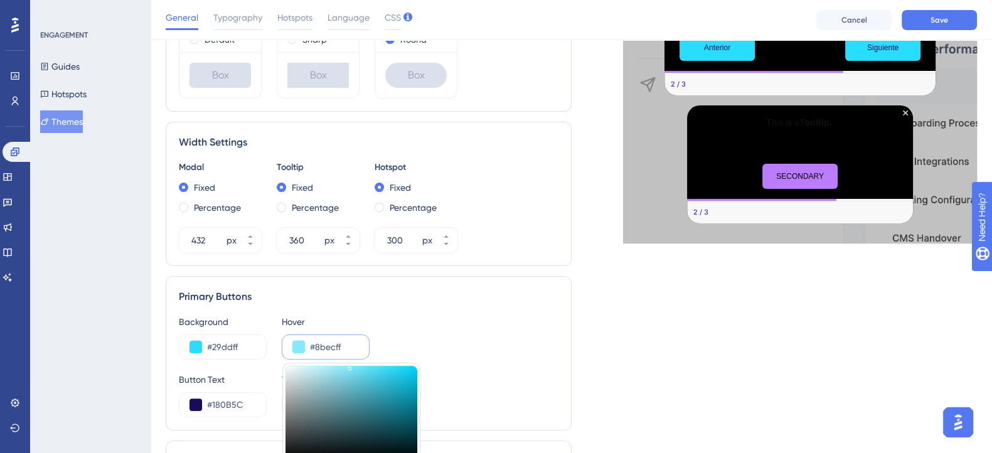
type input "#8BECFF"
type input "#91edff"
type input "#91EDFF"
type input "#95eeff"
type input "#95EEFF"
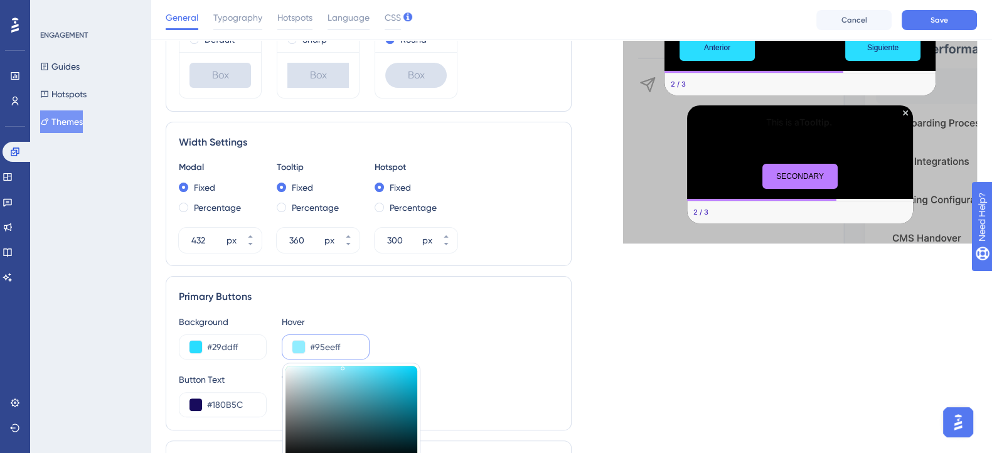
type input "#98efff"
type input "#98EFFF"
type input "#a0f0ff"
type input "#A0F0FF"
type input "#a7f1ff"
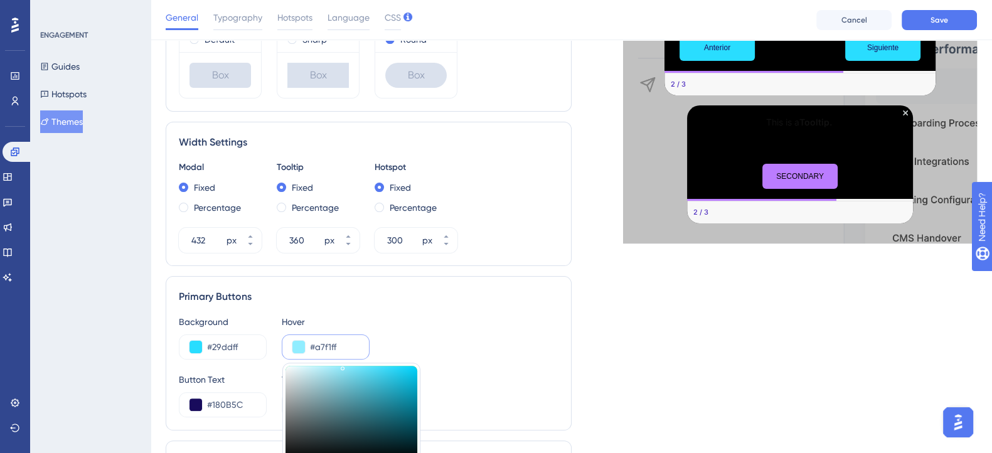
type input "#A7F1FF"
type input "#aef2ff"
type input "#AEF2FF"
type input "#aff2ff"
type input "#AFF2FF"
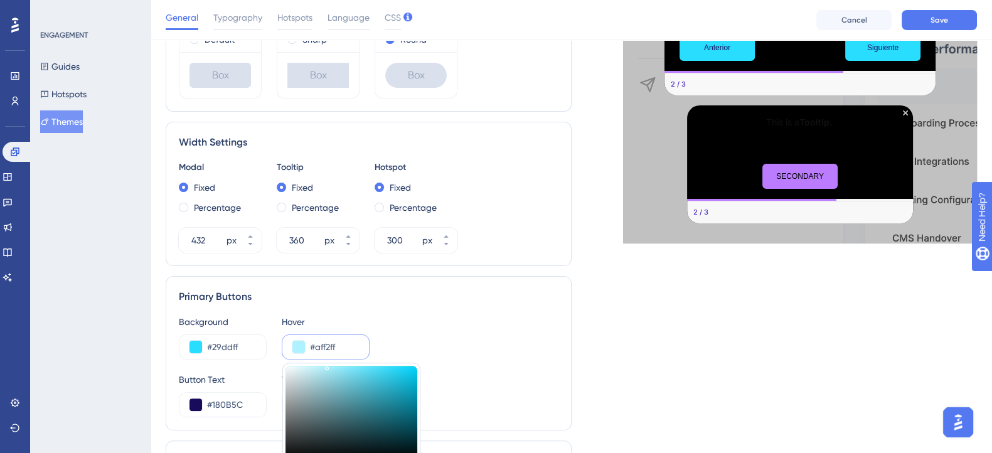
type input "#b1f2ff"
drag, startPoint x: 382, startPoint y: 379, endPoint x: 326, endPoint y: 358, distance: 59.6
click at [326, 358] on div "Background #29ddff Hover #b1f2ff #B1F2FF HEX Button Text #180B5C Text Hover #FF…" at bounding box center [369, 365] width 380 height 103
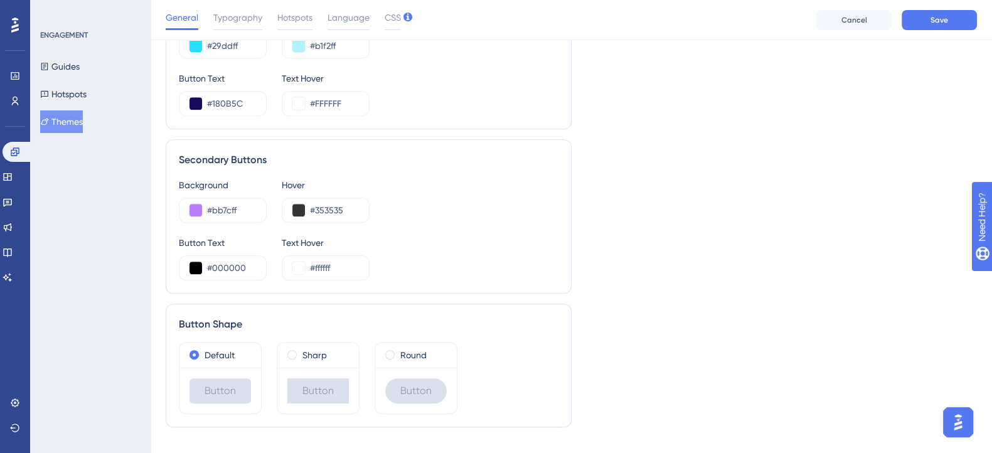
scroll to position [715, 0]
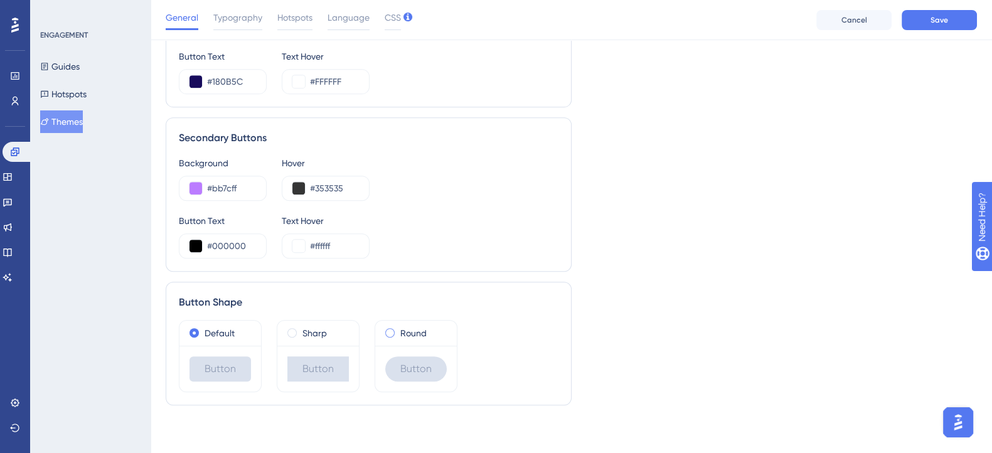
drag, startPoint x: 392, startPoint y: 331, endPoint x: 417, endPoint y: 328, distance: 24.6
click at [392, 331] on span at bounding box center [389, 332] width 9 height 9
click at [398, 330] on input "radio" at bounding box center [398, 330] width 0 height 0
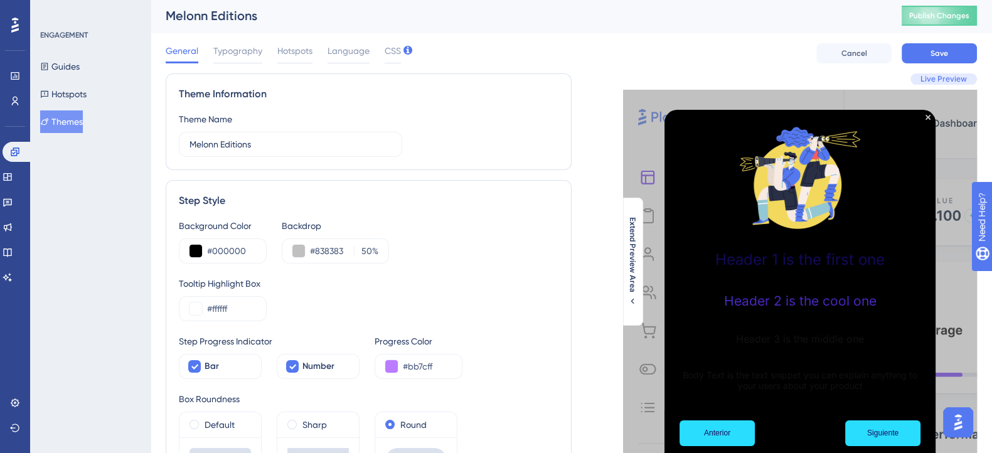
scroll to position [0, 0]
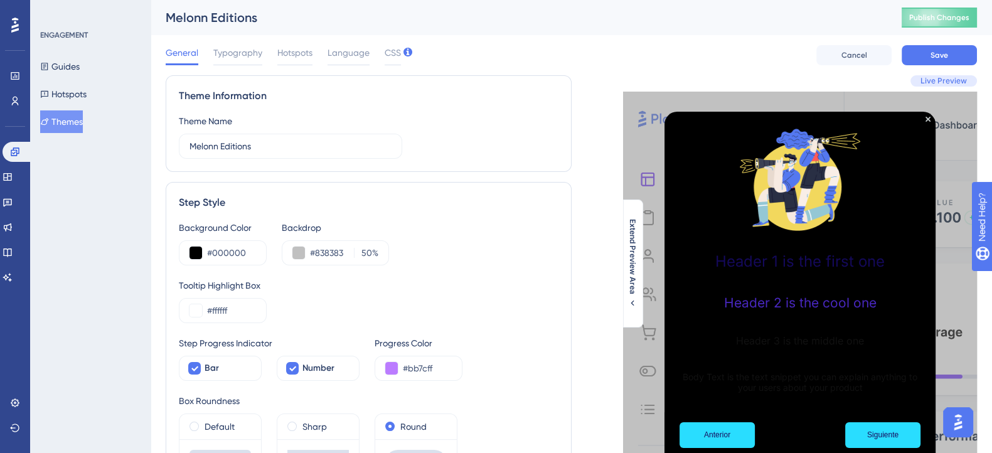
click at [205, 49] on div "General Typography Hotspots Language CSS" at bounding box center [283, 55] width 235 height 20
click at [224, 51] on span "Typography" at bounding box center [237, 52] width 49 height 15
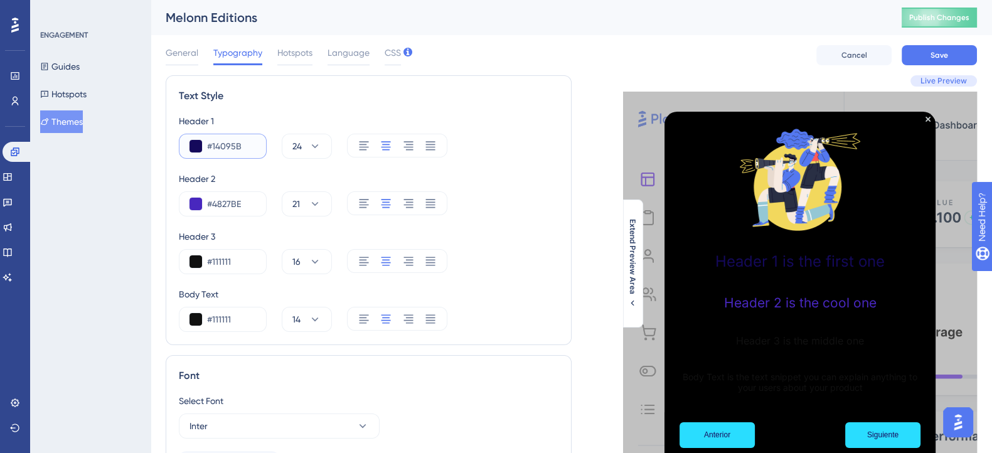
click at [194, 145] on button at bounding box center [196, 146] width 13 height 13
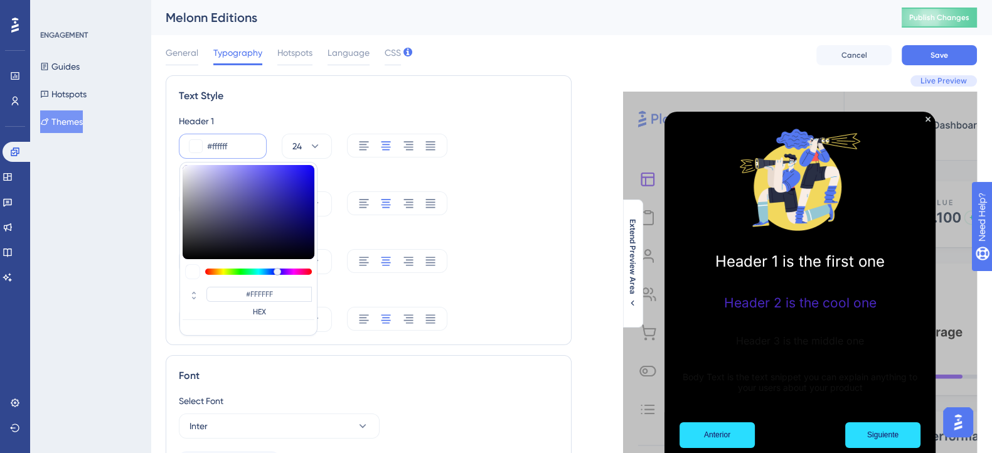
drag, startPoint x: 210, startPoint y: 195, endPoint x: 155, endPoint y: 146, distance: 73.8
click at [155, 146] on div "Performance Users Engagement Widgets Feedback Product Updates Knowledge Base AI…" at bounding box center [571, 325] width 841 height 651
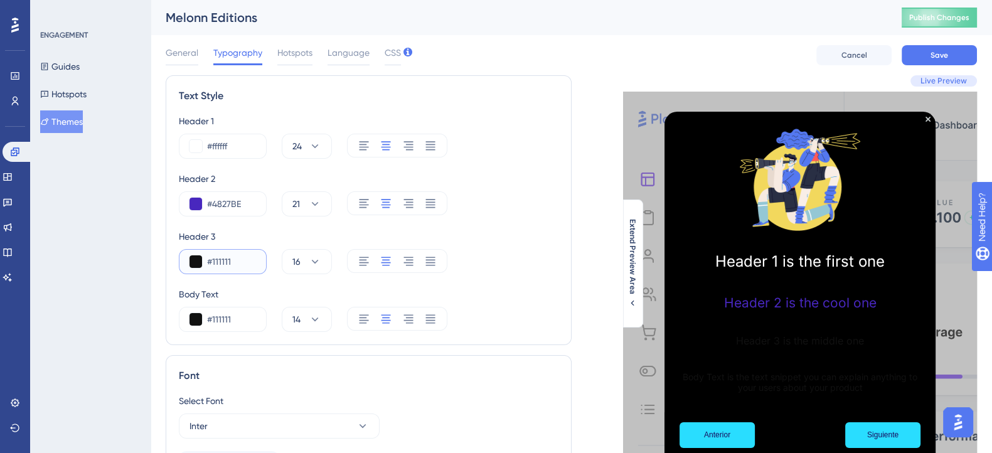
click at [200, 260] on button at bounding box center [196, 261] width 13 height 13
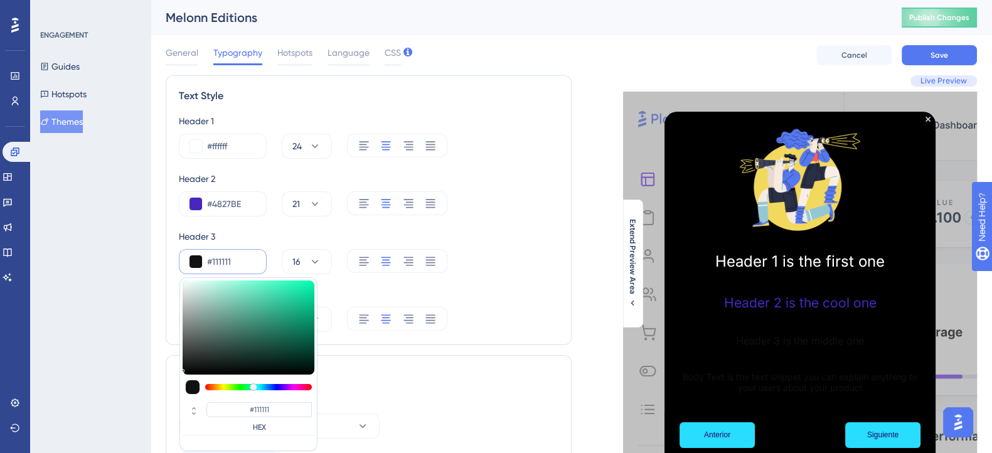
drag, startPoint x: 240, startPoint y: 387, endPoint x: 254, endPoint y: 385, distance: 14.5
click at [254, 385] on div at bounding box center [258, 387] width 107 height 6
drag, startPoint x: 271, startPoint y: 306, endPoint x: 316, endPoint y: 273, distance: 55.2
click at [316, 273] on div "#00ffc7 #00FFC7 HEX 16" at bounding box center [369, 261] width 380 height 25
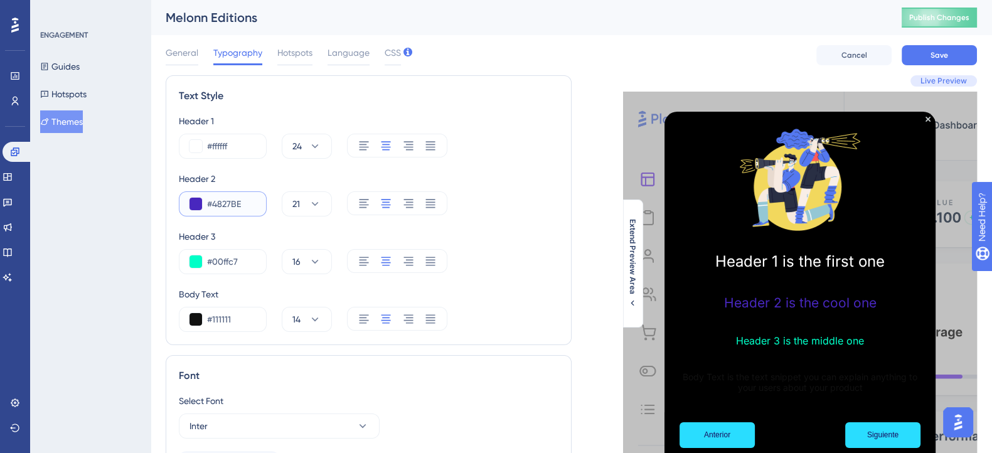
click at [198, 202] on button at bounding box center [196, 204] width 13 height 13
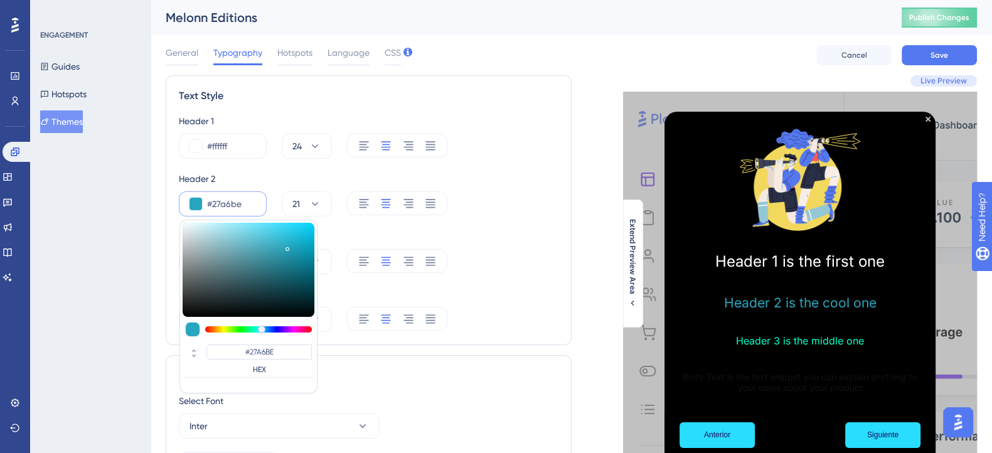
drag, startPoint x: 264, startPoint y: 331, endPoint x: 269, endPoint y: 306, distance: 26.3
click at [262, 331] on div at bounding box center [258, 329] width 107 height 6
drag, startPoint x: 281, startPoint y: 249, endPoint x: 289, endPoint y: 208, distance: 41.6
click at [289, 208] on div "#30d3ff #30D3FF HEX 21" at bounding box center [369, 203] width 380 height 25
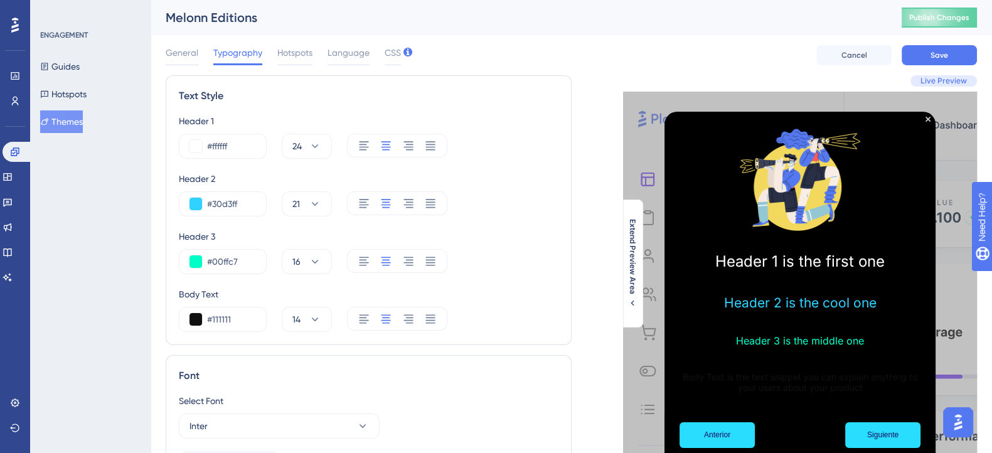
click at [480, 198] on div "#30d3ff 21" at bounding box center [369, 203] width 380 height 25
click at [198, 321] on button at bounding box center [196, 319] width 13 height 13
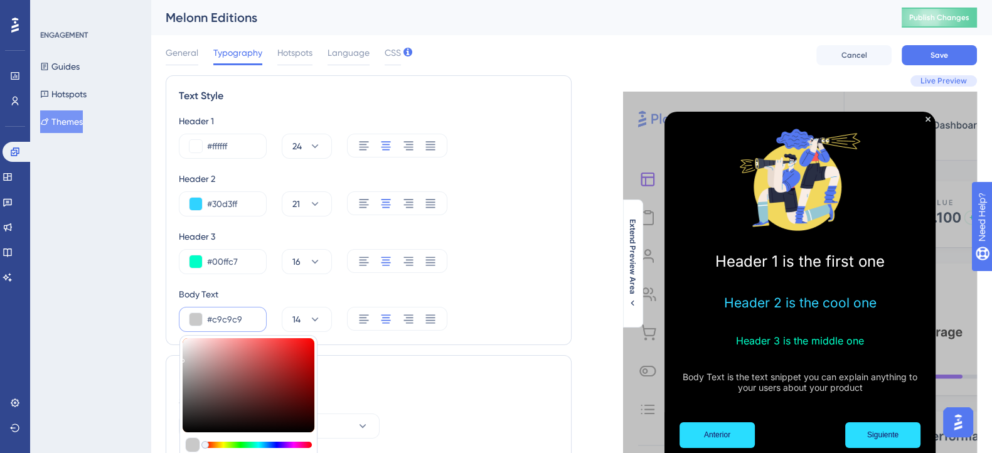
drag, startPoint x: 209, startPoint y: 359, endPoint x: 169, endPoint y: 358, distance: 40.2
click at [169, 358] on div "Text Style Header 1 #ffffff 24 Header 2 #30d3ff 21 Header 3 #00ffc7 16 Body Tex…" at bounding box center [369, 286] width 406 height 422
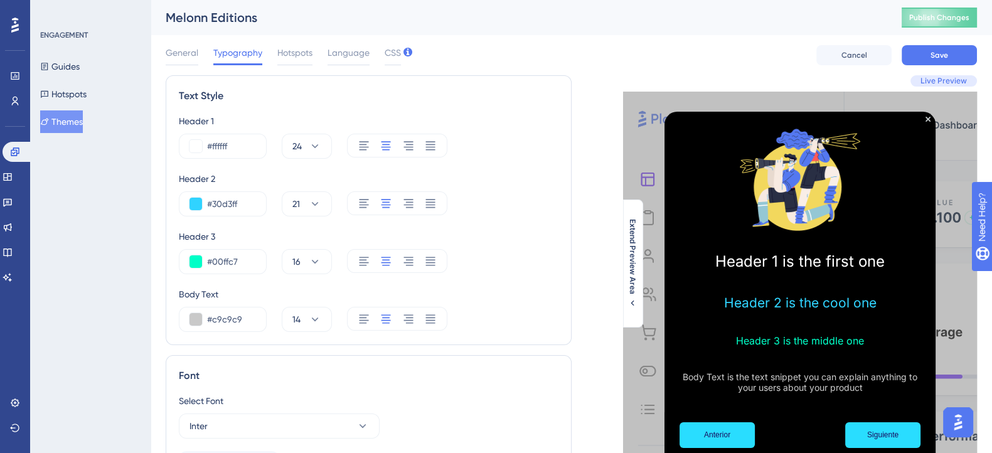
click at [494, 157] on div "#ffffff 24" at bounding box center [369, 146] width 380 height 25
click at [921, 51] on button "Save" at bounding box center [939, 55] width 75 height 20
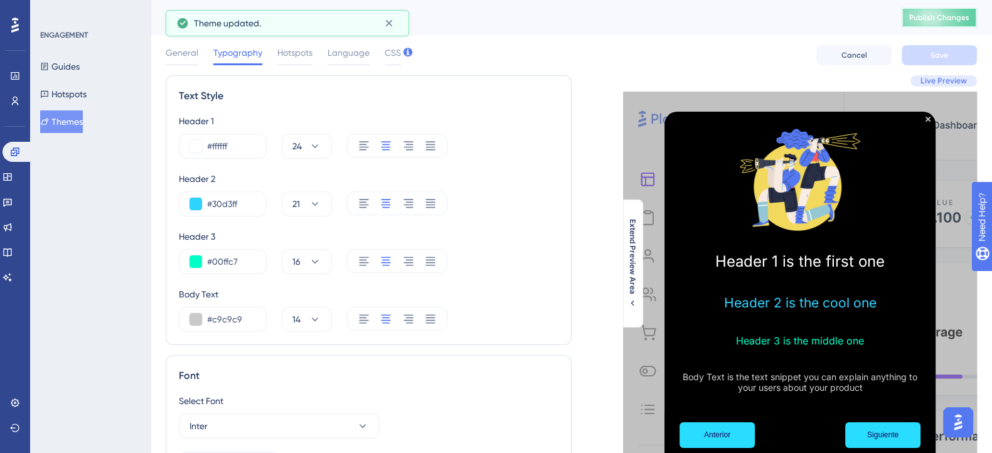
click at [935, 20] on span "Publish Changes" at bounding box center [939, 18] width 60 height 10
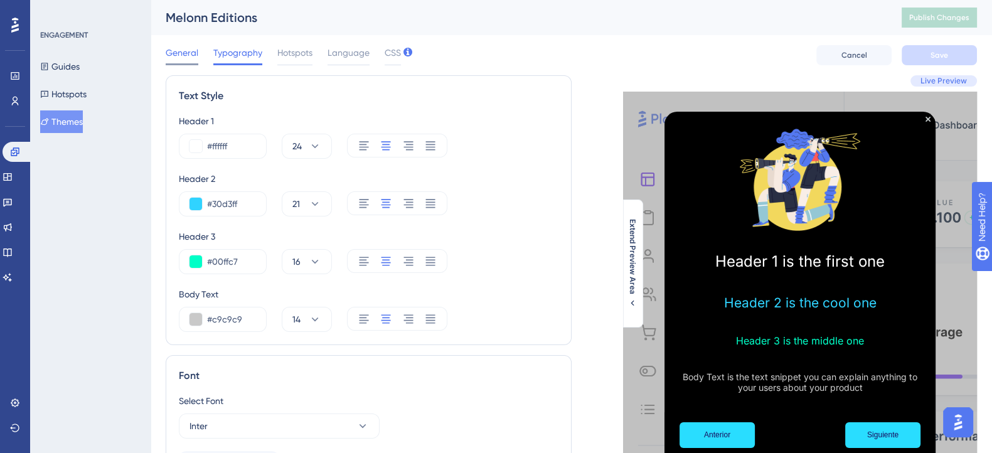
click at [168, 48] on span "General" at bounding box center [182, 52] width 33 height 15
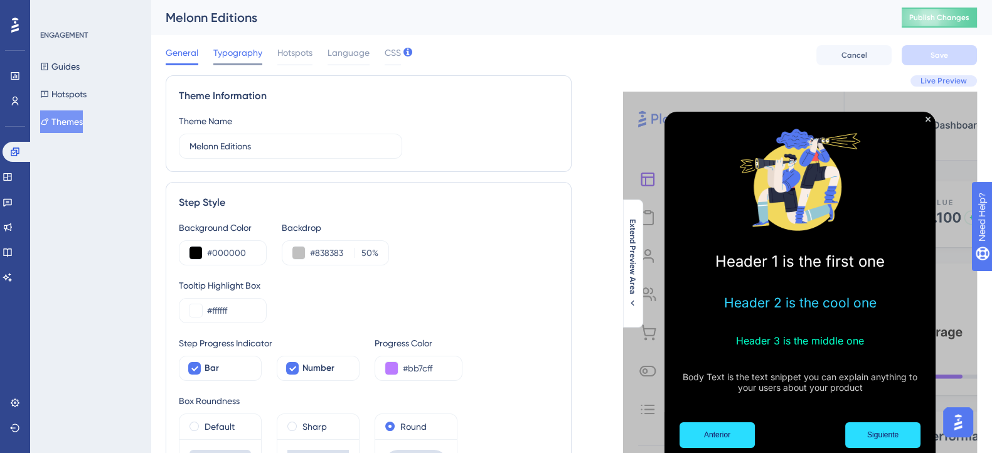
click at [248, 51] on span "Typography" at bounding box center [237, 52] width 49 height 15
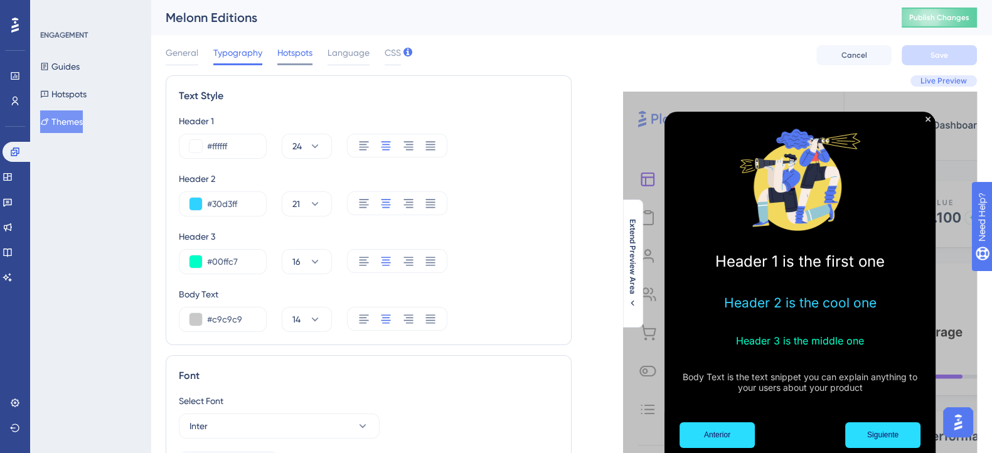
click at [284, 51] on span "Hotspots" at bounding box center [294, 52] width 35 height 15
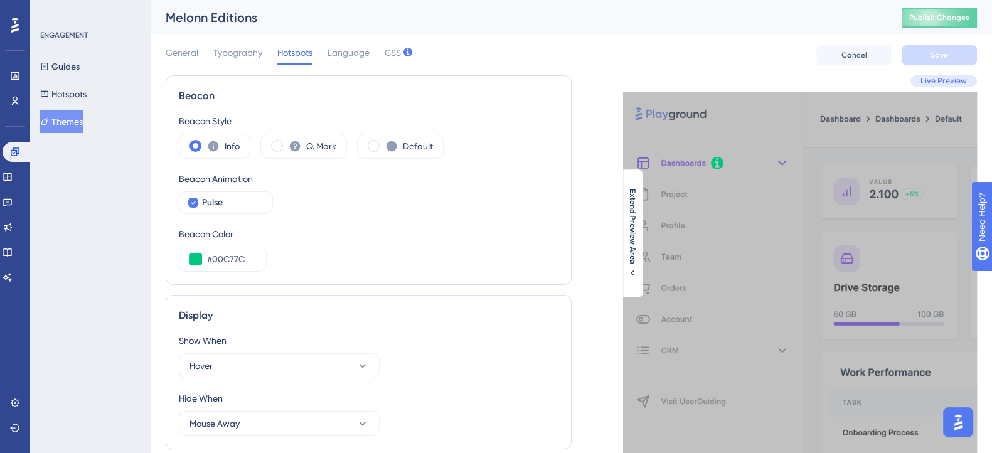
click at [342, 44] on div "General Typography Hotspots Language CSS Cancel Save" at bounding box center [571, 55] width 811 height 40
click at [343, 52] on span "Language" at bounding box center [349, 52] width 42 height 15
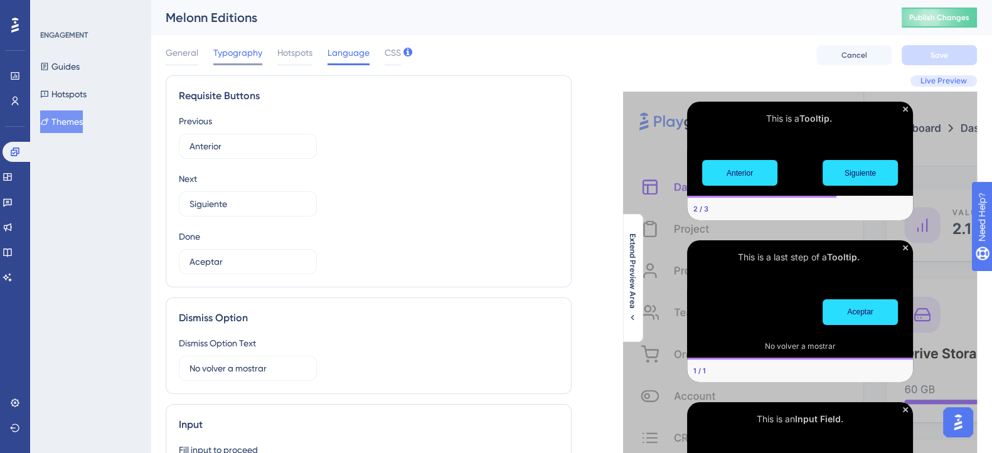
click at [233, 59] on span "Typography" at bounding box center [237, 52] width 49 height 15
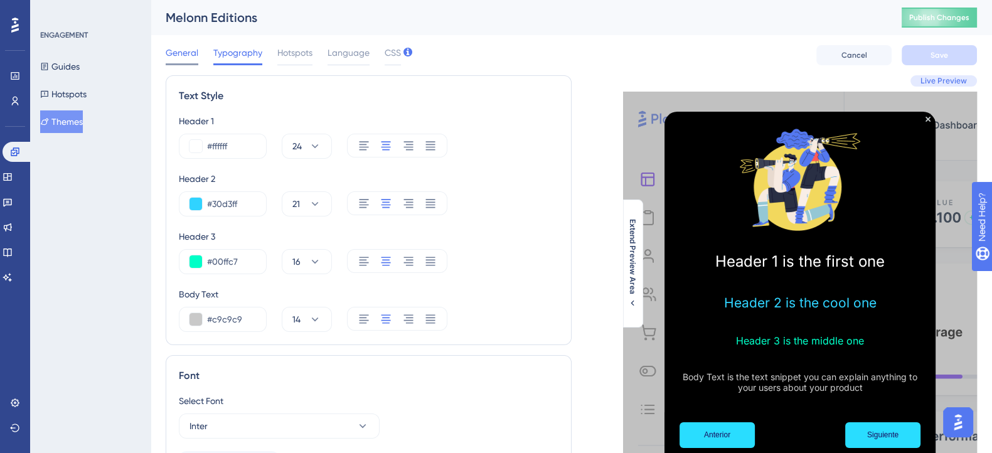
click at [187, 54] on span "General" at bounding box center [182, 52] width 33 height 15
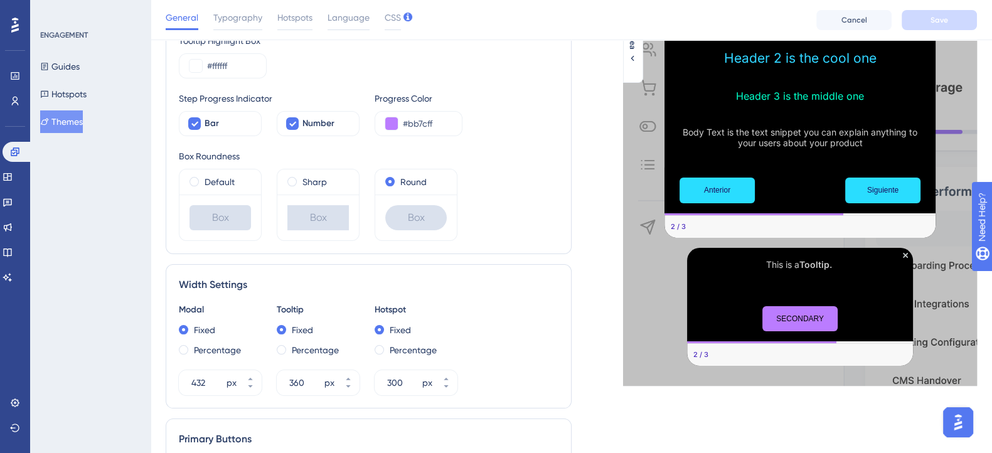
scroll to position [313, 0]
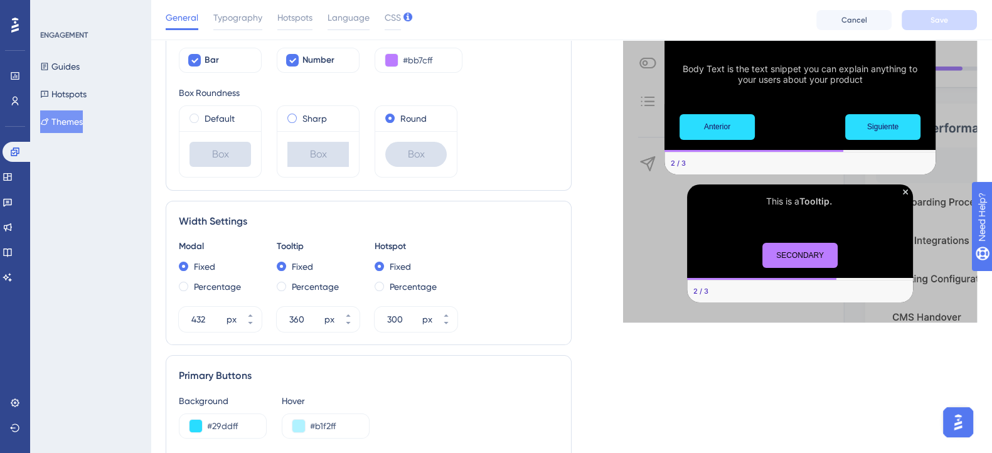
click at [292, 118] on span at bounding box center [291, 118] width 9 height 9
click at [301, 115] on input "radio" at bounding box center [301, 115] width 0 height 0
click at [196, 118] on span at bounding box center [194, 118] width 9 height 9
click at [203, 115] on input "radio" at bounding box center [203, 115] width 0 height 0
click at [386, 115] on span at bounding box center [389, 118] width 9 height 9
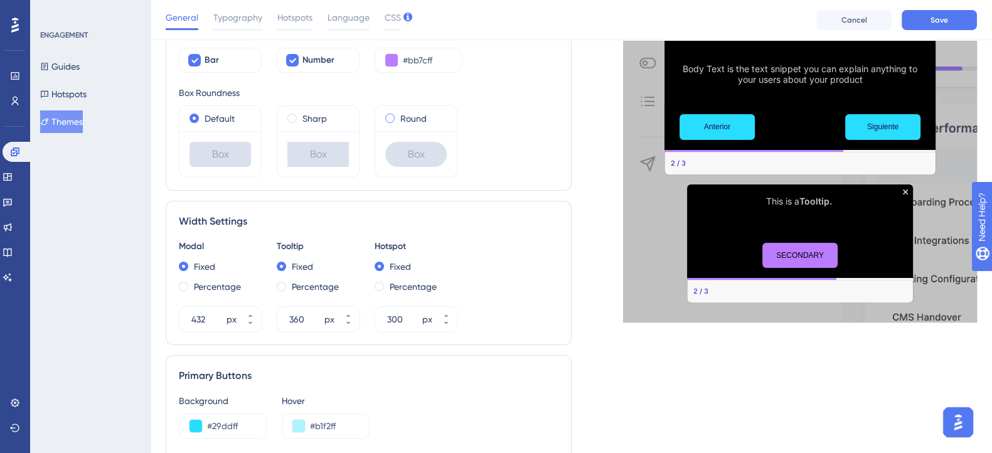
click at [398, 115] on input "radio" at bounding box center [398, 115] width 0 height 0
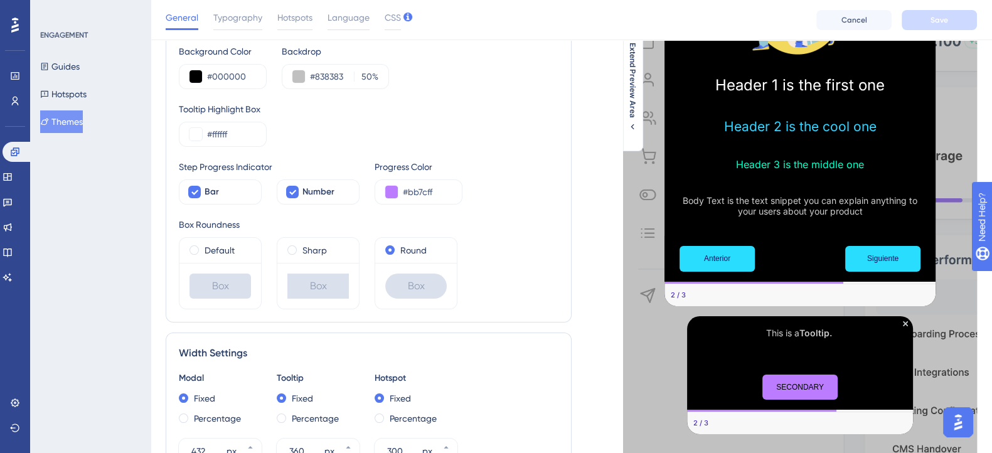
scroll to position [156, 0]
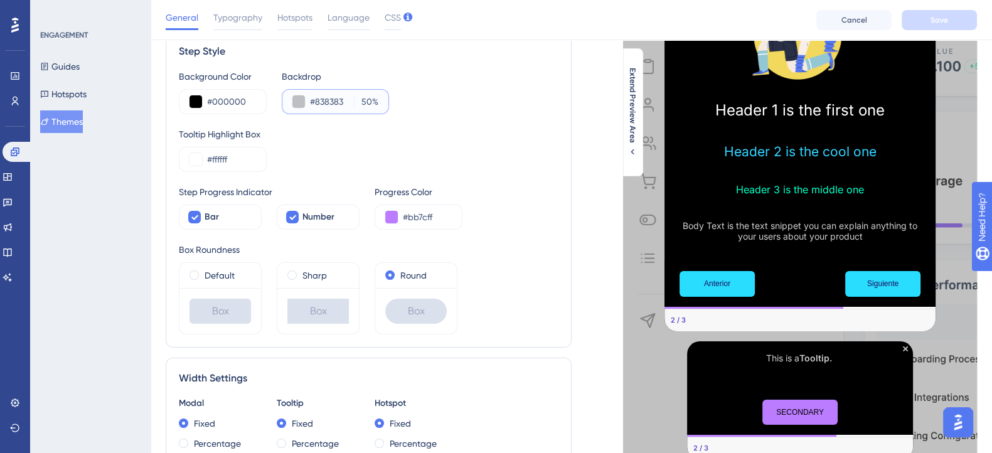
click at [301, 102] on button at bounding box center [298, 101] width 13 height 13
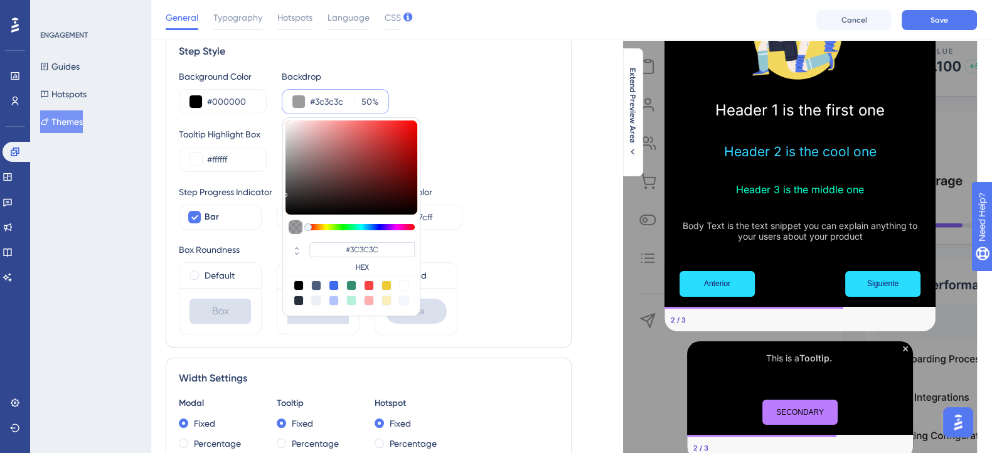
drag, startPoint x: 291, startPoint y: 173, endPoint x: 282, endPoint y: 191, distance: 19.9
click at [282, 191] on div "#3C3C3C HEX" at bounding box center [351, 216] width 138 height 199
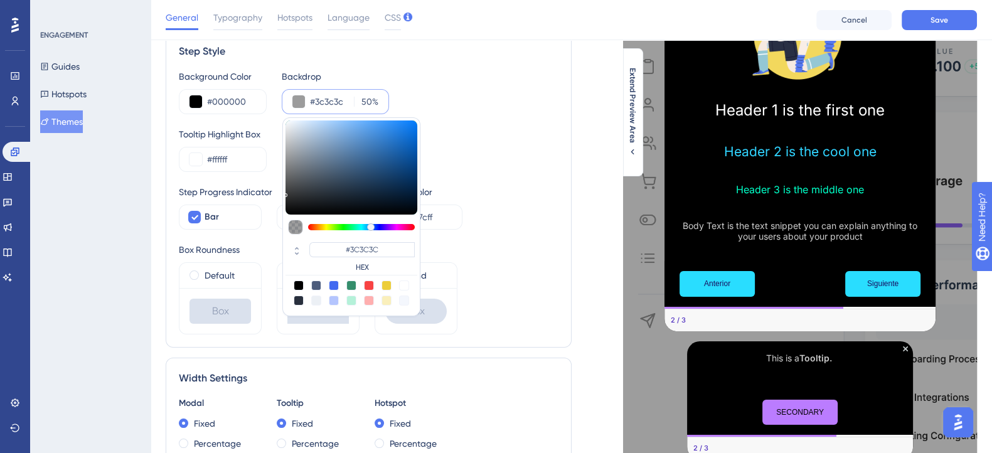
drag, startPoint x: 311, startPoint y: 222, endPoint x: 370, endPoint y: 226, distance: 59.7
click at [370, 226] on div at bounding box center [371, 227] width 8 height 8
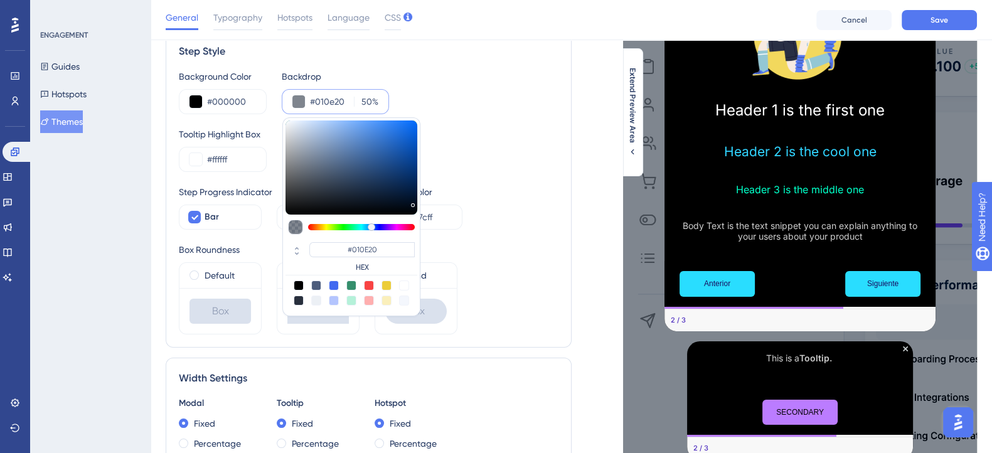
drag, startPoint x: 373, startPoint y: 168, endPoint x: 414, endPoint y: 201, distance: 52.5
click at [414, 201] on div at bounding box center [352, 167] width 132 height 94
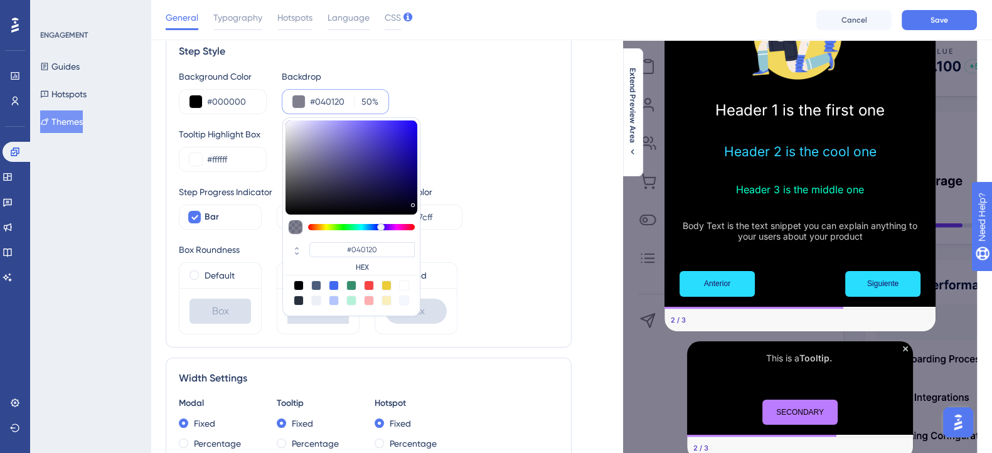
drag, startPoint x: 373, startPoint y: 224, endPoint x: 381, endPoint y: 225, distance: 7.6
click at [381, 225] on div at bounding box center [381, 227] width 8 height 8
click at [497, 190] on div "Step Progress Indicator Bar Number Progress Color #bb7cff" at bounding box center [369, 206] width 380 height 45
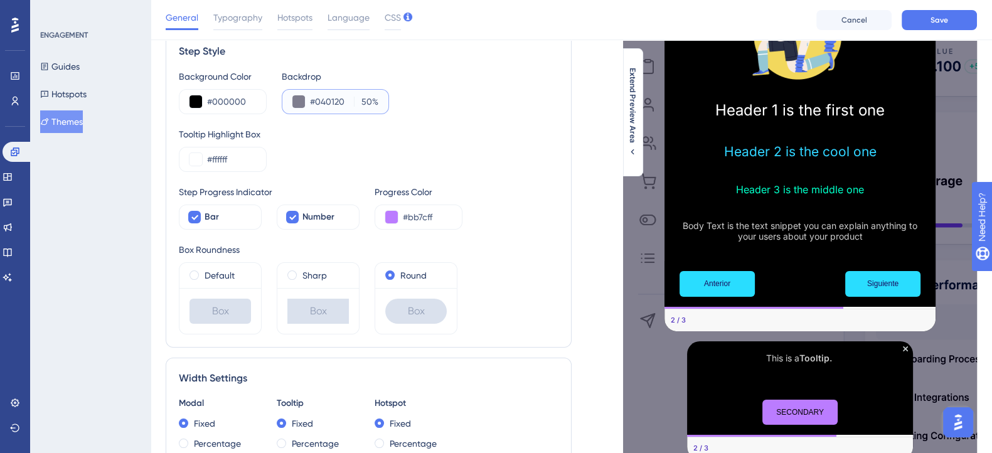
click at [295, 99] on button at bounding box center [298, 101] width 13 height 13
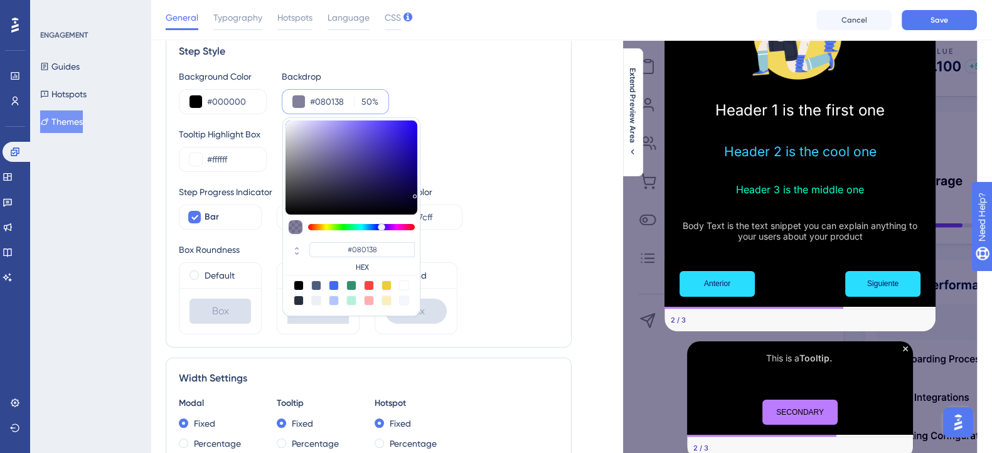
drag, startPoint x: 405, startPoint y: 199, endPoint x: 414, endPoint y: 193, distance: 11.3
click at [414, 193] on div at bounding box center [352, 167] width 132 height 94
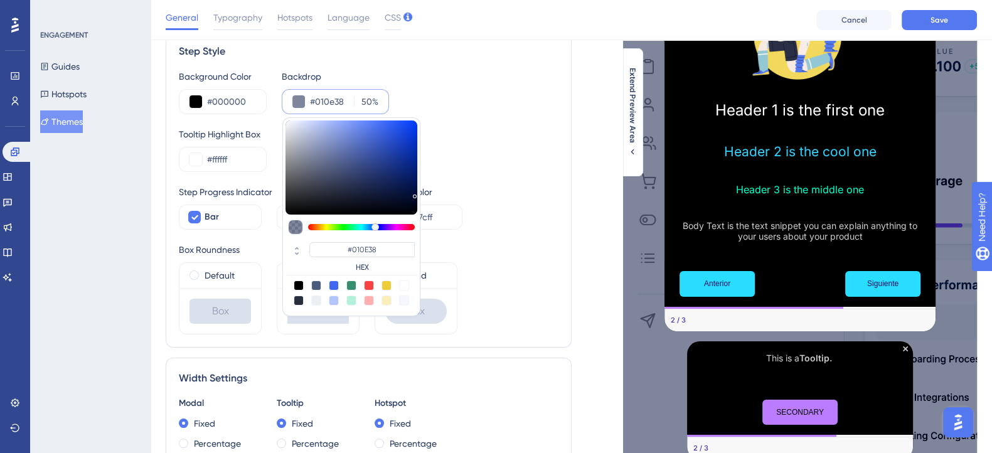
click at [375, 225] on div at bounding box center [375, 227] width 8 height 8
click at [412, 200] on div at bounding box center [414, 202] width 4 height 4
click at [511, 181] on div "Background Color #000000 Backdrop #010a29 50 % #010A29 HEX Tooltip Highlight Bo…" at bounding box center [369, 201] width 380 height 265
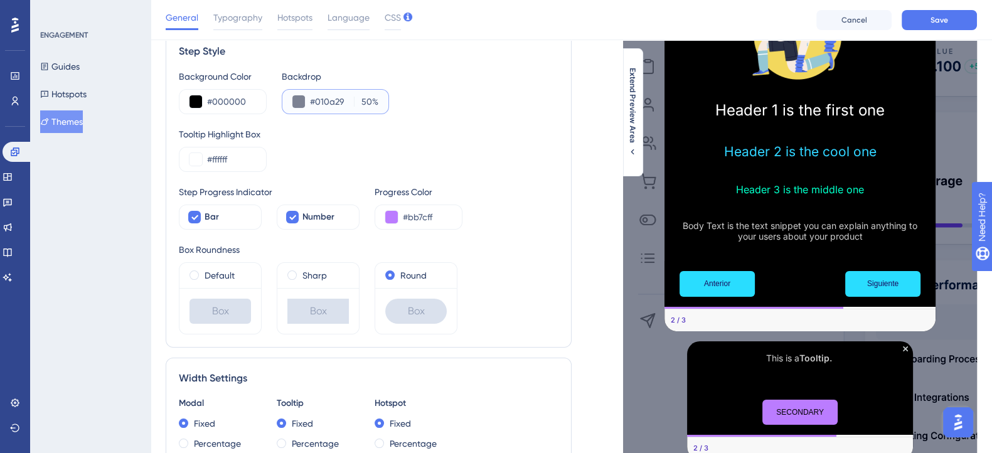
click at [303, 102] on button at bounding box center [298, 101] width 13 height 13
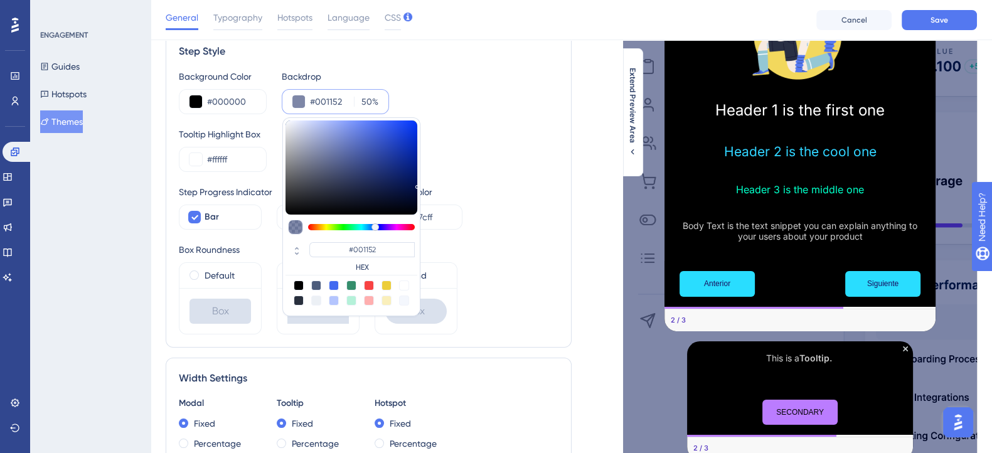
drag, startPoint x: 402, startPoint y: 199, endPoint x: 417, endPoint y: 183, distance: 21.7
click at [417, 183] on div at bounding box center [352, 167] width 132 height 94
click at [492, 184] on div "Step Progress Indicator Bar Number Progress Color #bb7cff" at bounding box center [369, 206] width 380 height 45
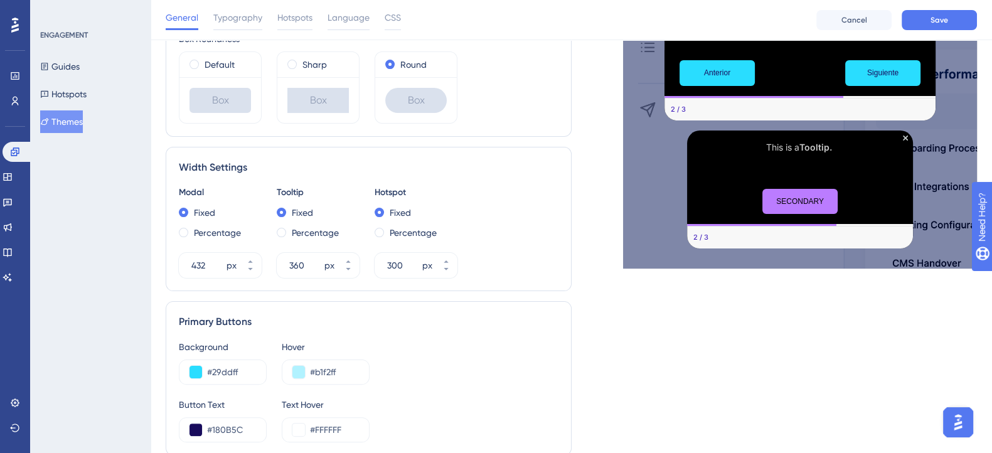
scroll to position [471, 0]
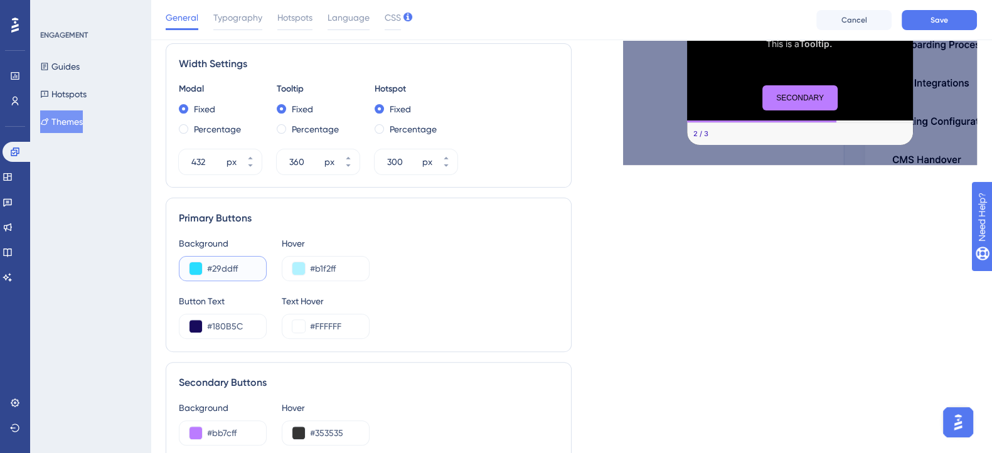
drag, startPoint x: 247, startPoint y: 270, endPoint x: 206, endPoint y: 274, distance: 41.0
click at [206, 274] on div "#29ddff" at bounding box center [223, 268] width 88 height 25
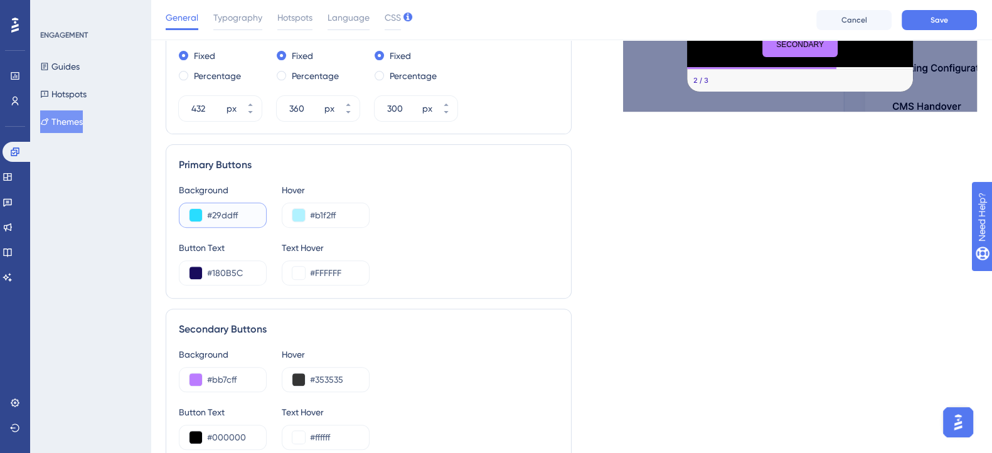
scroll to position [548, 0]
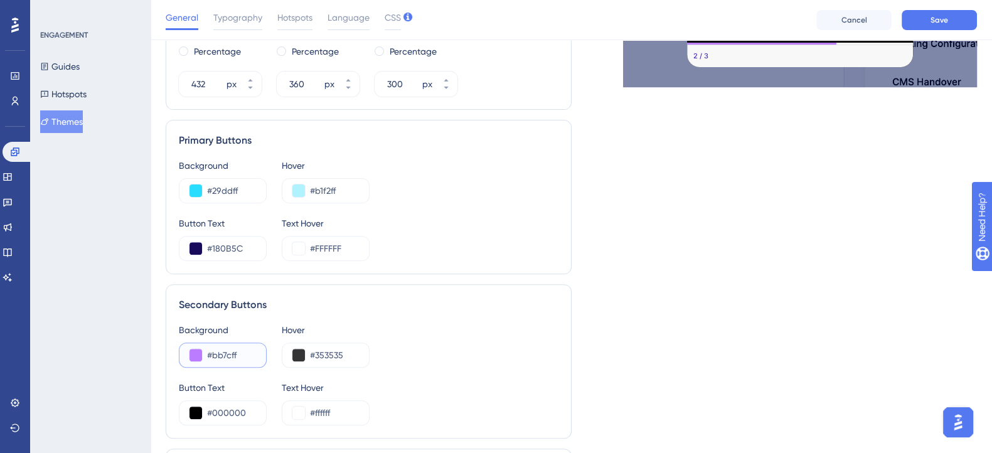
click at [225, 360] on input "#bb7cff" at bounding box center [231, 355] width 49 height 15
drag, startPoint x: 242, startPoint y: 357, endPoint x: 195, endPoint y: 353, distance: 47.2
click at [195, 353] on div "#bb7cff" at bounding box center [223, 355] width 88 height 25
paste input "29DDFF"
click at [199, 353] on button at bounding box center [196, 355] width 13 height 13
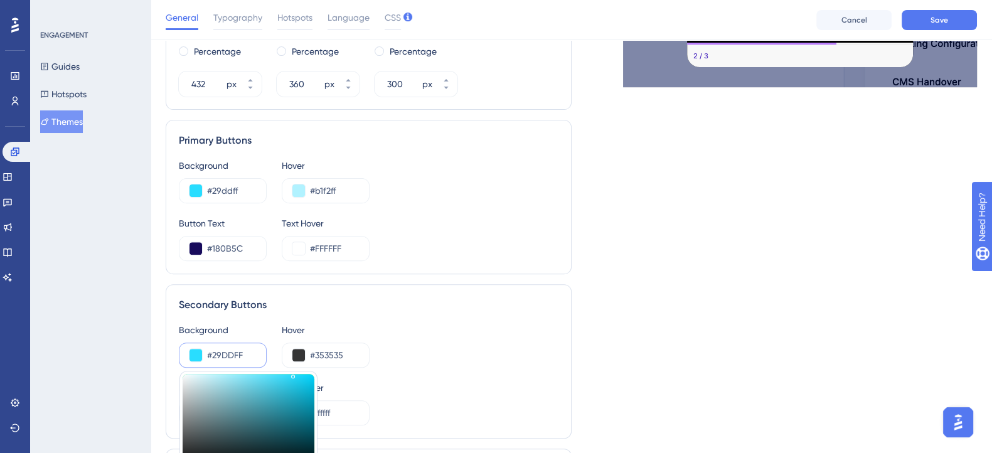
scroll to position [627, 0]
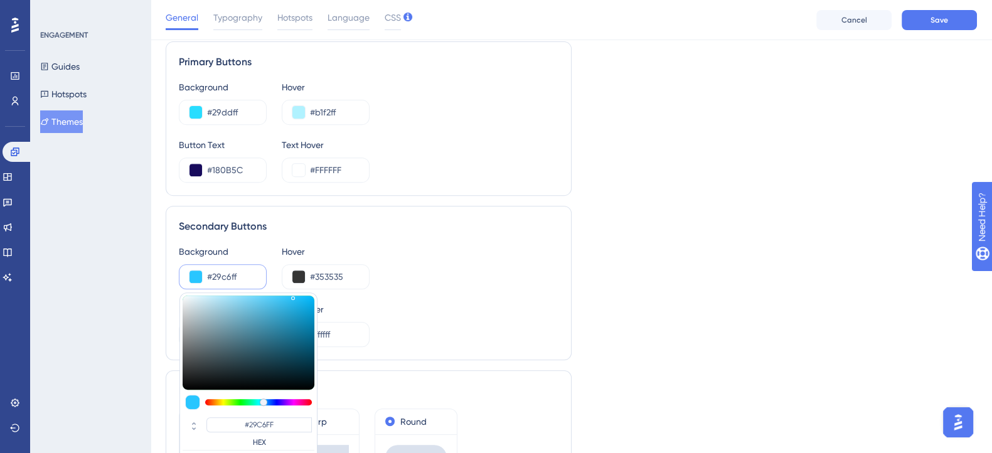
click at [263, 401] on div at bounding box center [264, 402] width 8 height 8
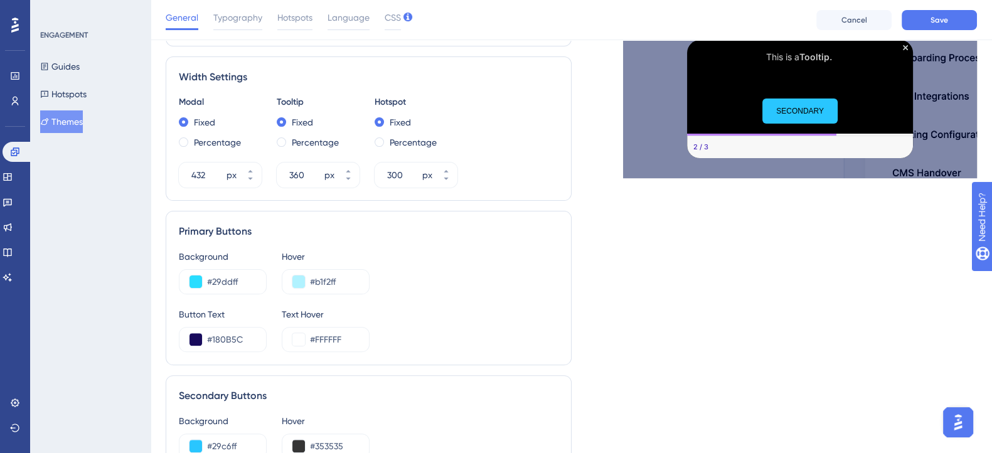
scroll to position [548, 0]
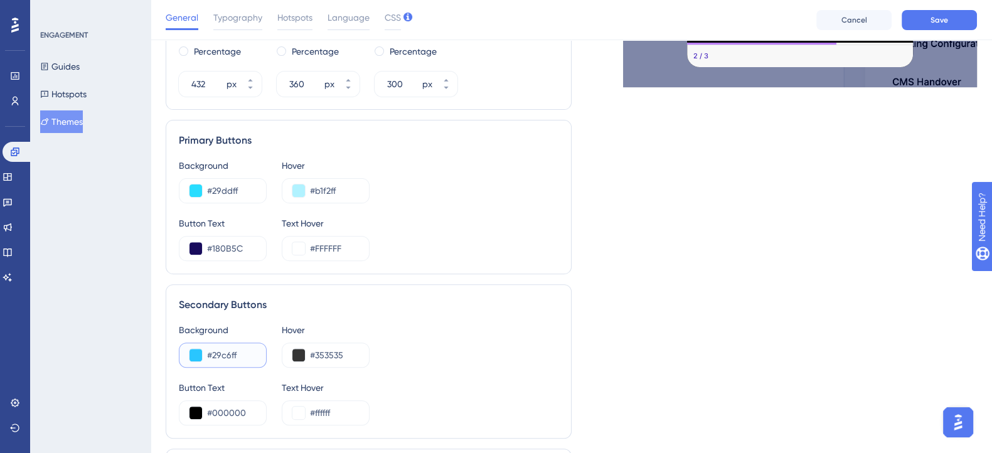
click at [195, 349] on button at bounding box center [196, 355] width 13 height 13
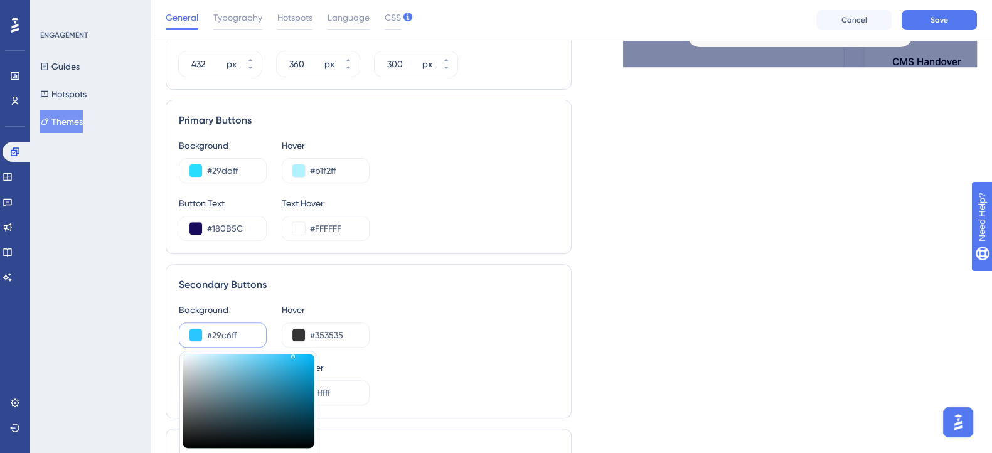
scroll to position [627, 0]
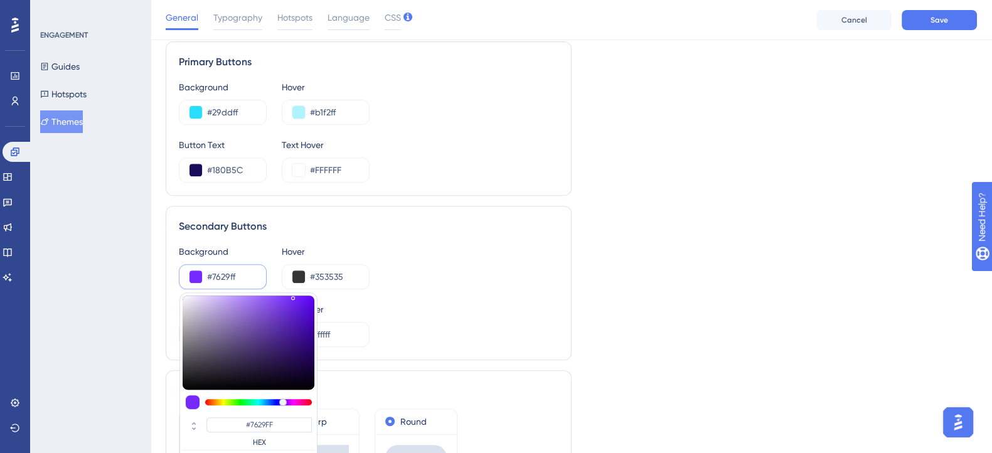
drag, startPoint x: 267, startPoint y: 398, endPoint x: 282, endPoint y: 400, distance: 15.7
click at [283, 400] on div at bounding box center [285, 402] width 4 height 7
drag, startPoint x: 280, startPoint y: 300, endPoint x: 302, endPoint y: 291, distance: 23.9
click at [302, 292] on div "#6A16FF HEX" at bounding box center [248, 391] width 138 height 199
click at [415, 289] on div "Background #6a16ff #6A16FF HEX Hover #353535 Button Text #000000 Text Hover #ff…" at bounding box center [369, 295] width 380 height 103
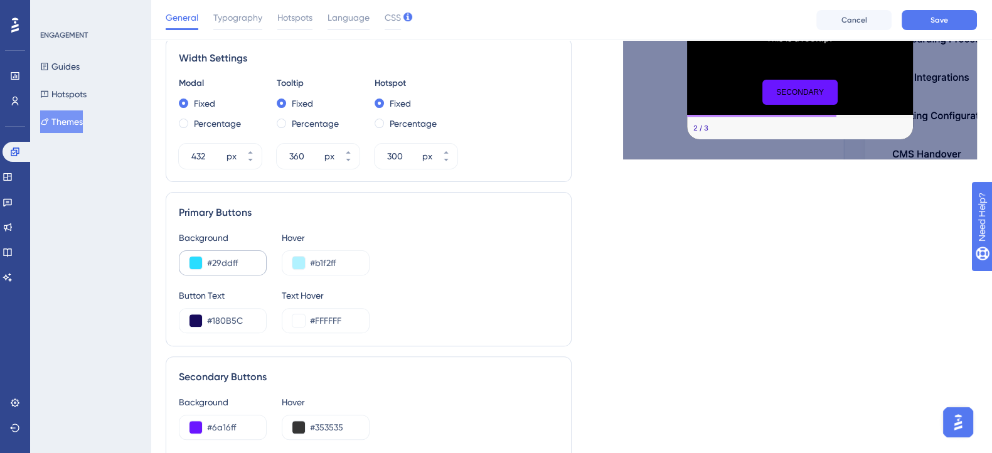
scroll to position [548, 0]
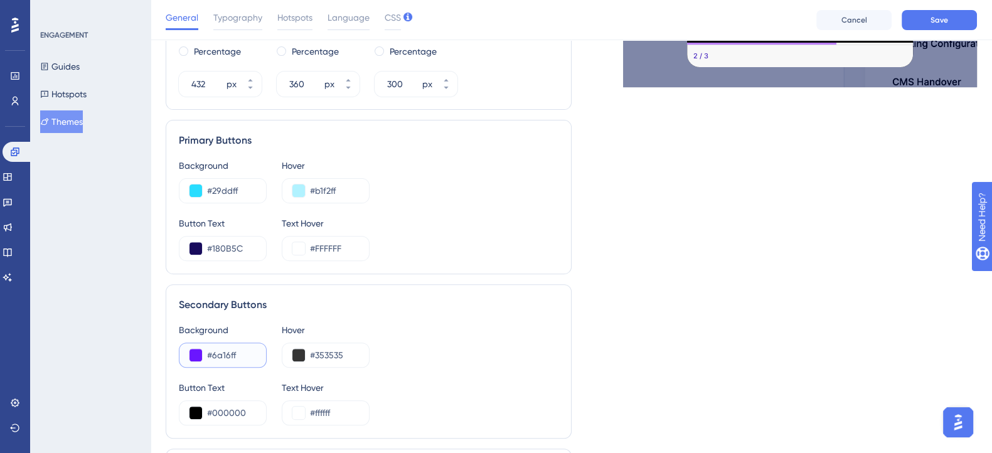
click at [200, 355] on button at bounding box center [196, 355] width 13 height 13
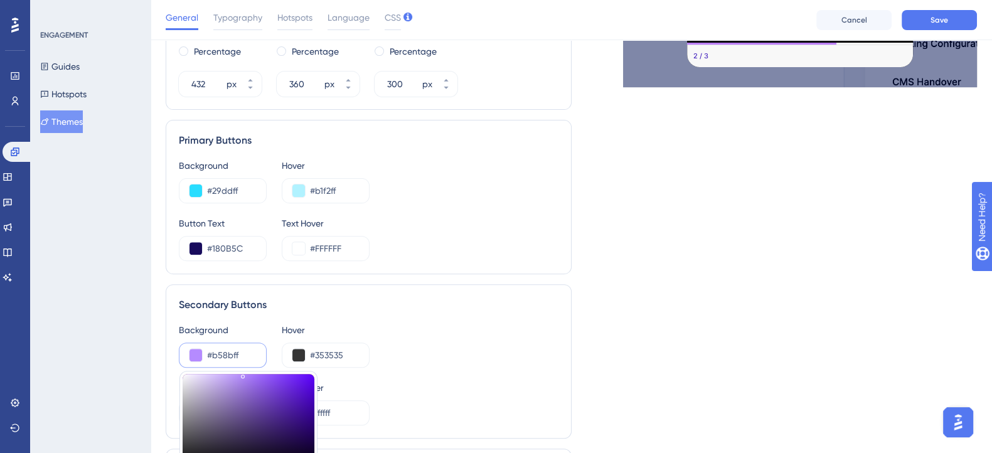
drag, startPoint x: 259, startPoint y: 383, endPoint x: 242, endPoint y: 370, distance: 21.0
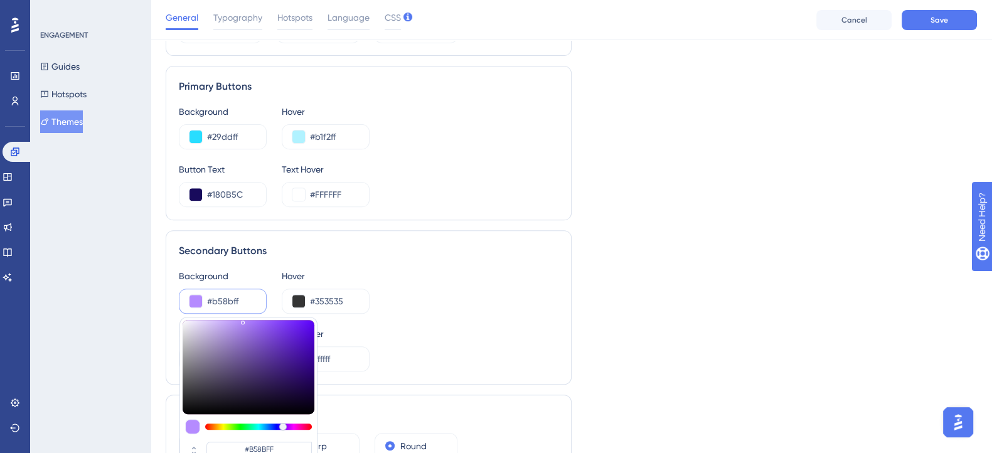
scroll to position [627, 0]
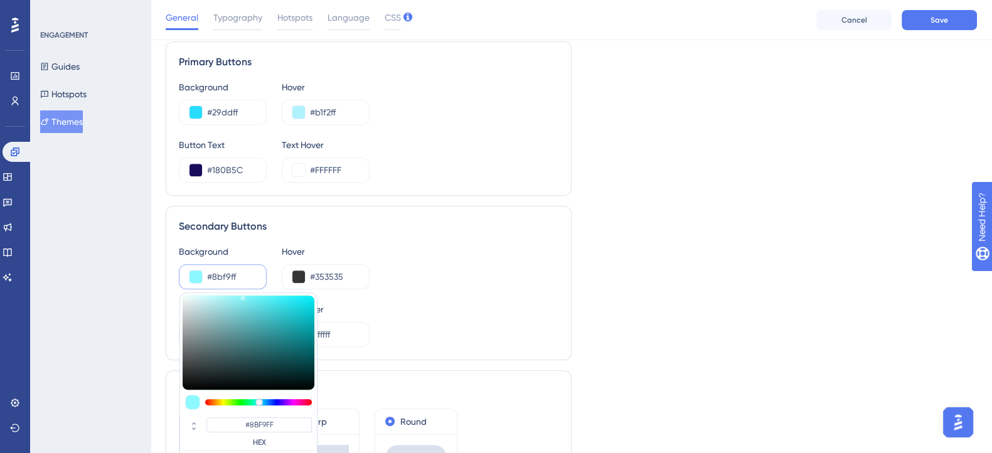
click at [259, 399] on div at bounding box center [258, 402] width 107 height 6
drag, startPoint x: 262, startPoint y: 315, endPoint x: 251, endPoint y: 290, distance: 27.3
click at [251, 292] on div "#7AF6FF HEX" at bounding box center [248, 391] width 138 height 199
click at [535, 286] on div "Background #7af6ff #7AF6FF HEX Hover #353535" at bounding box center [369, 266] width 380 height 45
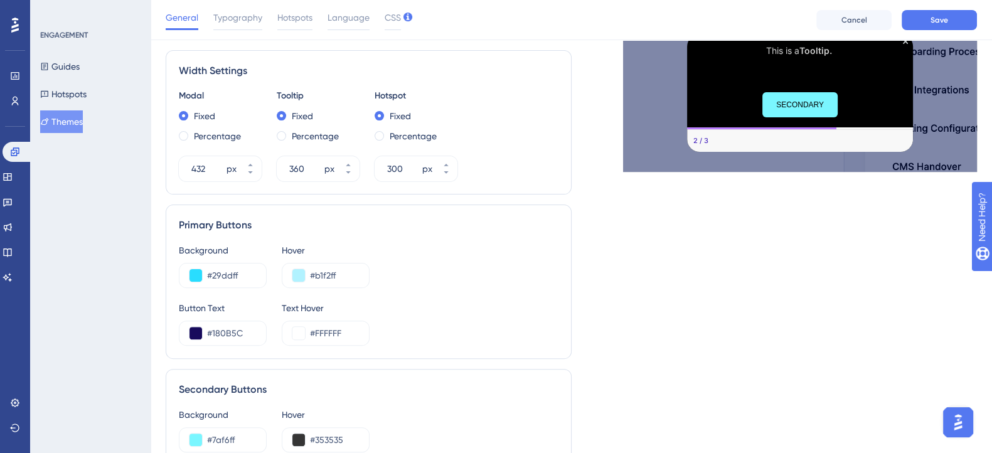
scroll to position [471, 0]
